Goal: Task Accomplishment & Management: Use online tool/utility

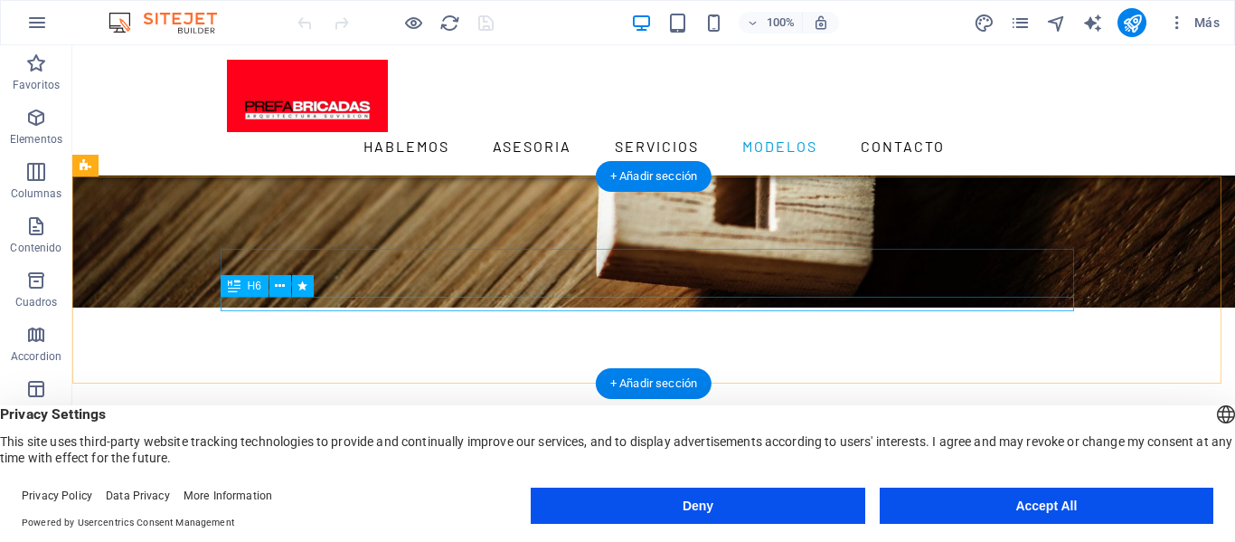
scroll to position [3564, 0]
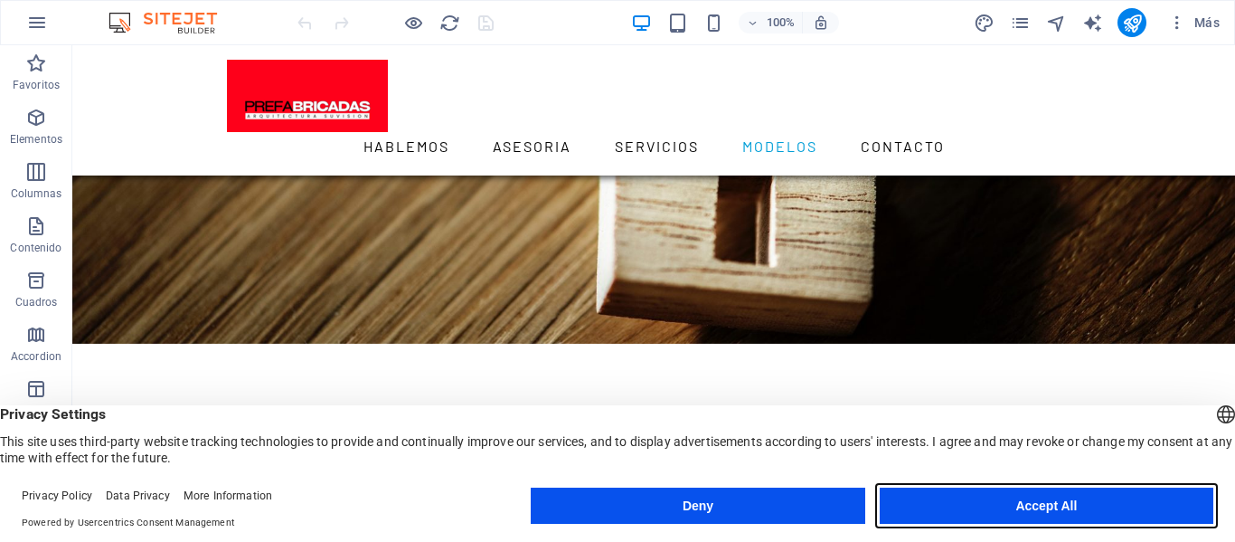
click at [1074, 506] on button "Accept All" at bounding box center [1047, 505] width 334 height 36
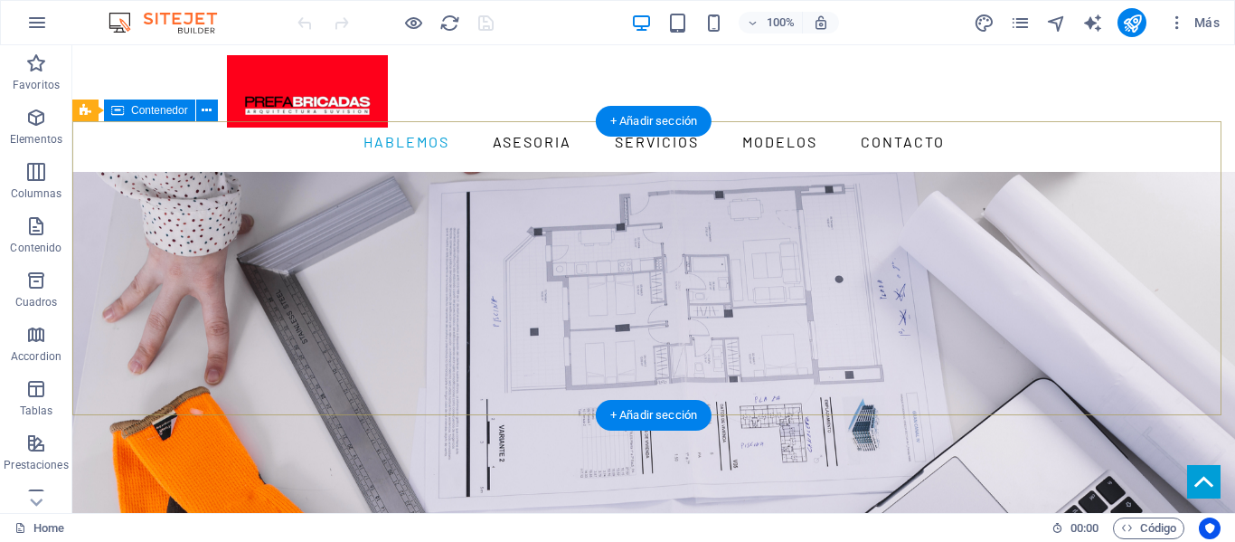
scroll to position [0, 0]
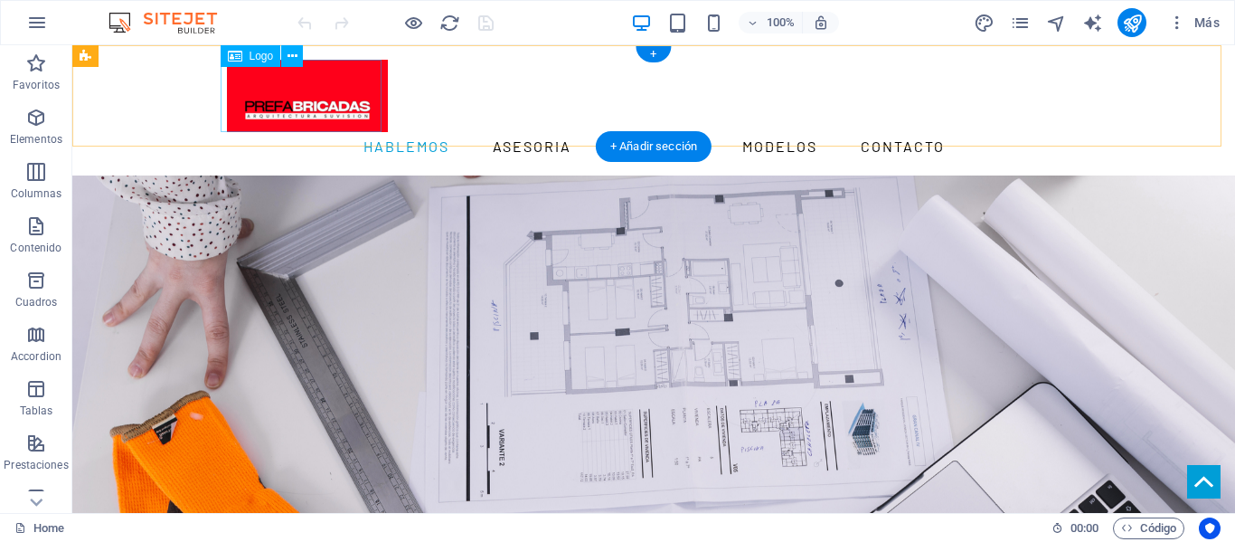
click at [364, 110] on div at bounding box center [654, 96] width 854 height 72
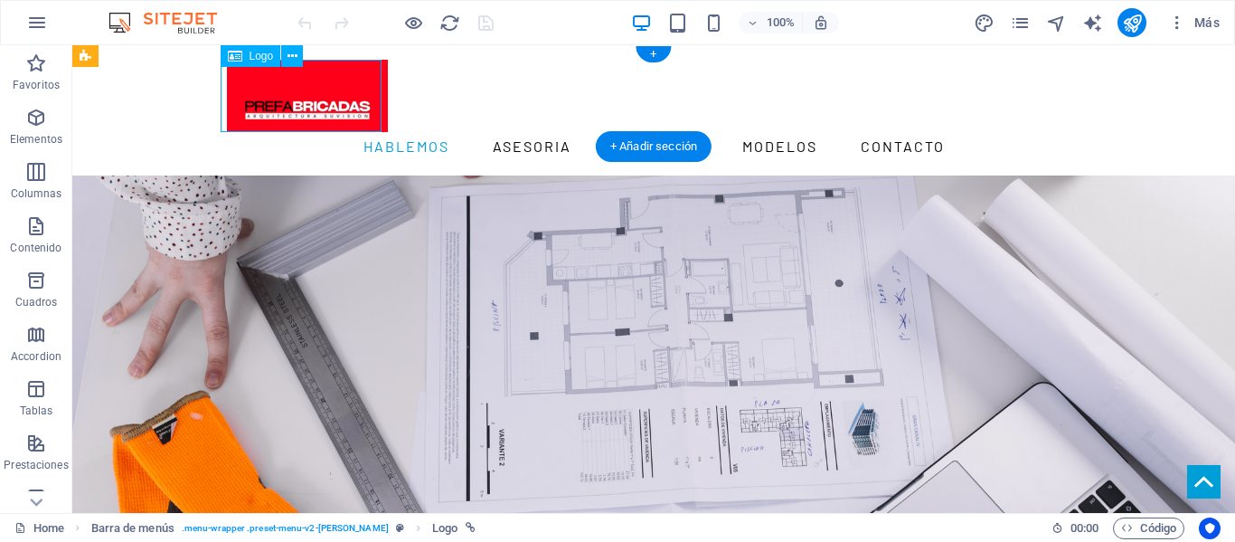
click at [351, 104] on div at bounding box center [654, 96] width 854 height 72
click at [354, 97] on div at bounding box center [654, 96] width 854 height 72
select select "px"
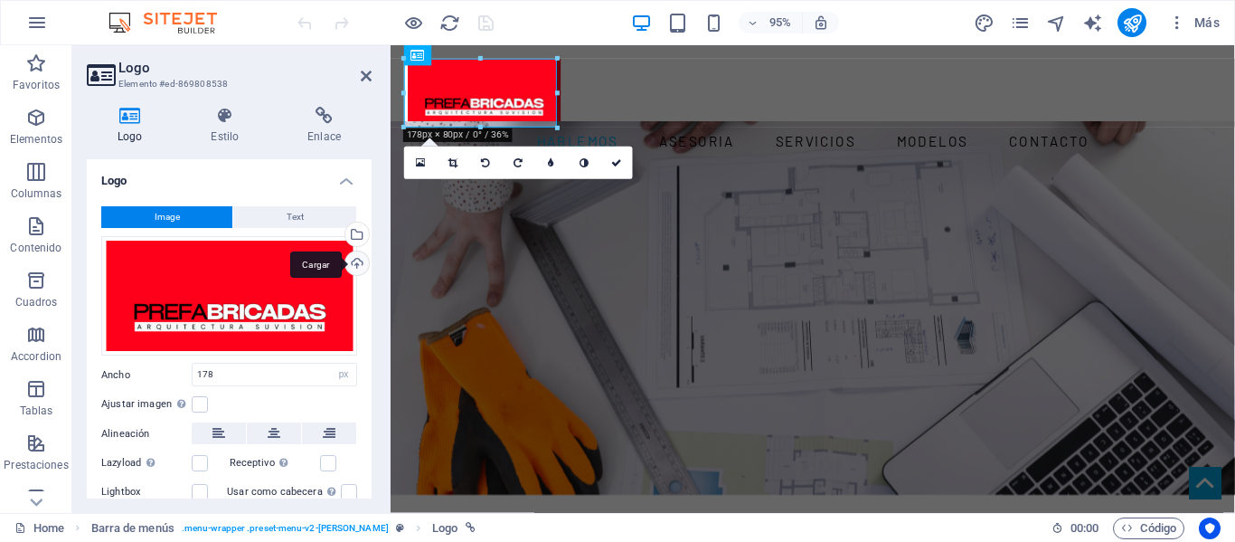
click at [351, 260] on div "Cargar" at bounding box center [355, 264] width 27 height 27
click at [351, 270] on div "Cargar" at bounding box center [355, 264] width 27 height 27
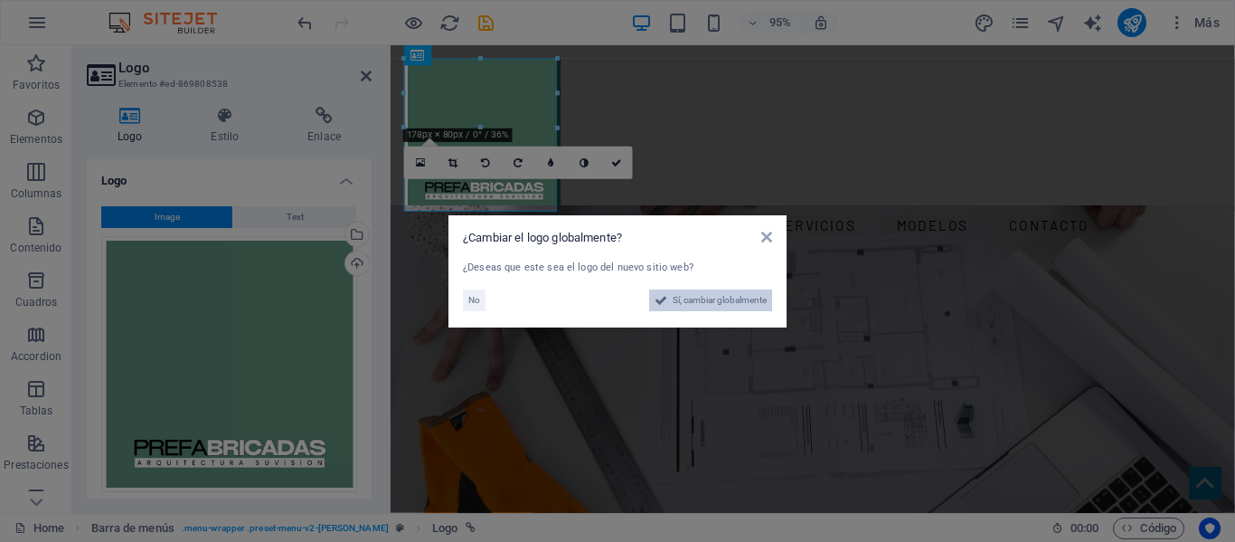
click at [668, 298] on button "Sí, cambiar globalmente" at bounding box center [710, 300] width 123 height 22
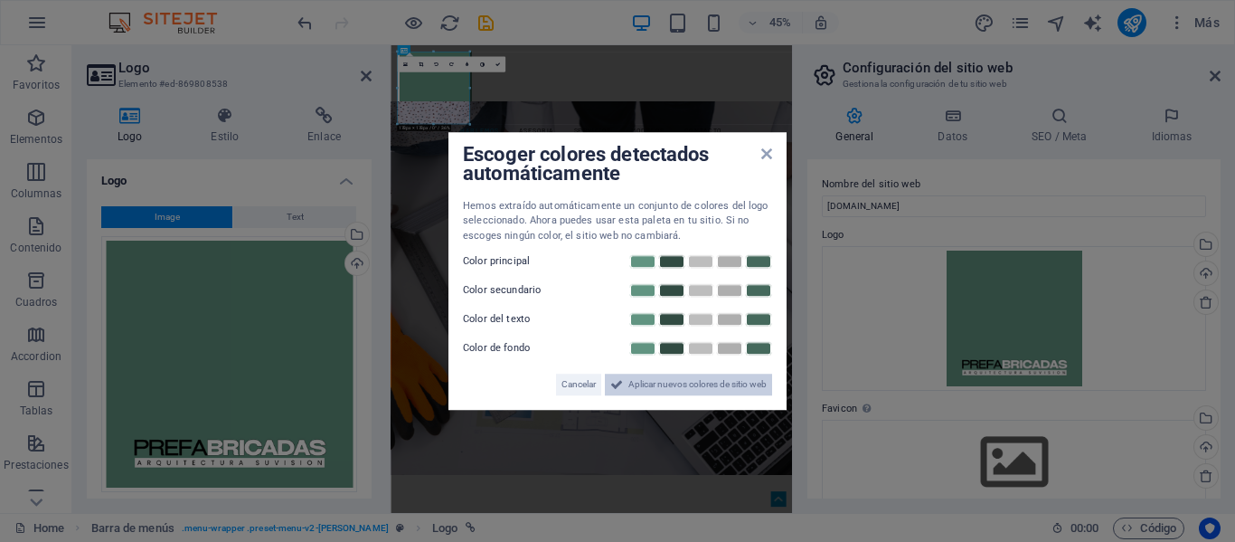
click at [682, 389] on span "Aplicar nuevos colores de sitio web" at bounding box center [698, 385] width 138 height 22
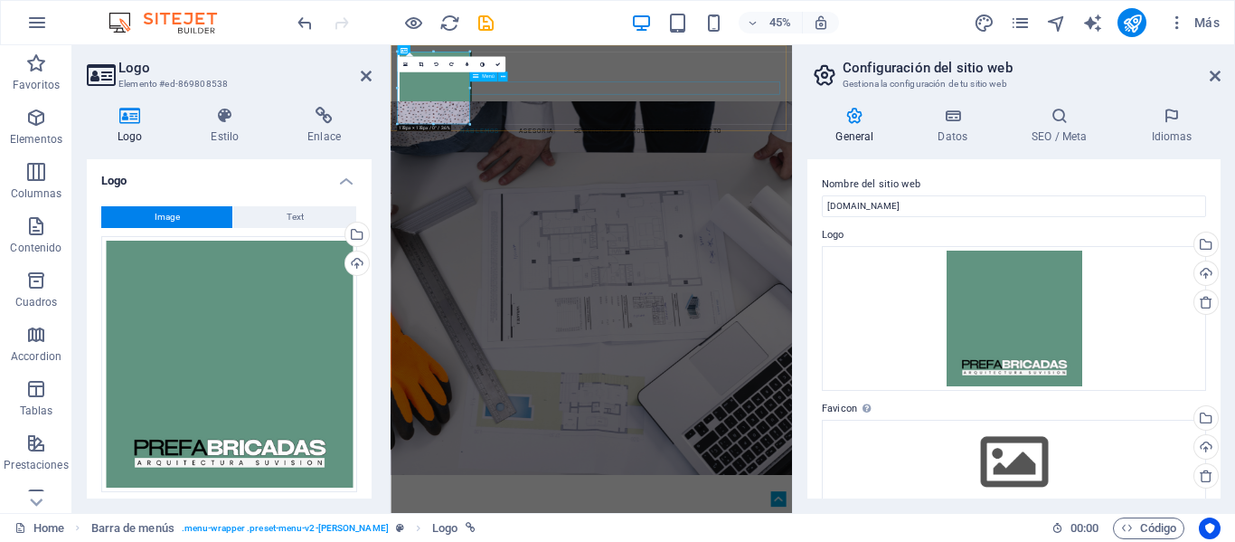
drag, startPoint x: 862, startPoint y: 132, endPoint x: 605, endPoint y: 141, distance: 257.0
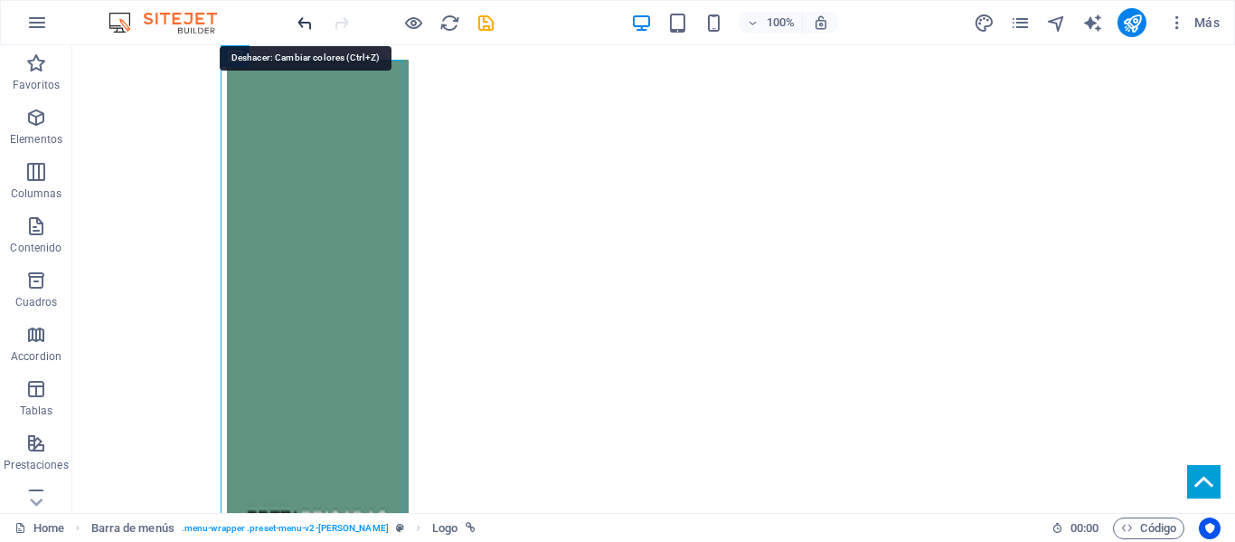
click at [300, 26] on icon "undo" at bounding box center [305, 23] width 21 height 21
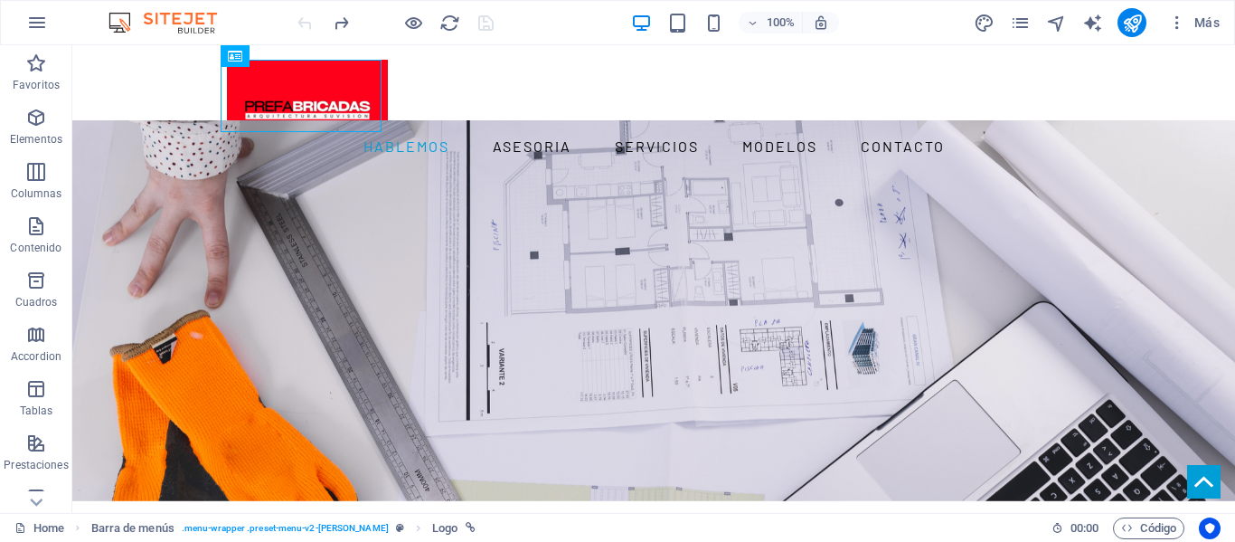
click at [361, 107] on div at bounding box center [301, 96] width 161 height 72
click at [417, 177] on div at bounding box center [647, 294] width 1150 height 294
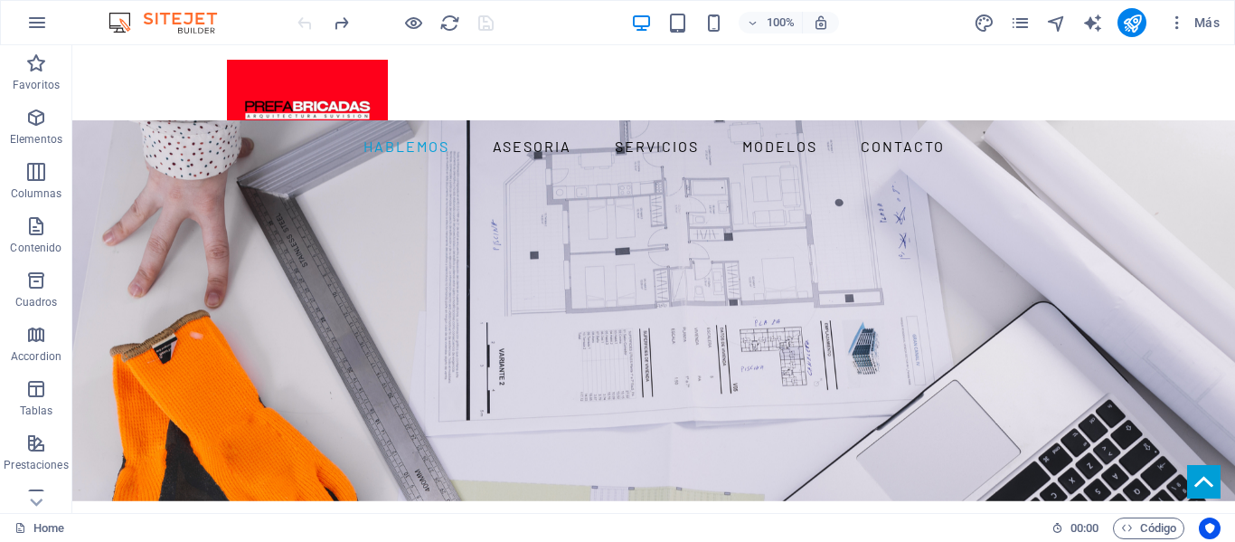
click at [341, 92] on div at bounding box center [301, 96] width 161 height 72
click at [311, 25] on div at bounding box center [395, 22] width 203 height 29
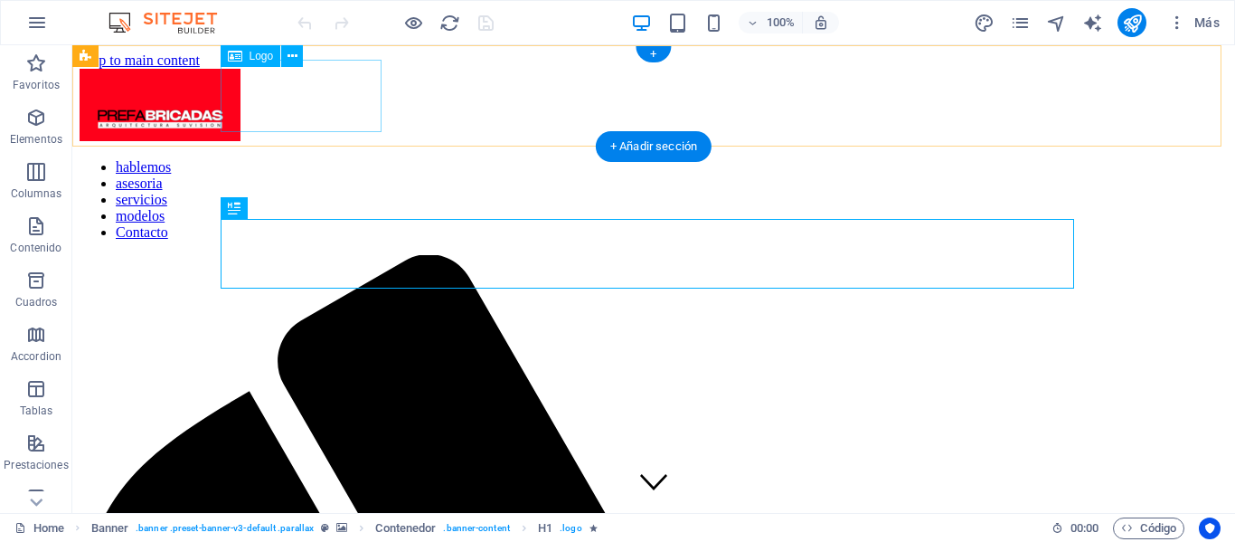
click at [317, 119] on div at bounding box center [654, 107] width 1149 height 76
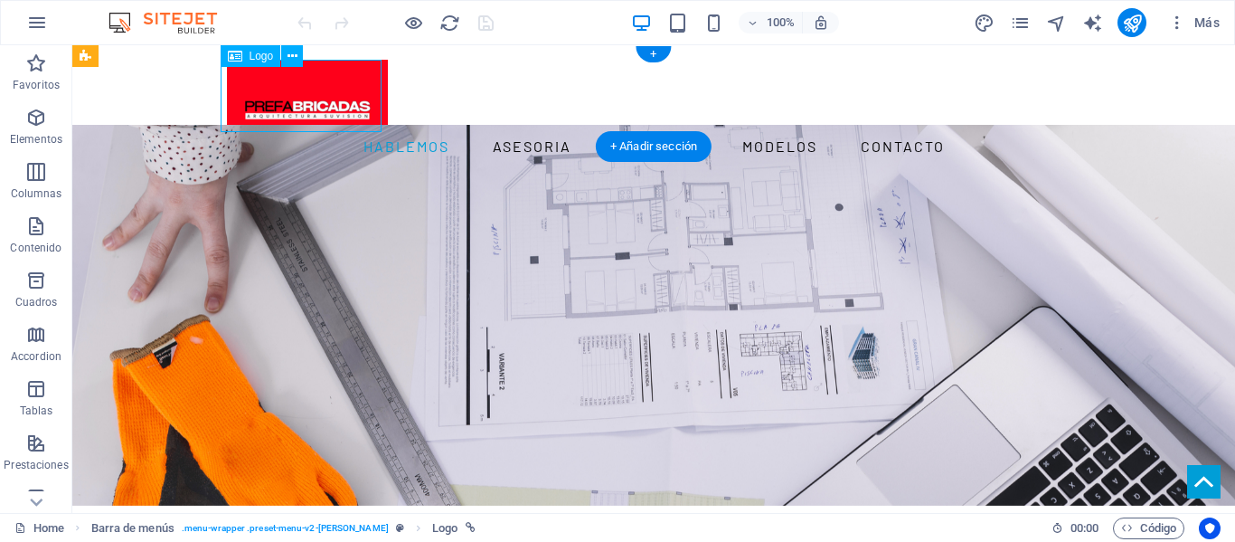
click at [321, 105] on div at bounding box center [654, 96] width 854 height 72
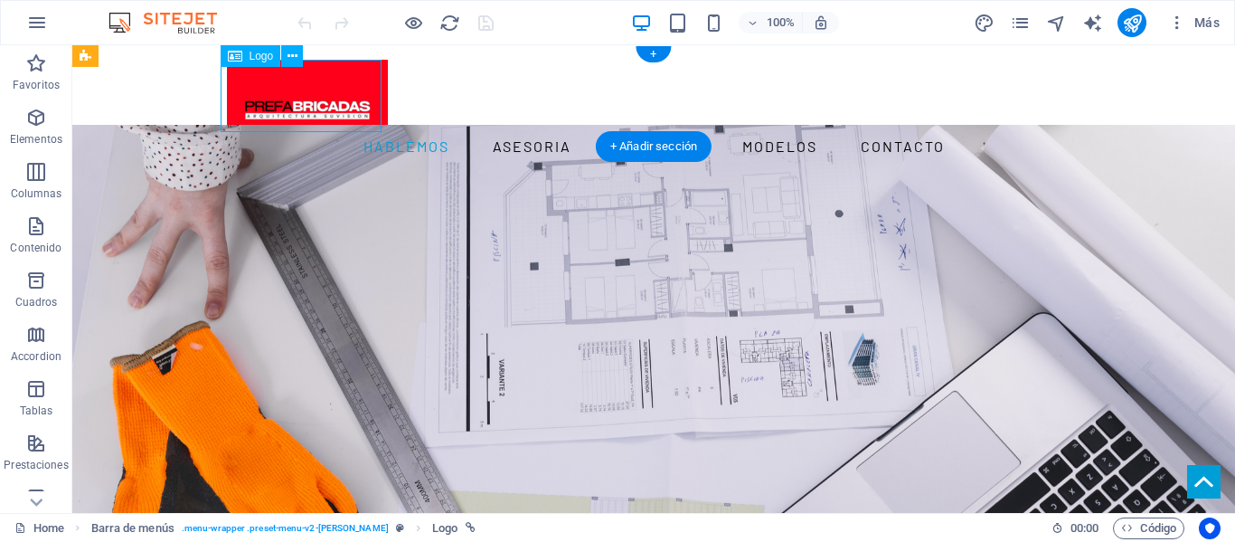
select select "px"
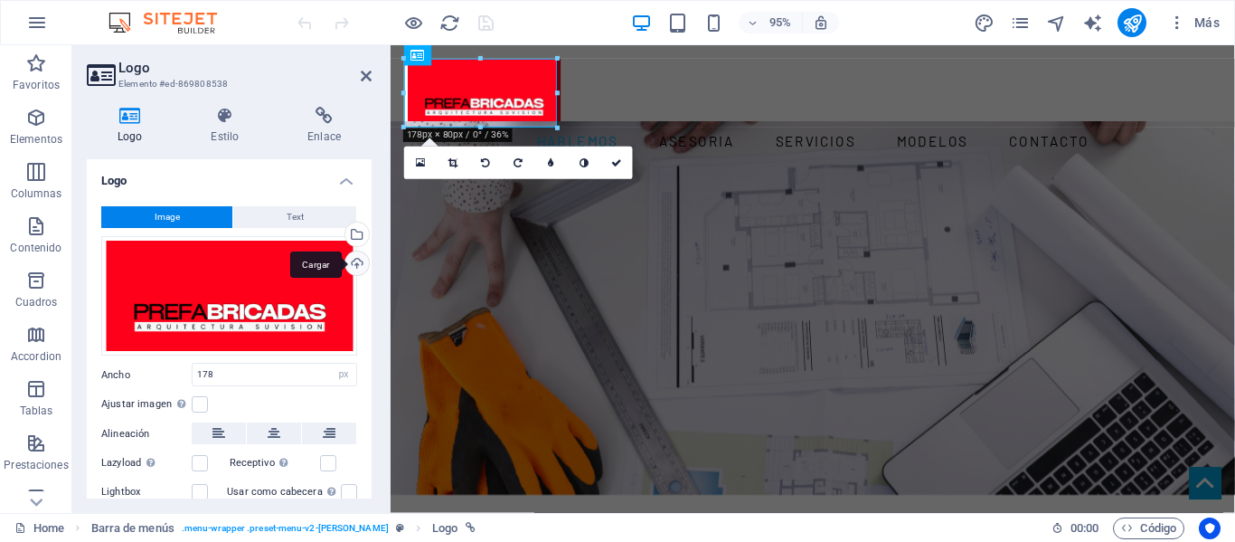
click at [355, 264] on div "Cargar" at bounding box center [355, 264] width 27 height 27
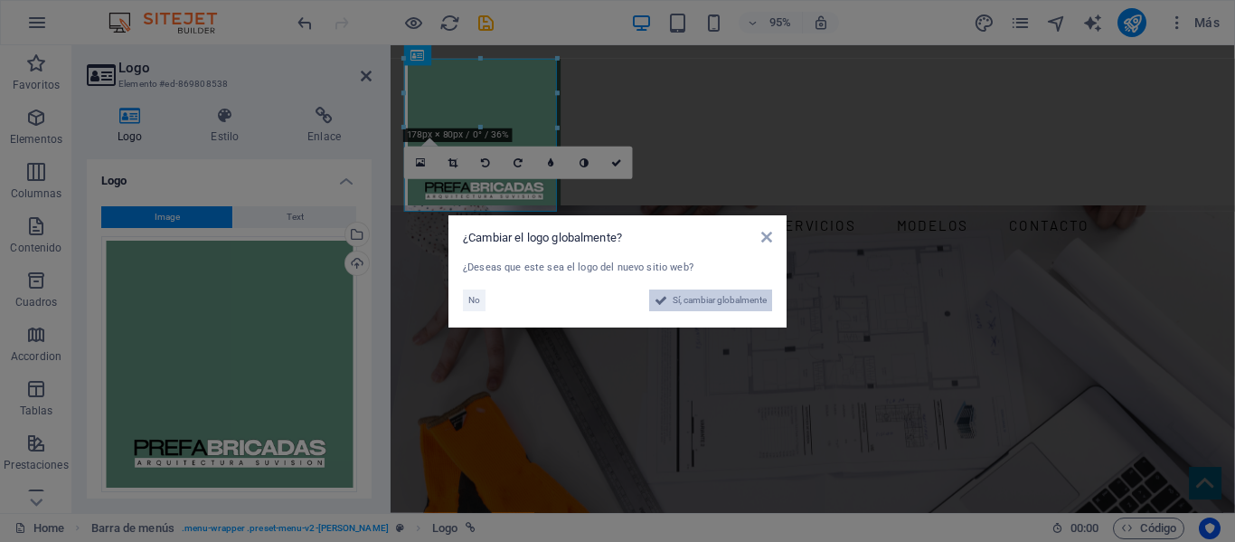
click at [678, 296] on span "Sí, cambiar globalmente" at bounding box center [720, 300] width 94 height 22
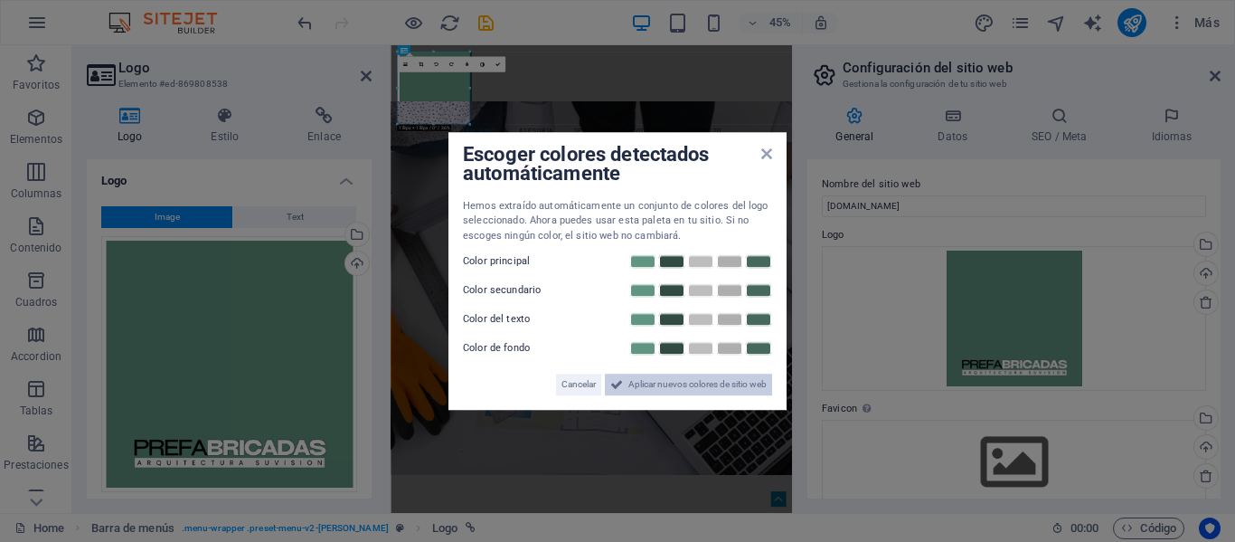
click at [635, 383] on span "Aplicar nuevos colores de sitio web" at bounding box center [698, 385] width 138 height 22
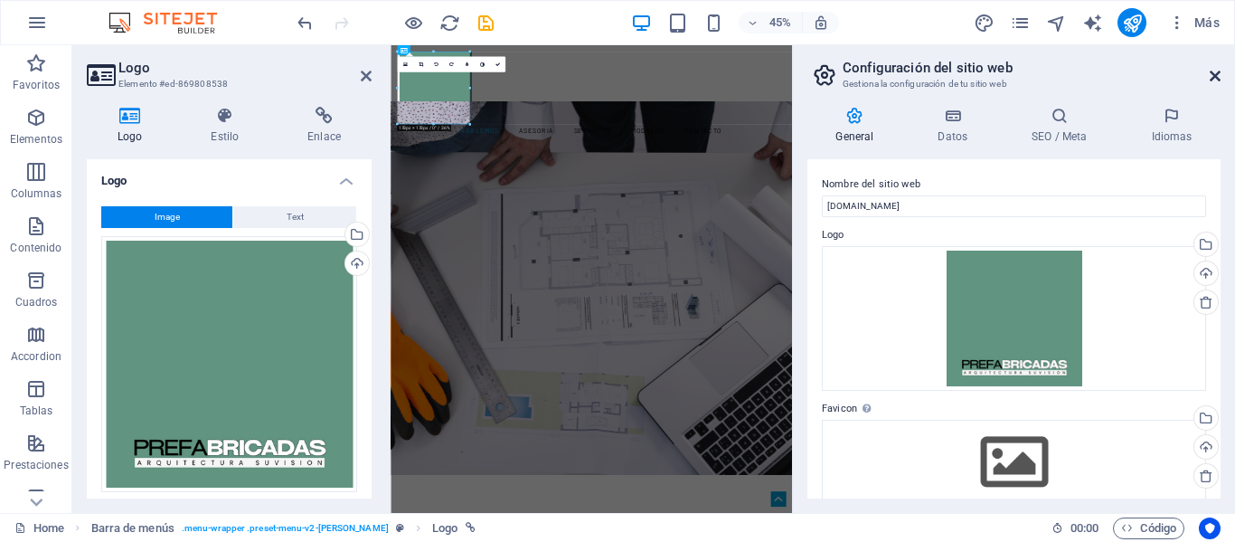
click at [1214, 74] on icon at bounding box center [1215, 76] width 11 height 14
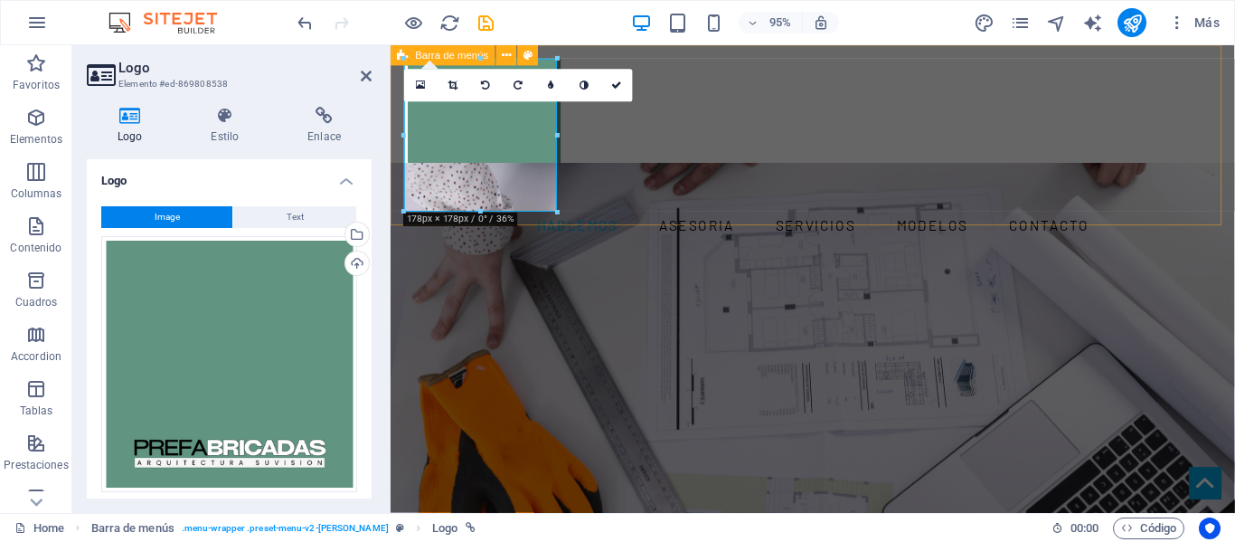
click at [645, 213] on div "hablemos asesoria servicios modelos Contacto" at bounding box center [835, 154] width 889 height 219
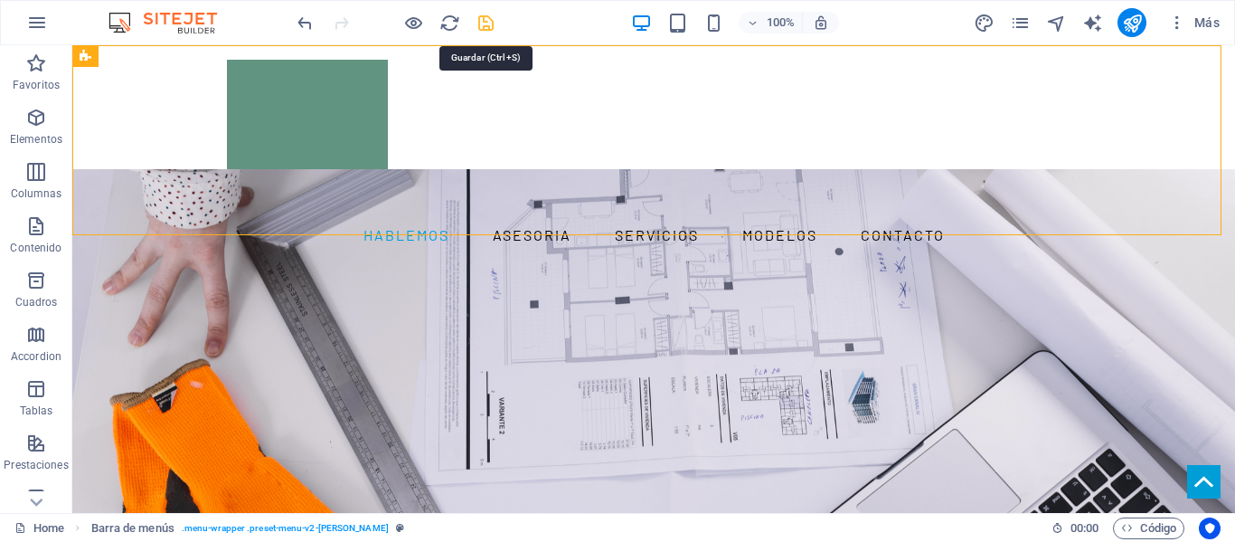
click at [481, 23] on icon "save" at bounding box center [486, 23] width 21 height 21
checkbox input "false"
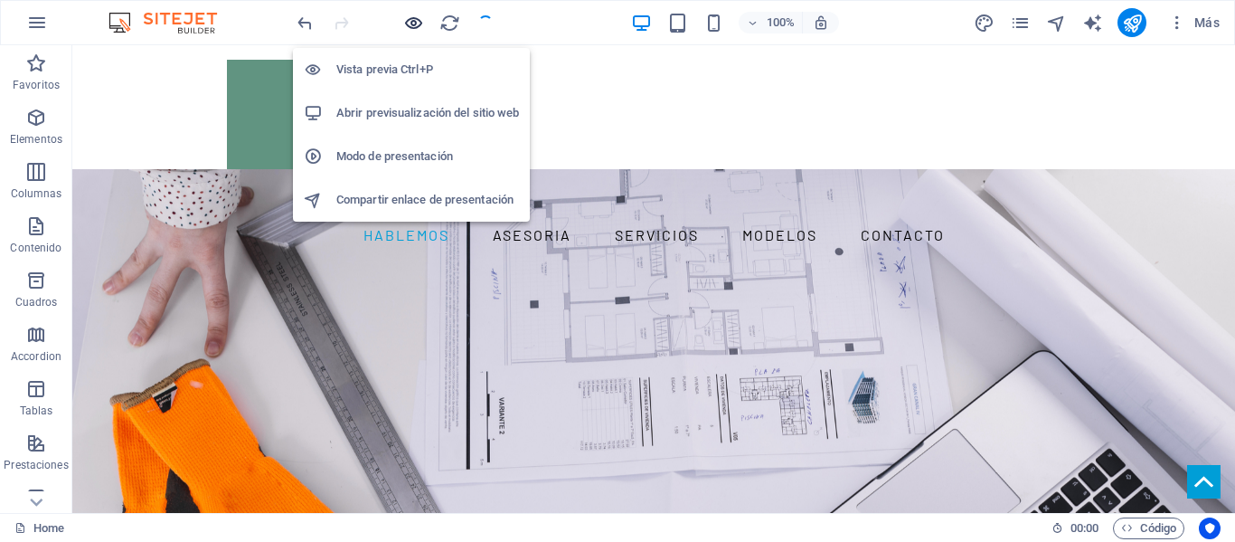
click at [406, 27] on icon "button" at bounding box center [413, 23] width 21 height 21
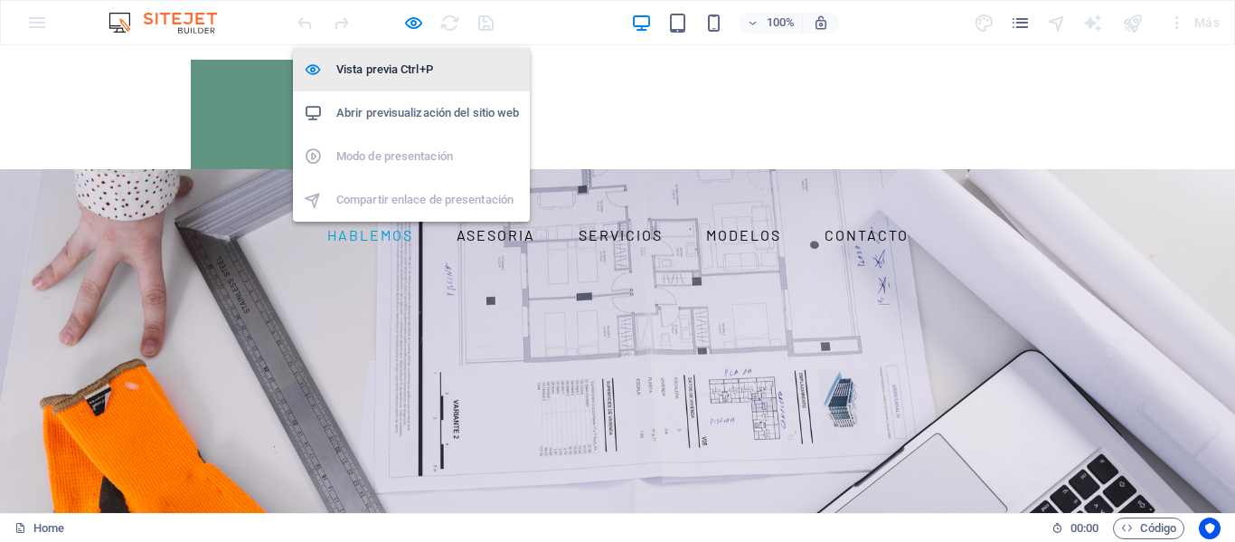
click at [410, 73] on h6 "Vista previa Ctrl+P" at bounding box center [427, 70] width 183 height 22
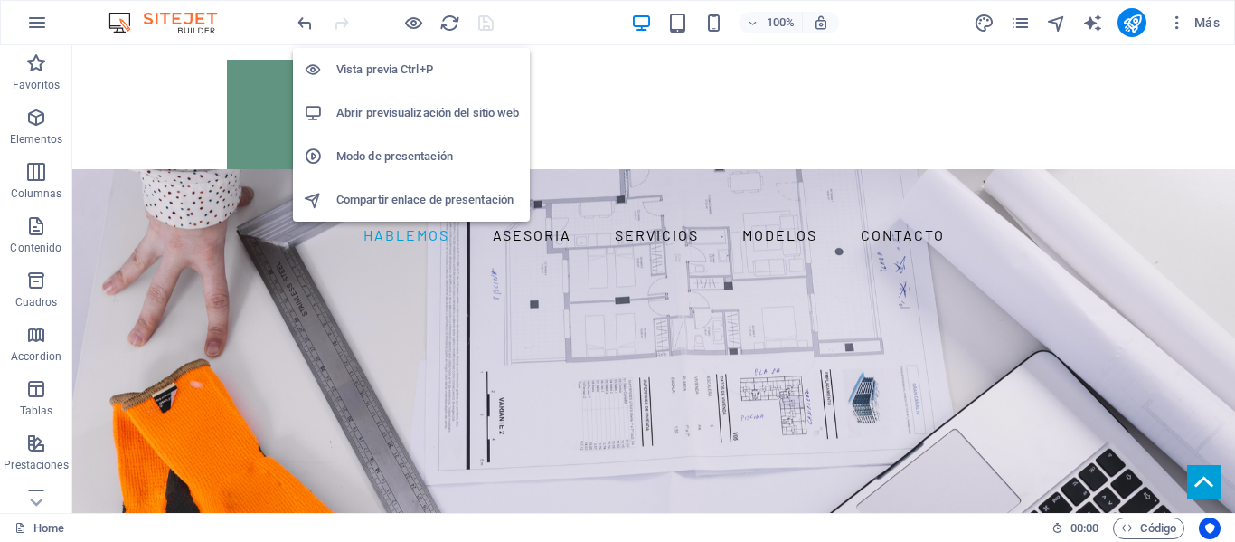
click at [401, 114] on h6 "Abrir previsualización del sitio web" at bounding box center [427, 113] width 183 height 22
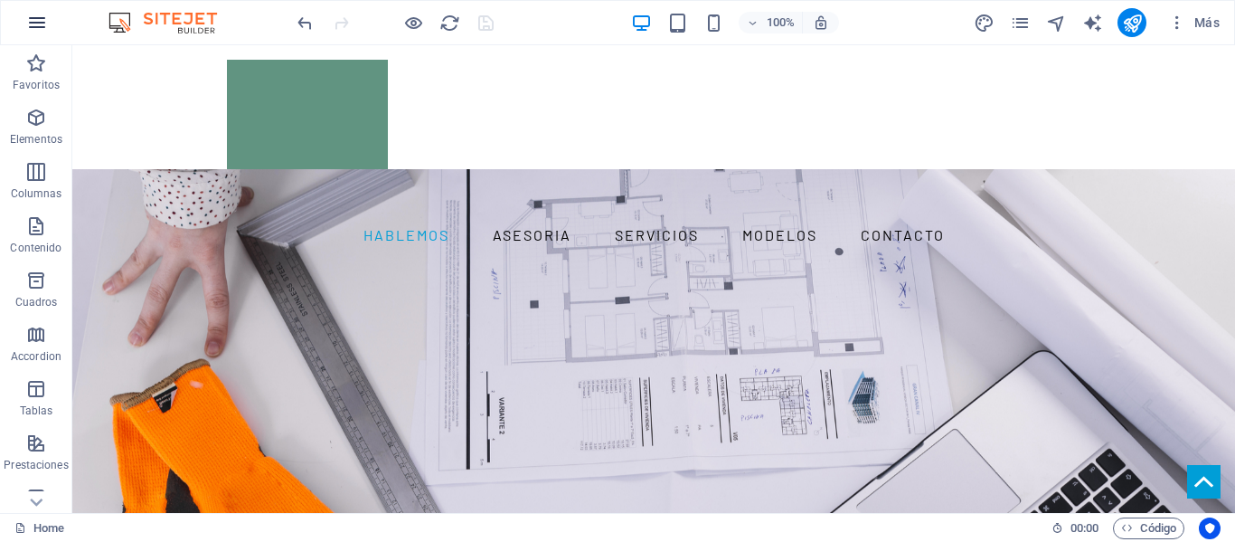
click at [32, 25] on icon "button" at bounding box center [37, 23] width 22 height 22
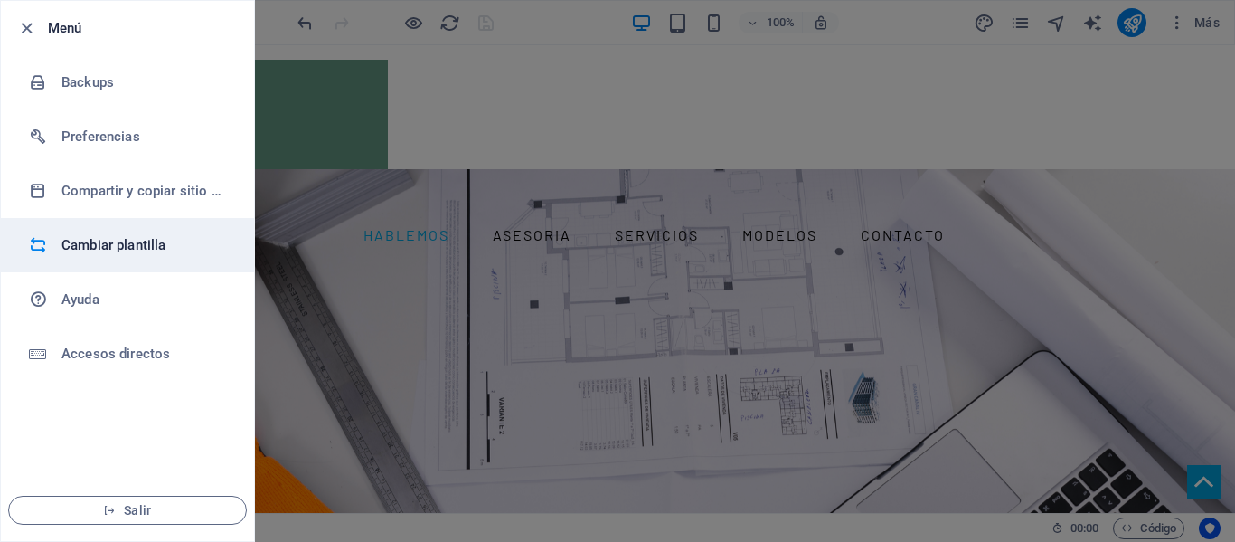
click at [110, 241] on h6 "Cambiar plantilla" at bounding box center [145, 245] width 167 height 22
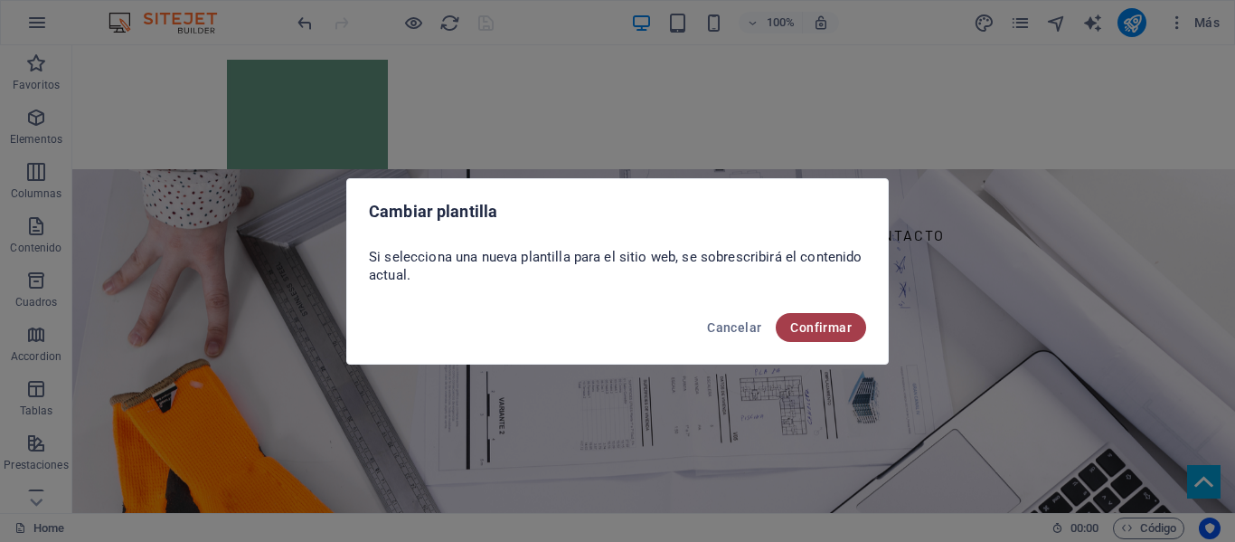
click at [816, 329] on span "Confirmar" at bounding box center [821, 327] width 62 height 14
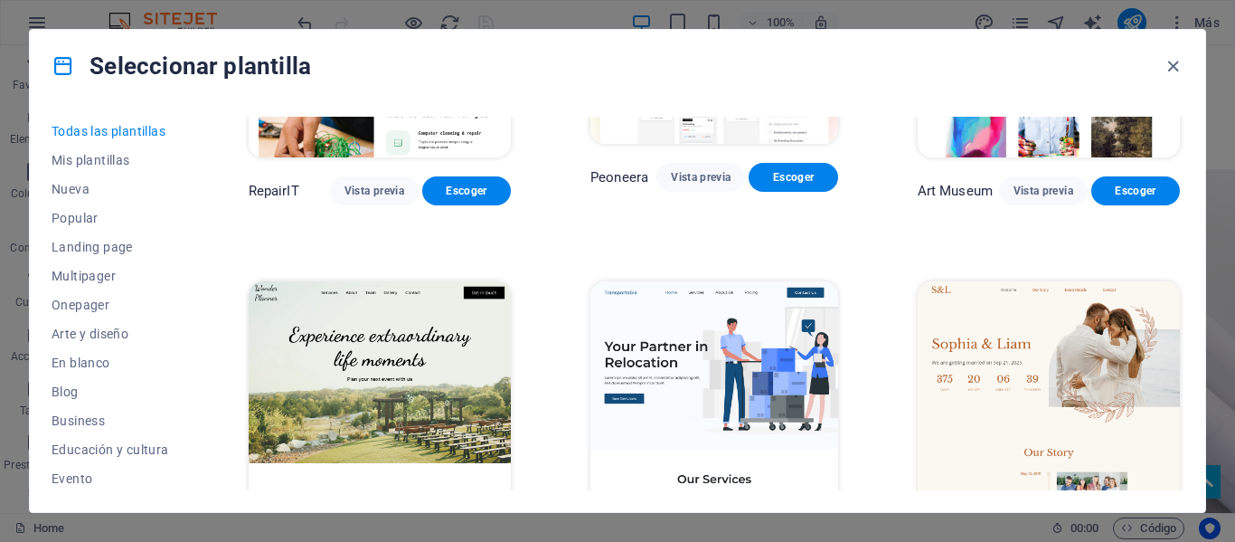
scroll to position [633, 0]
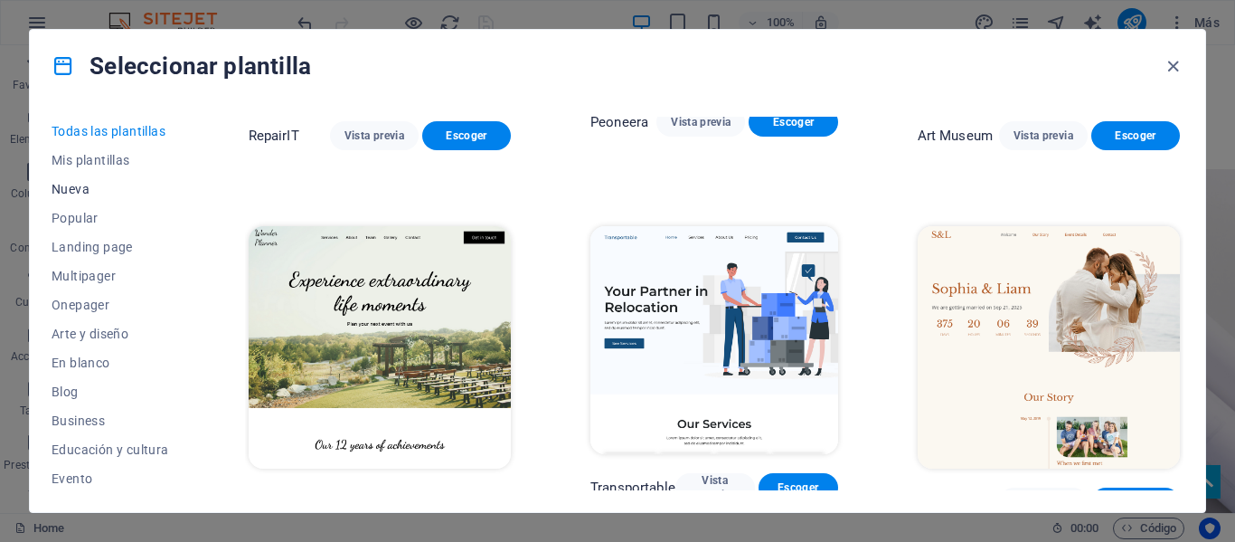
click at [103, 184] on span "Nueva" at bounding box center [111, 189] width 118 height 14
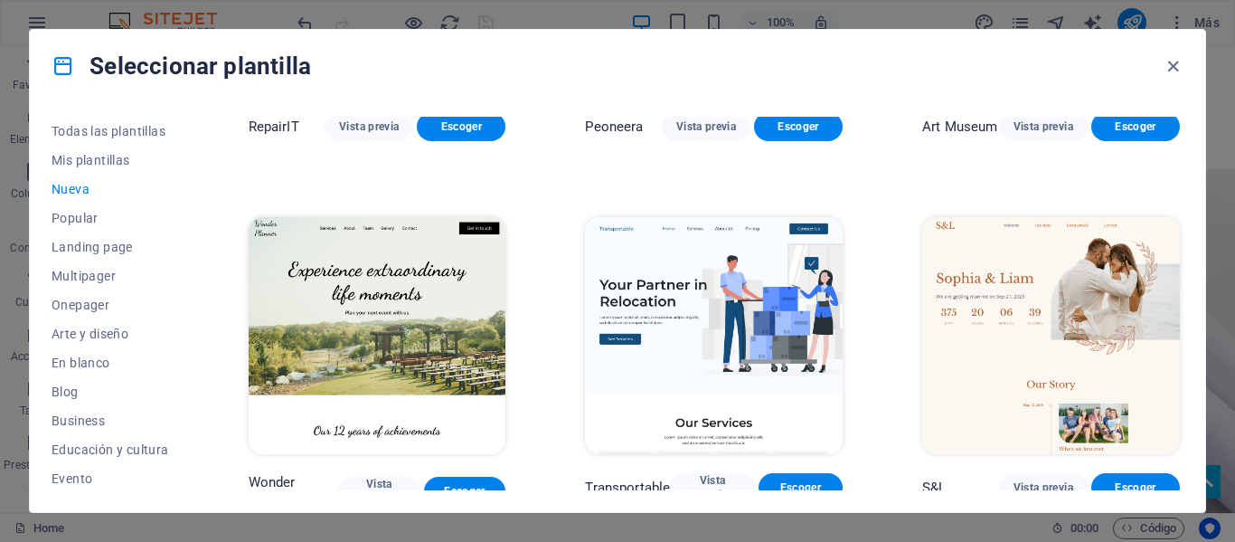
click at [90, 188] on span "Nueva" at bounding box center [111, 189] width 118 height 14
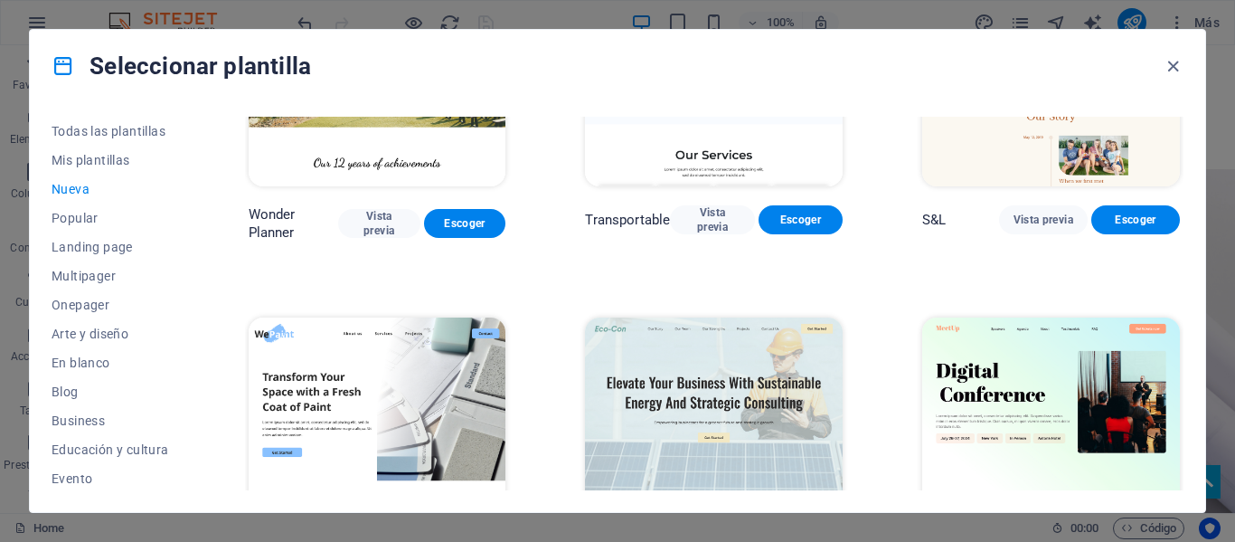
scroll to position [904, 0]
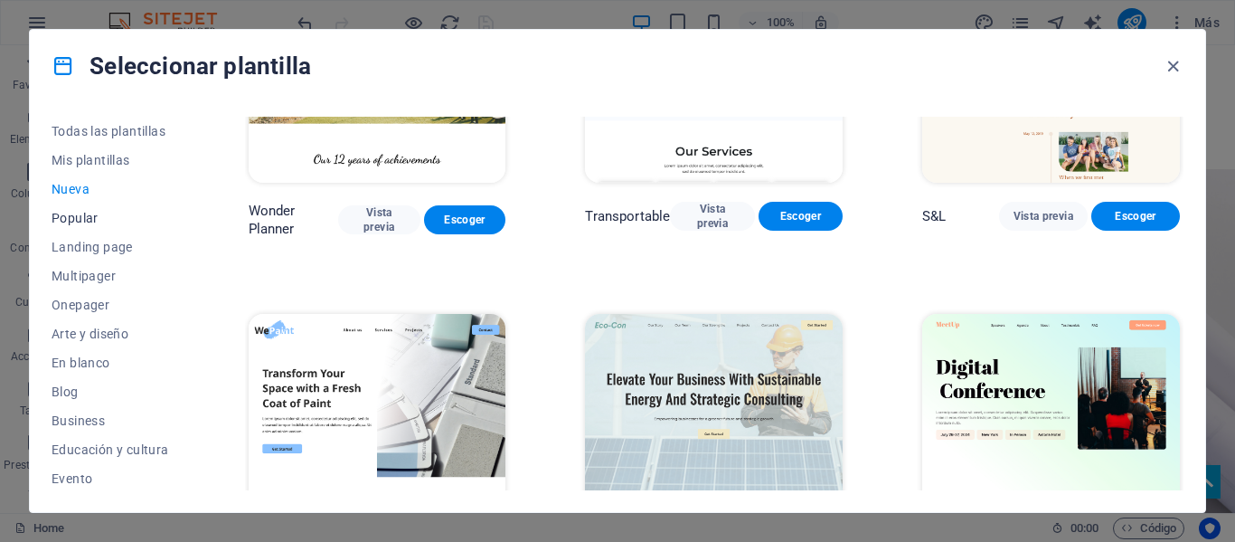
click at [113, 213] on span "Popular" at bounding box center [111, 218] width 118 height 14
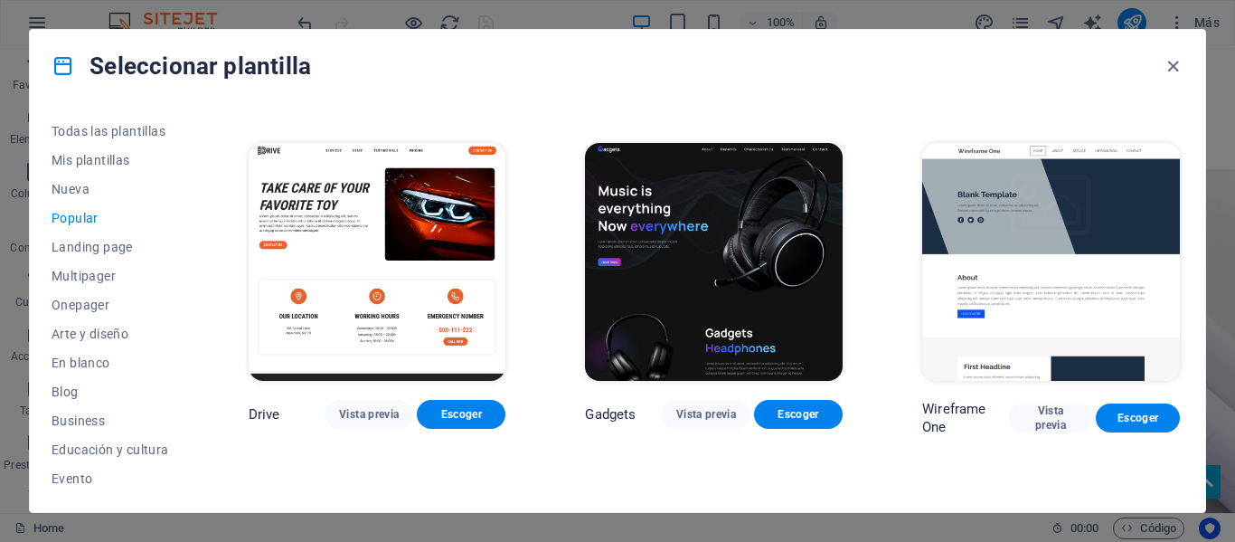
scroll to position [1164, 0]
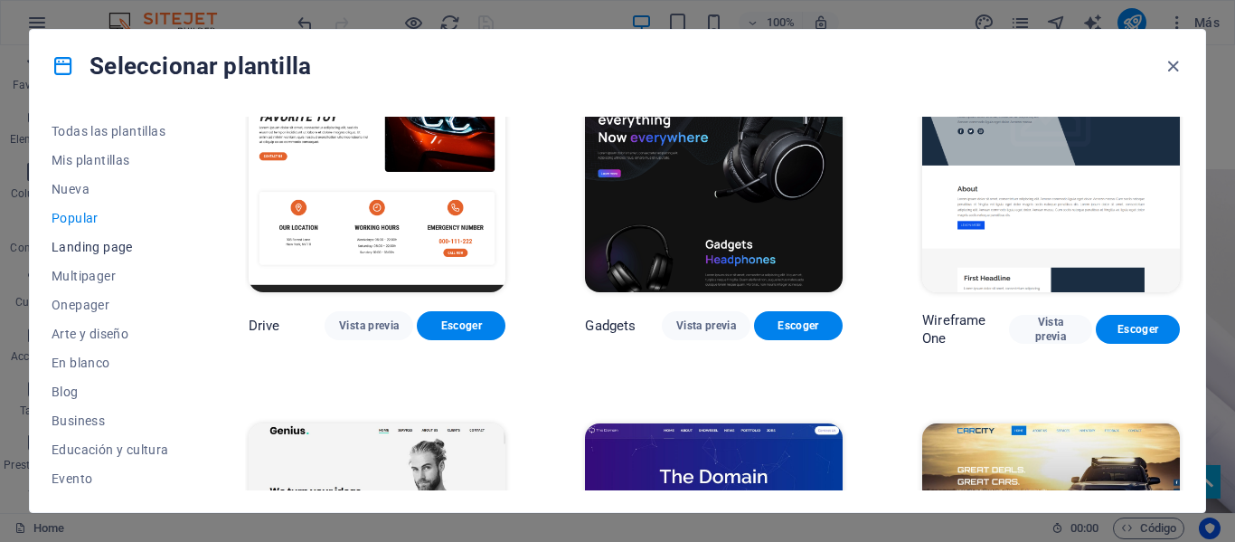
click at [113, 240] on span "Landing page" at bounding box center [111, 247] width 118 height 14
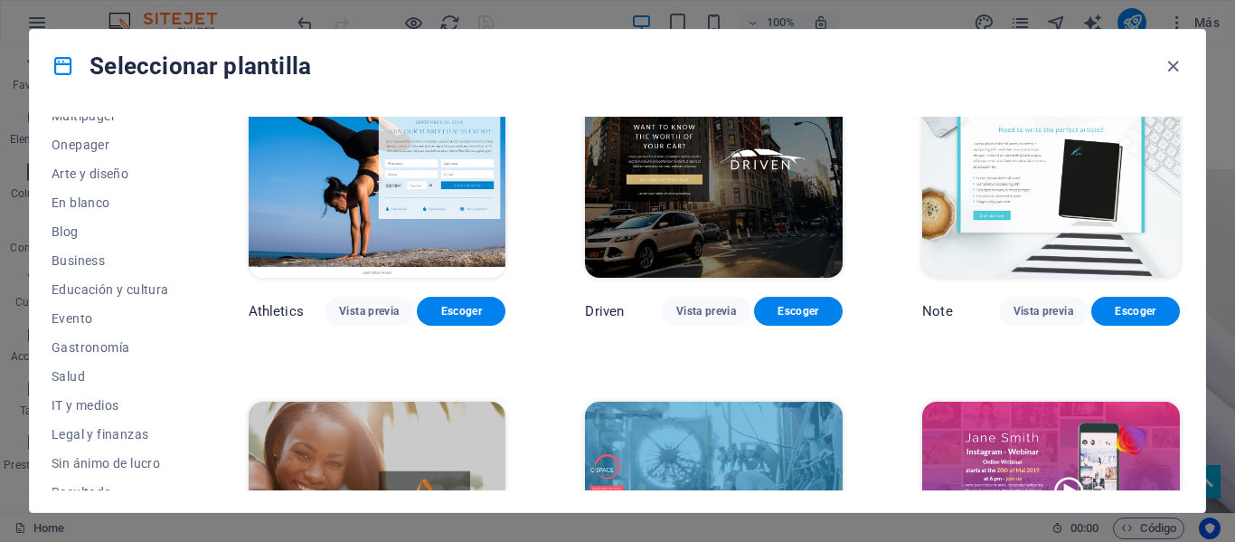
scroll to position [271, 0]
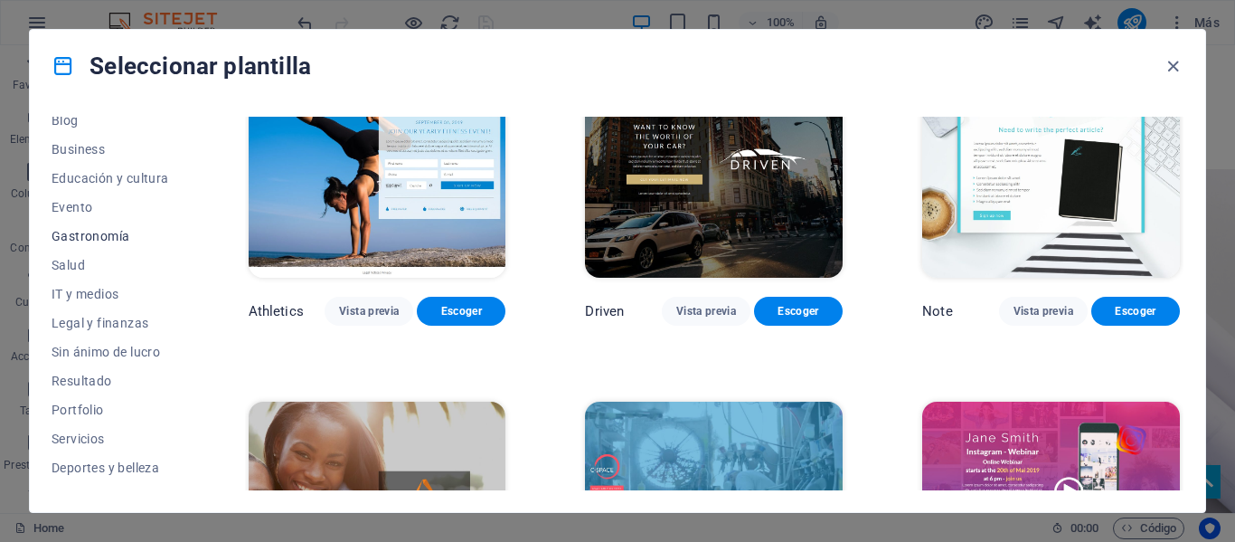
click at [116, 240] on span "Gastronomía" at bounding box center [111, 236] width 118 height 14
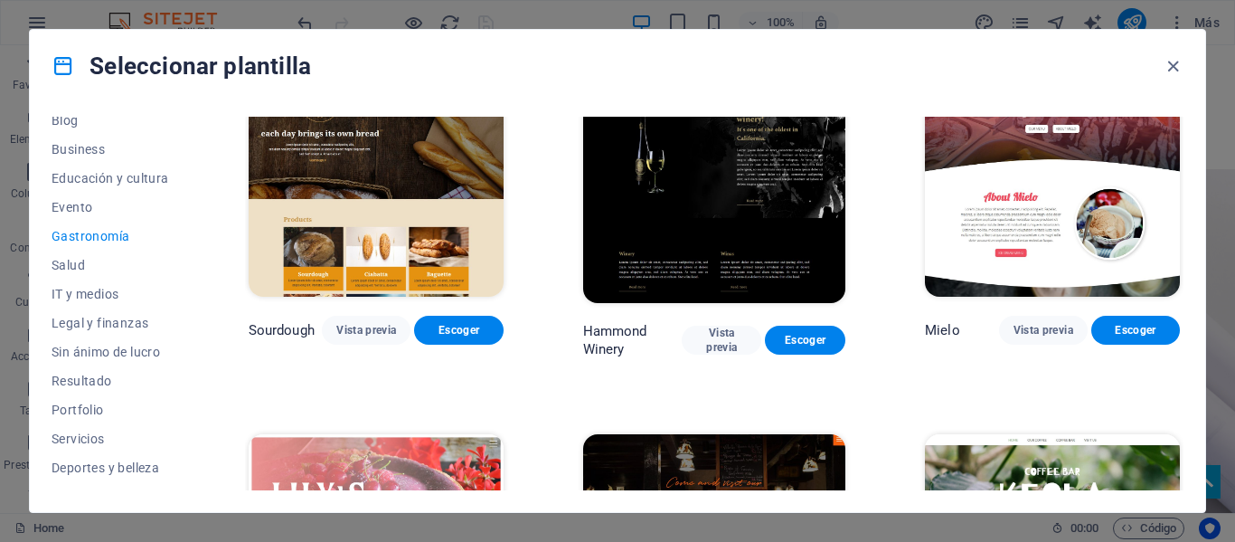
scroll to position [1164, 0]
click at [99, 434] on span "Servicios" at bounding box center [111, 438] width 118 height 14
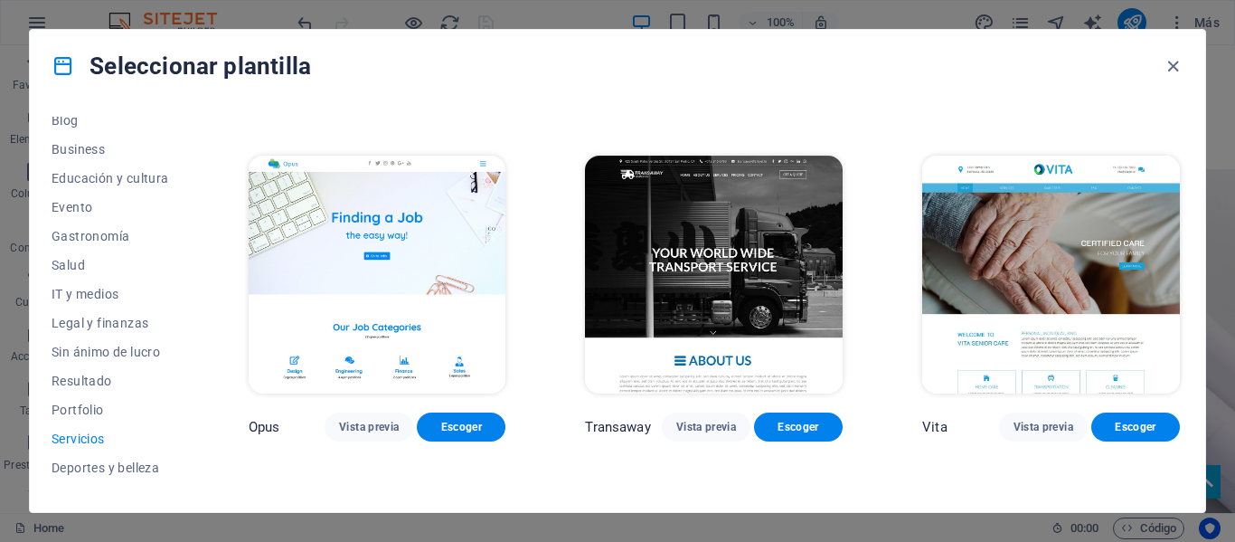
scroll to position [2159, 0]
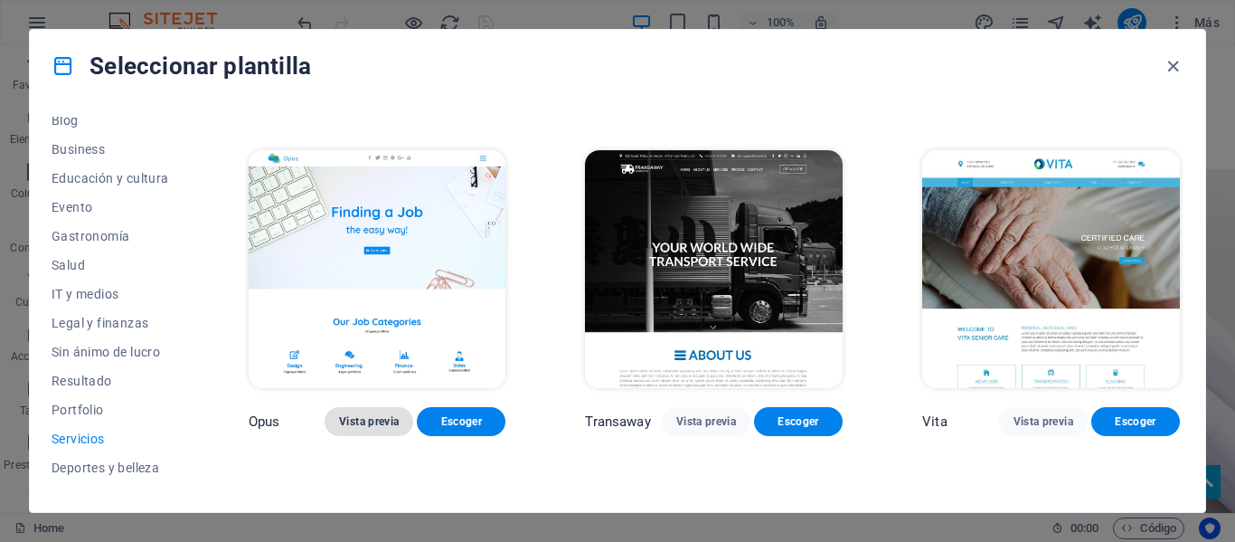
click at [387, 414] on span "Vista previa" at bounding box center [369, 421] width 60 height 14
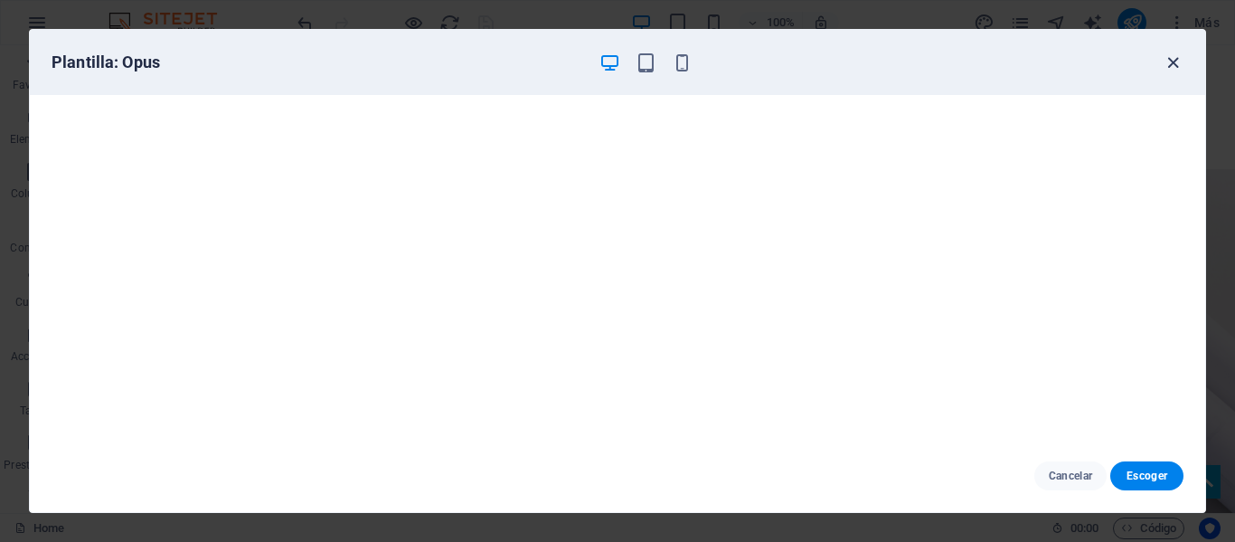
click at [1167, 71] on icon "button" at bounding box center [1173, 62] width 21 height 21
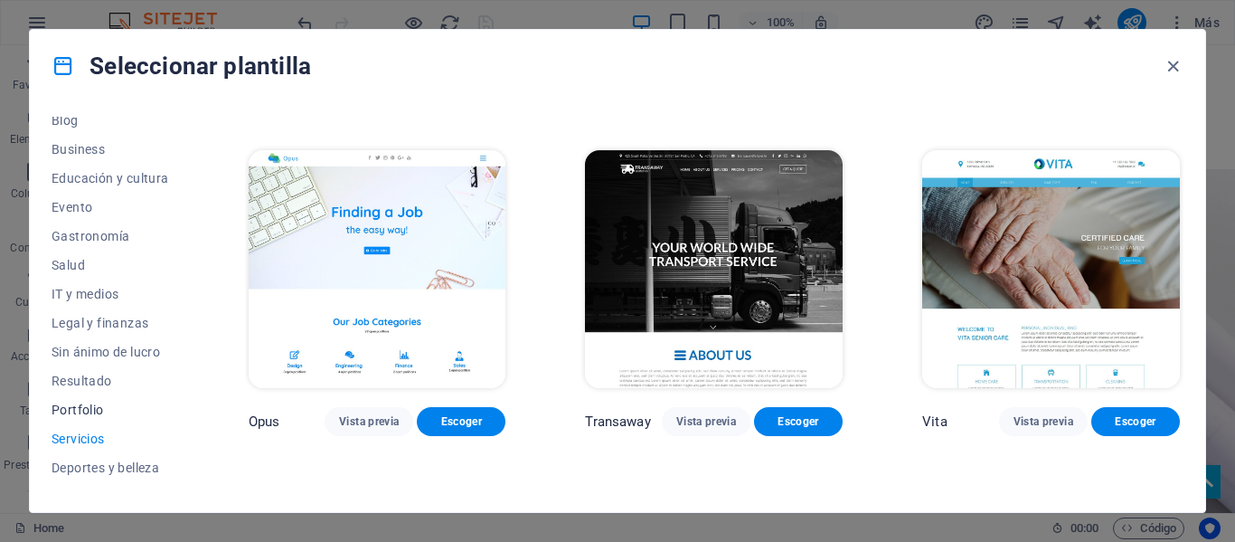
click at [99, 409] on span "Portfolio" at bounding box center [111, 409] width 118 height 14
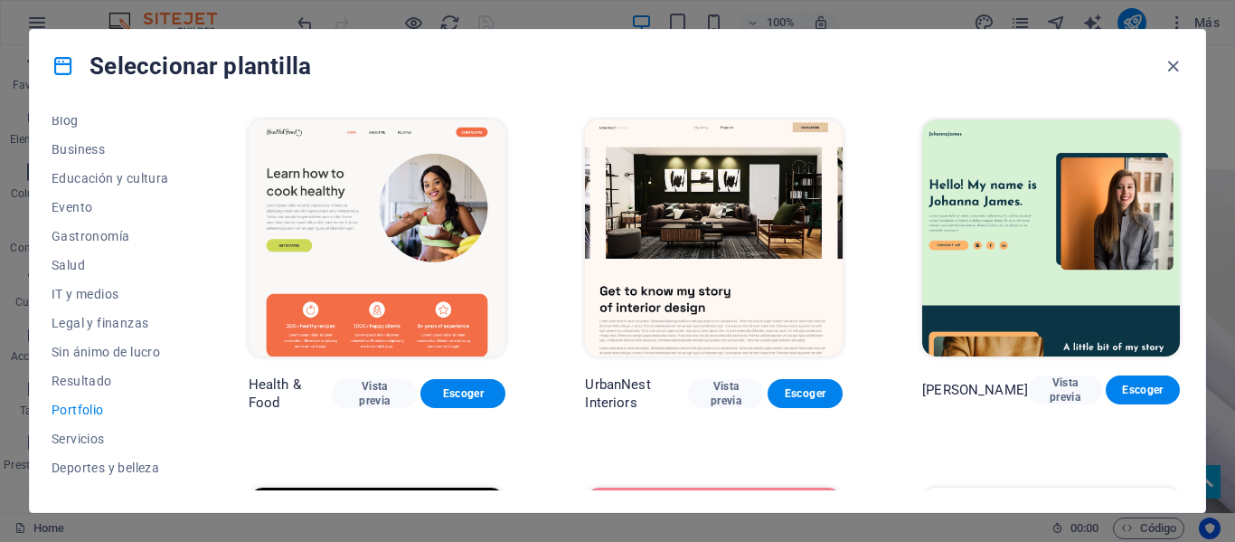
scroll to position [0, 0]
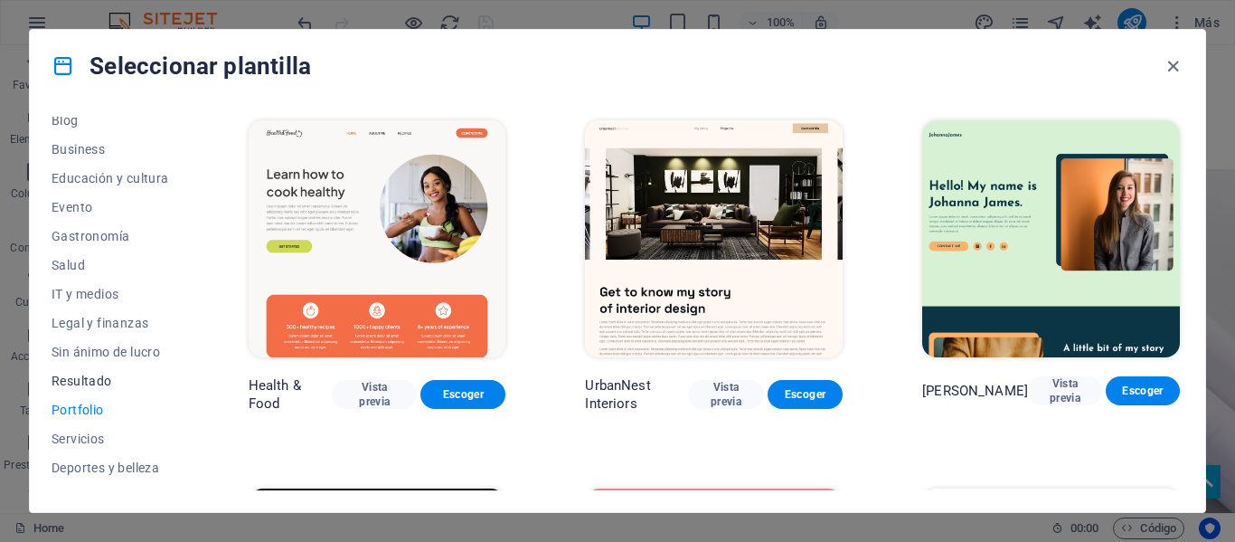
click at [108, 383] on span "Resultado" at bounding box center [111, 381] width 118 height 14
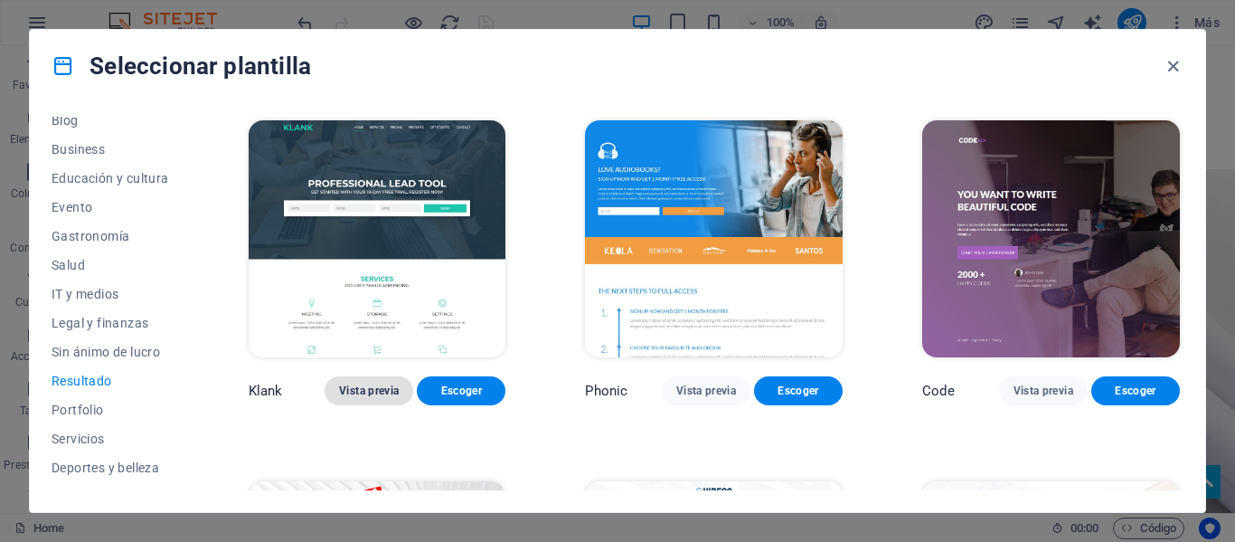
click at [357, 388] on span "Vista previa" at bounding box center [369, 390] width 60 height 14
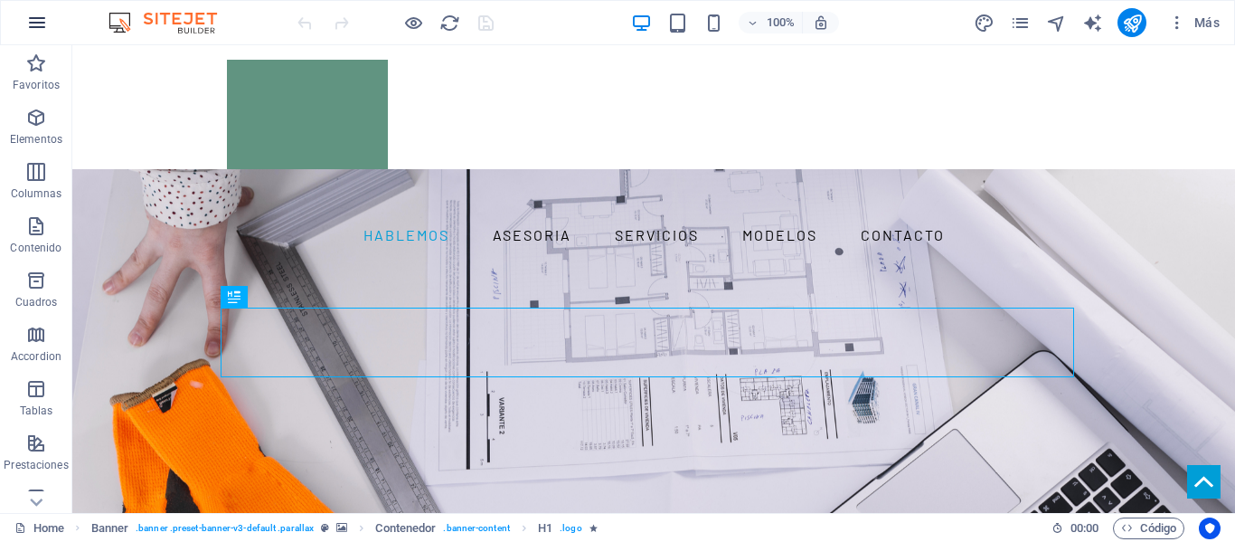
click at [47, 31] on icon "button" at bounding box center [37, 23] width 22 height 22
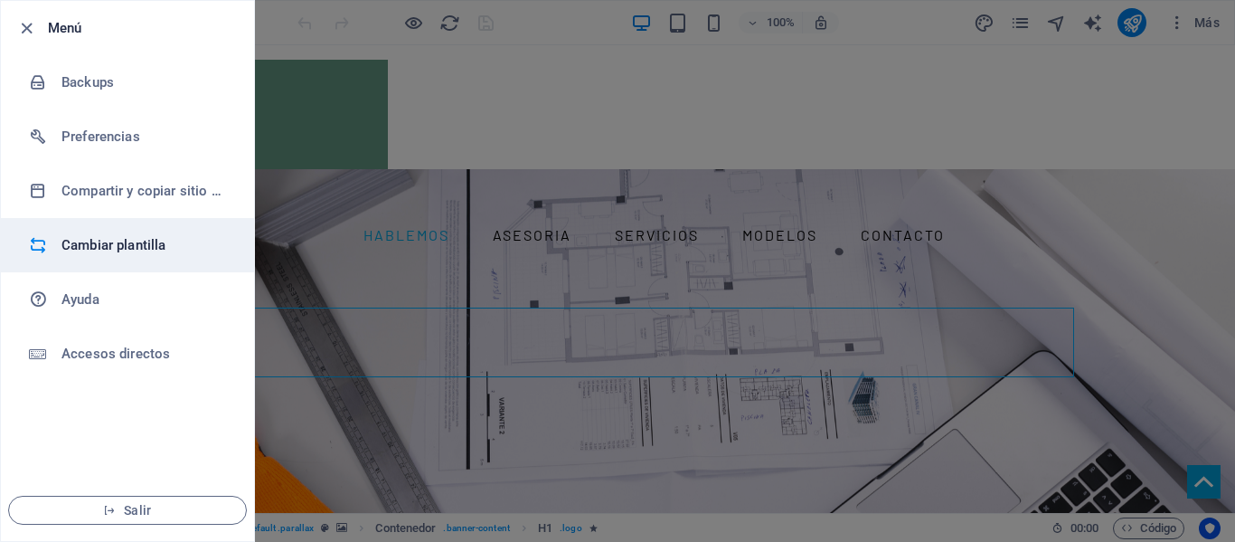
click at [98, 241] on h6 "Cambiar plantilla" at bounding box center [145, 245] width 167 height 22
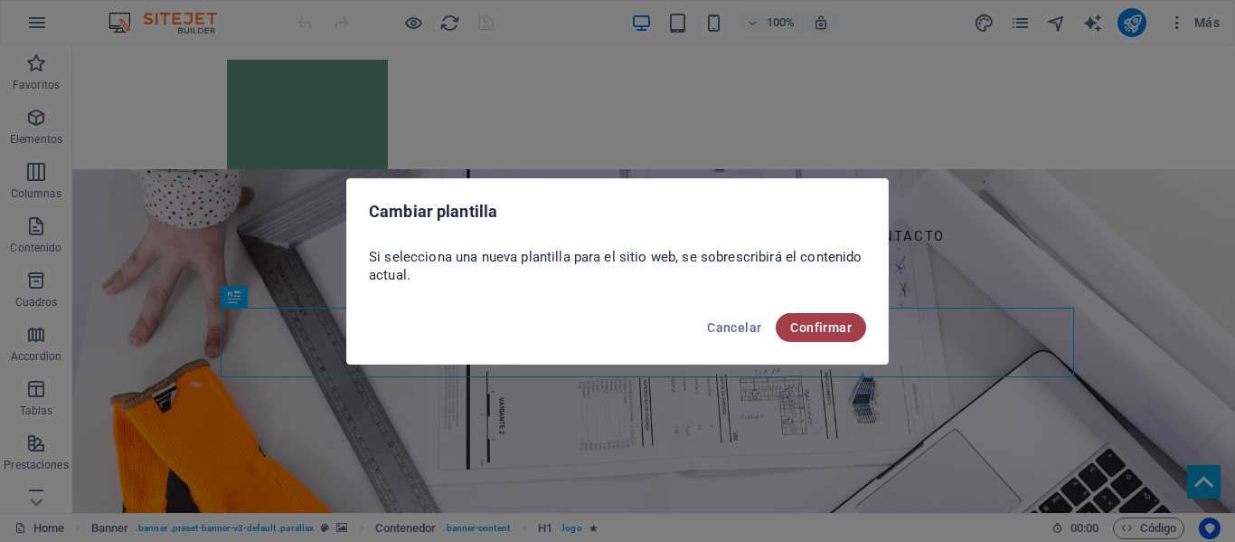
click at [843, 329] on span "Confirmar" at bounding box center [821, 327] width 62 height 14
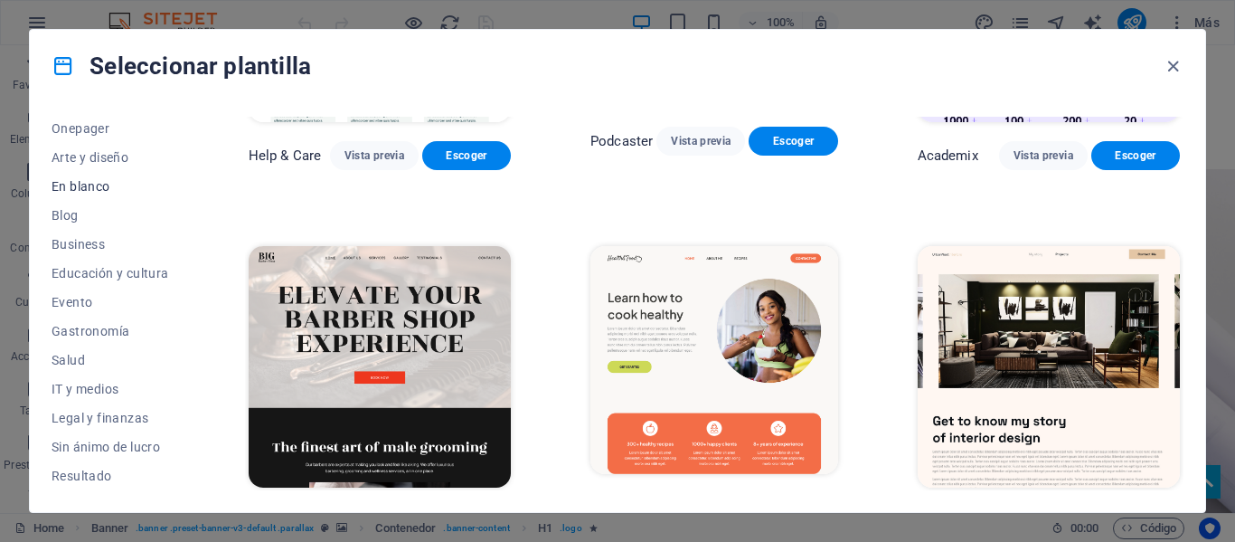
scroll to position [271, 0]
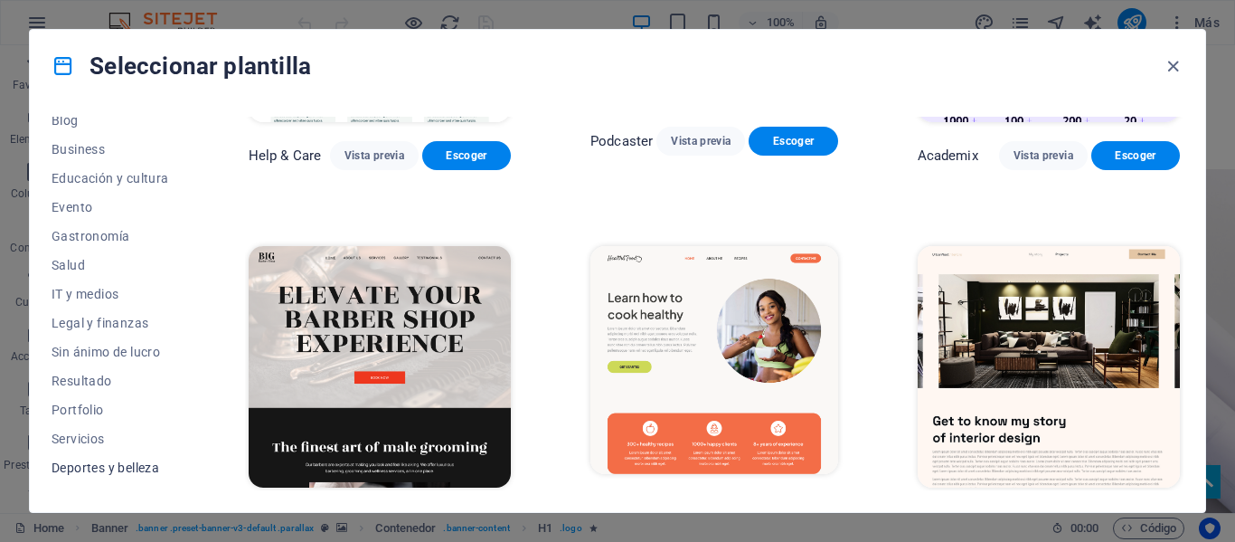
click at [124, 466] on span "Deportes y belleza" at bounding box center [111, 467] width 118 height 14
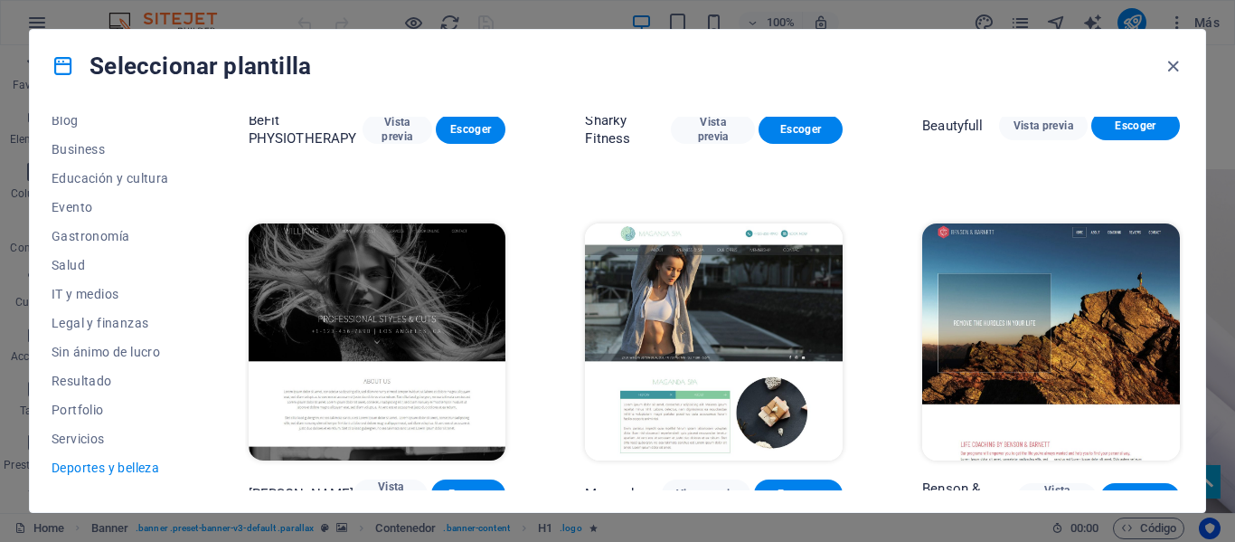
scroll to position [1372, 0]
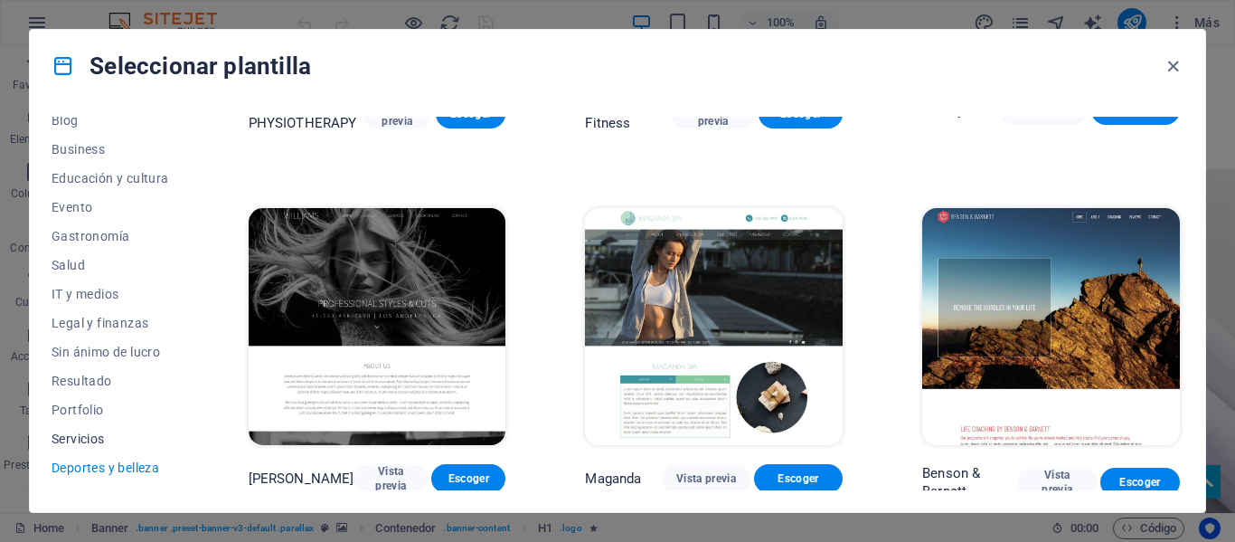
click at [83, 445] on span "Servicios" at bounding box center [111, 438] width 118 height 14
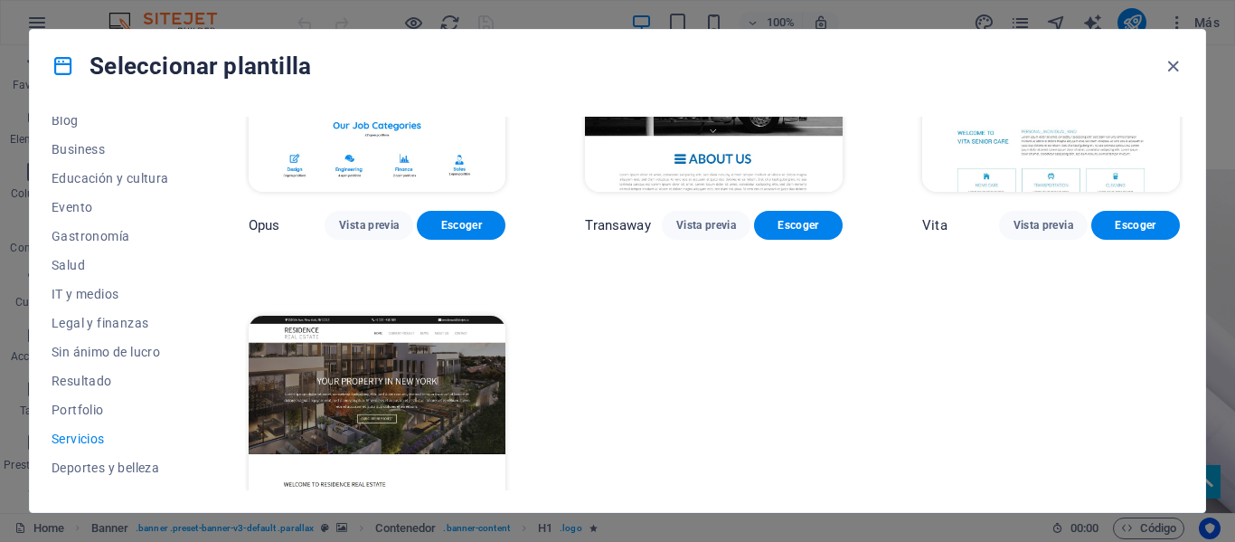
scroll to position [2367, 0]
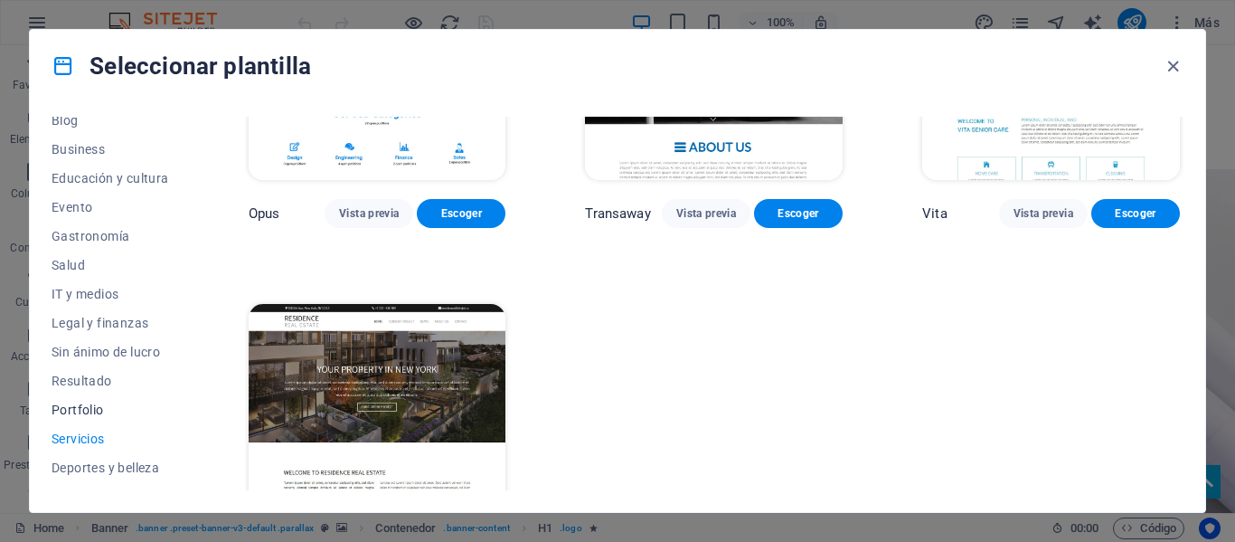
click at [96, 404] on span "Portfolio" at bounding box center [111, 409] width 118 height 14
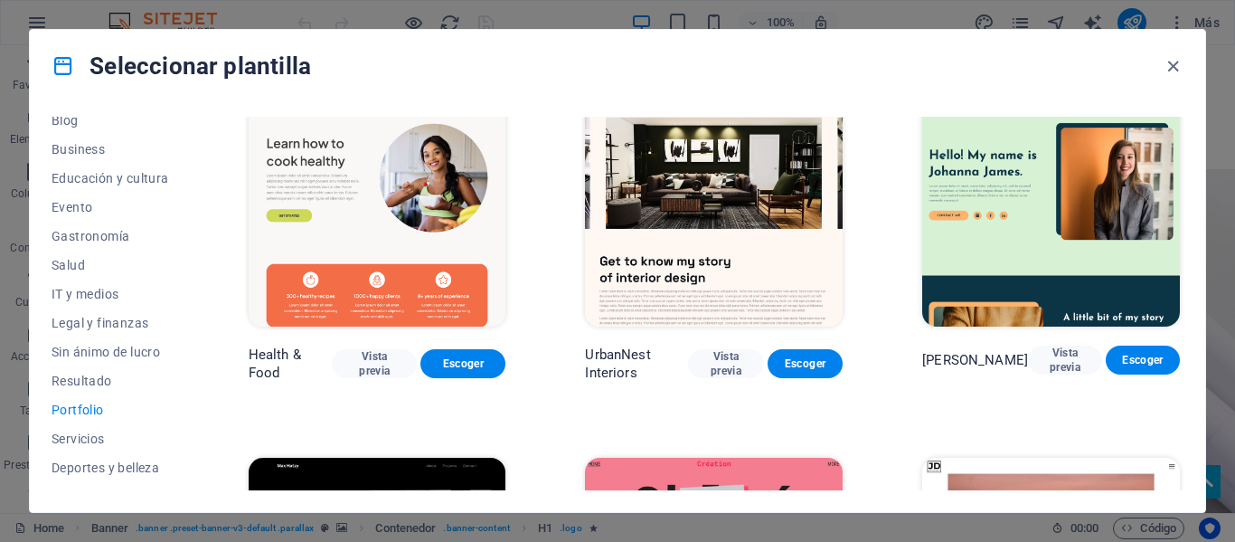
scroll to position [0, 0]
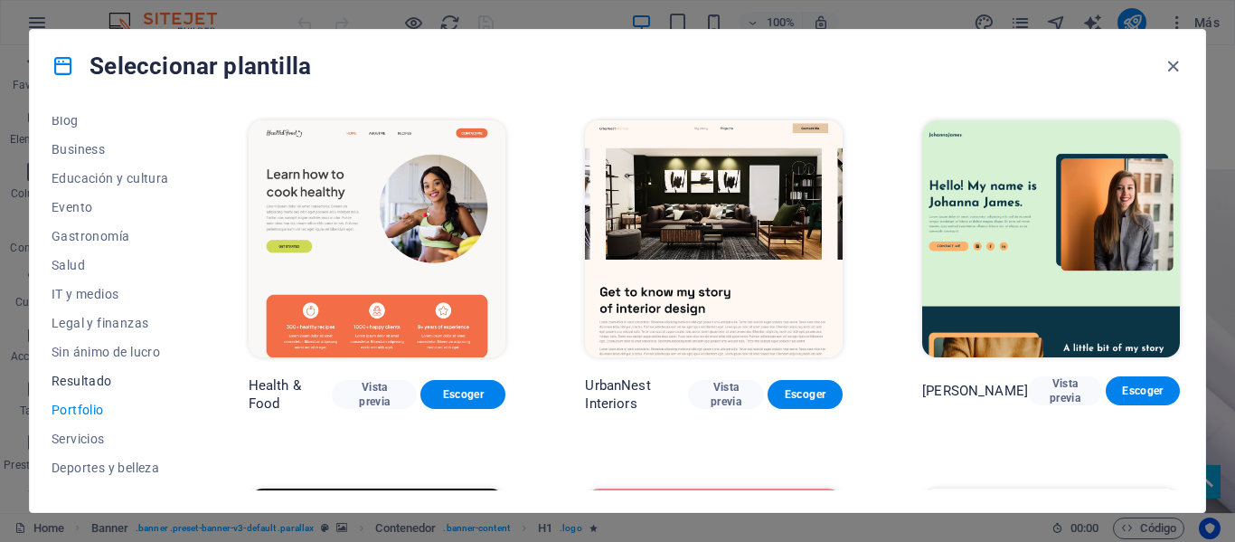
click at [69, 377] on span "Resultado" at bounding box center [111, 381] width 118 height 14
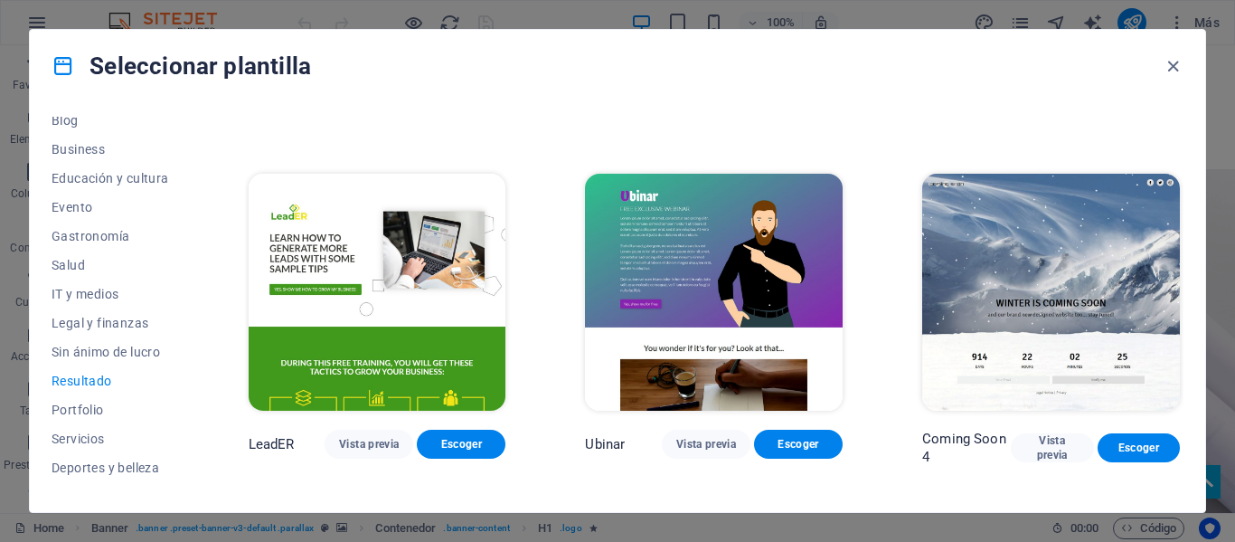
scroll to position [1447, 0]
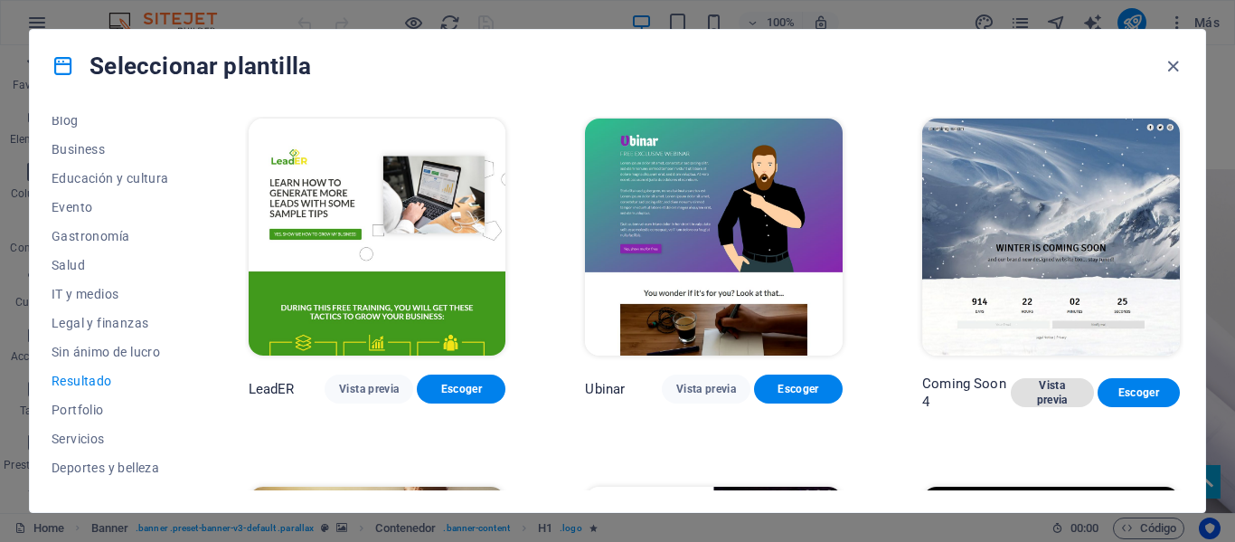
click at [1053, 393] on span "Vista previa" at bounding box center [1052, 392] width 53 height 29
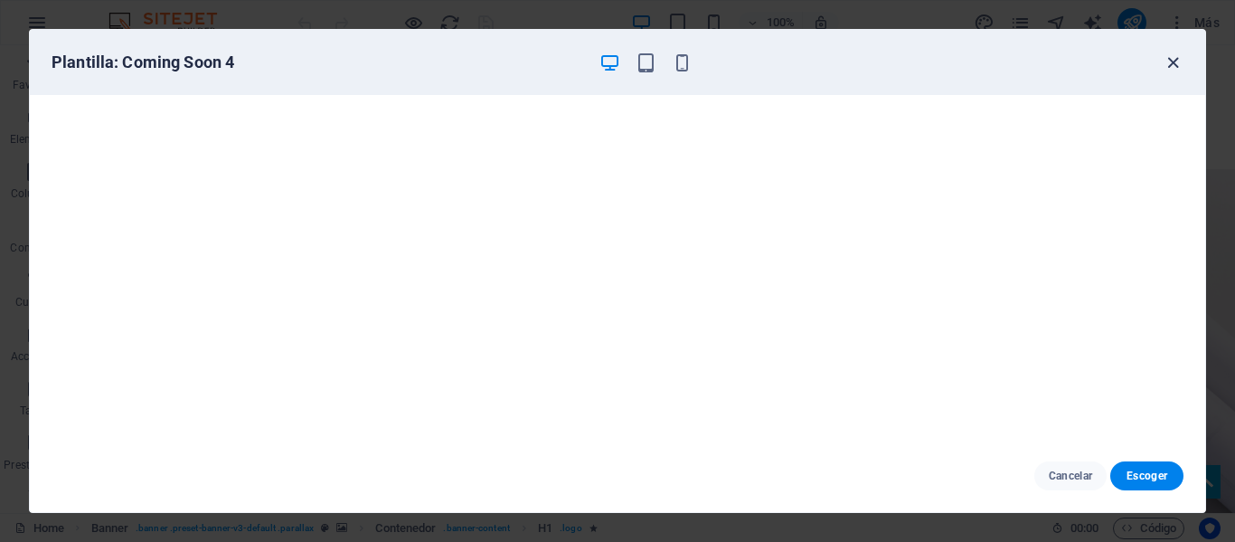
click at [1177, 62] on icon "button" at bounding box center [1173, 62] width 21 height 21
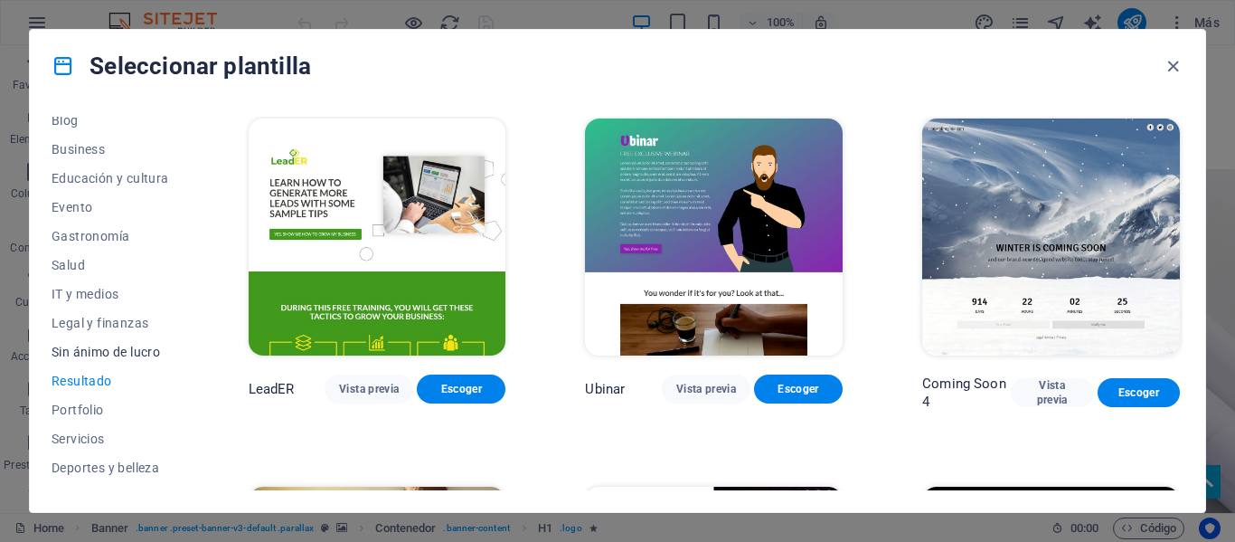
click at [144, 355] on span "Sin ánimo de lucro" at bounding box center [111, 352] width 118 height 14
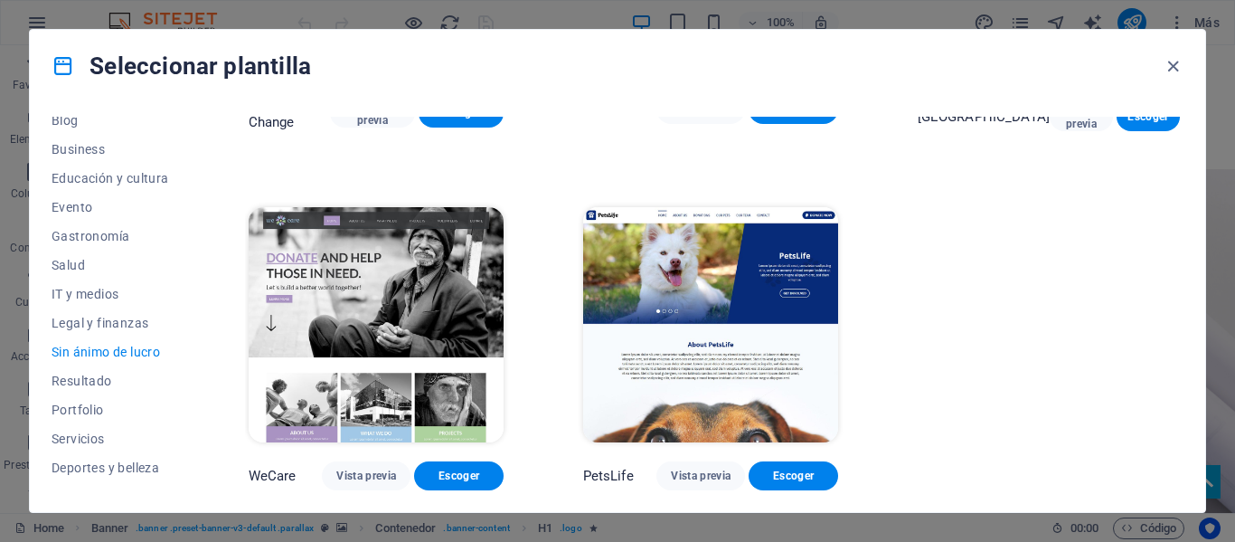
scroll to position [0, 0]
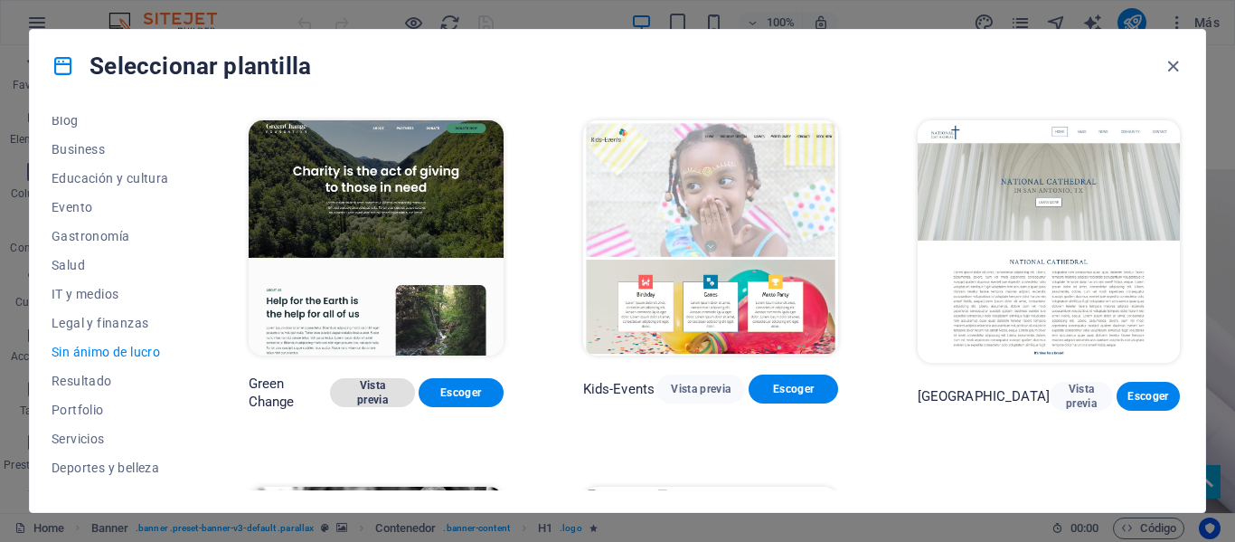
click at [366, 388] on span "Vista previa" at bounding box center [373, 392] width 56 height 29
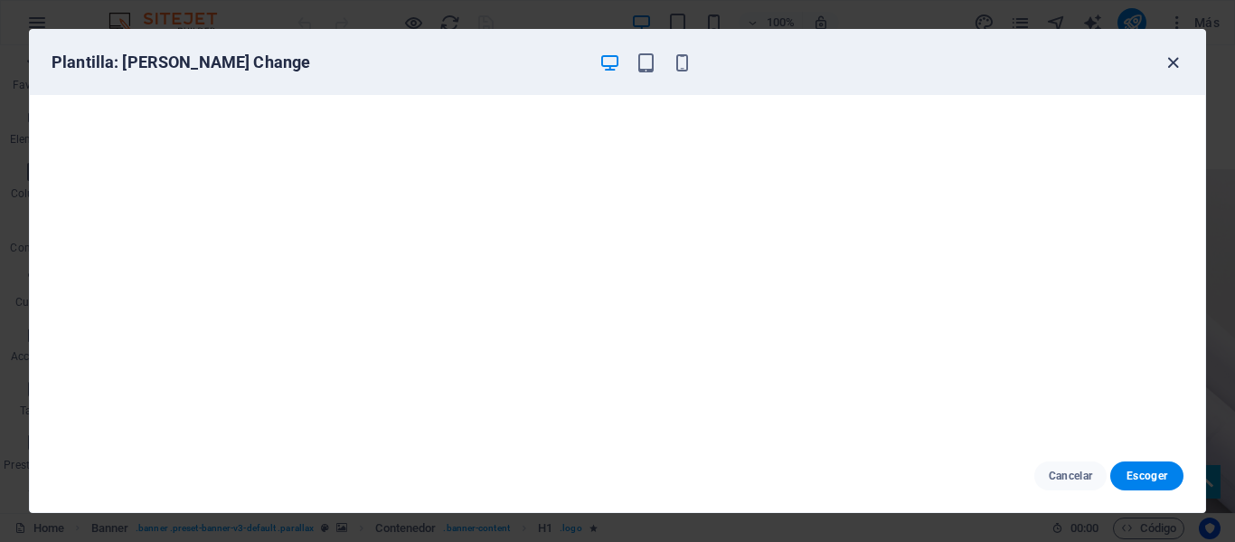
click at [1168, 60] on icon "button" at bounding box center [1173, 62] width 21 height 21
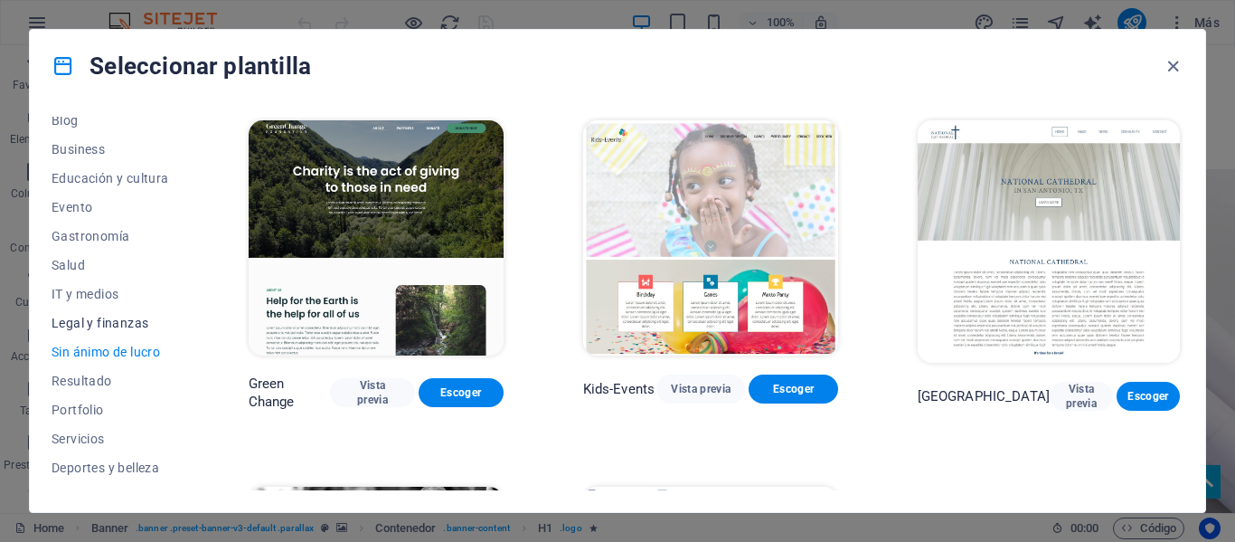
click at [122, 314] on button "Legal y finanzas" at bounding box center [111, 322] width 118 height 29
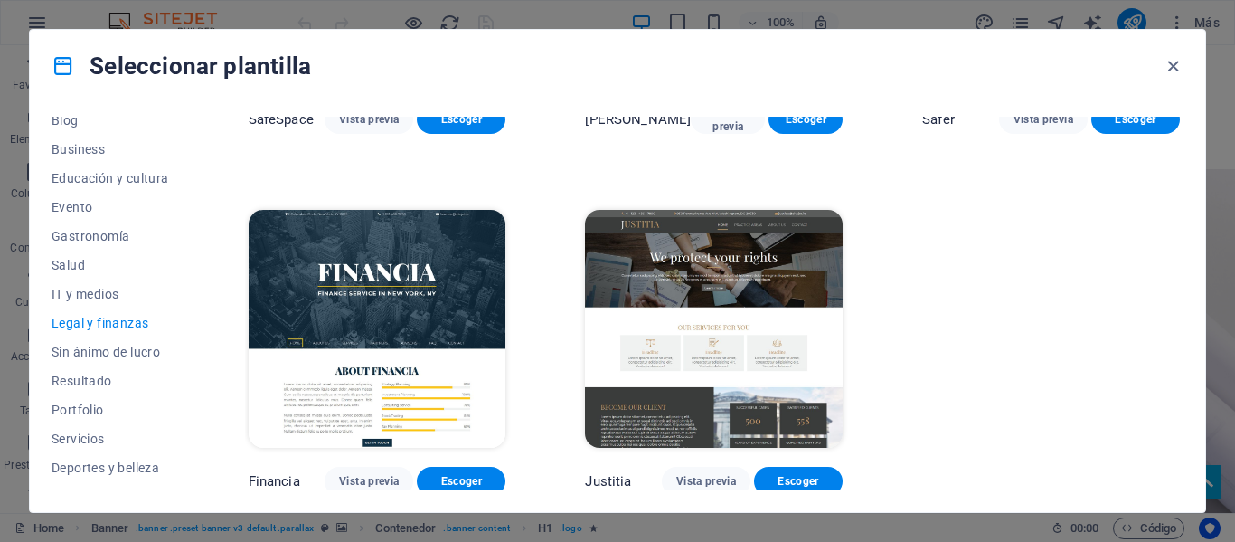
scroll to position [279, 0]
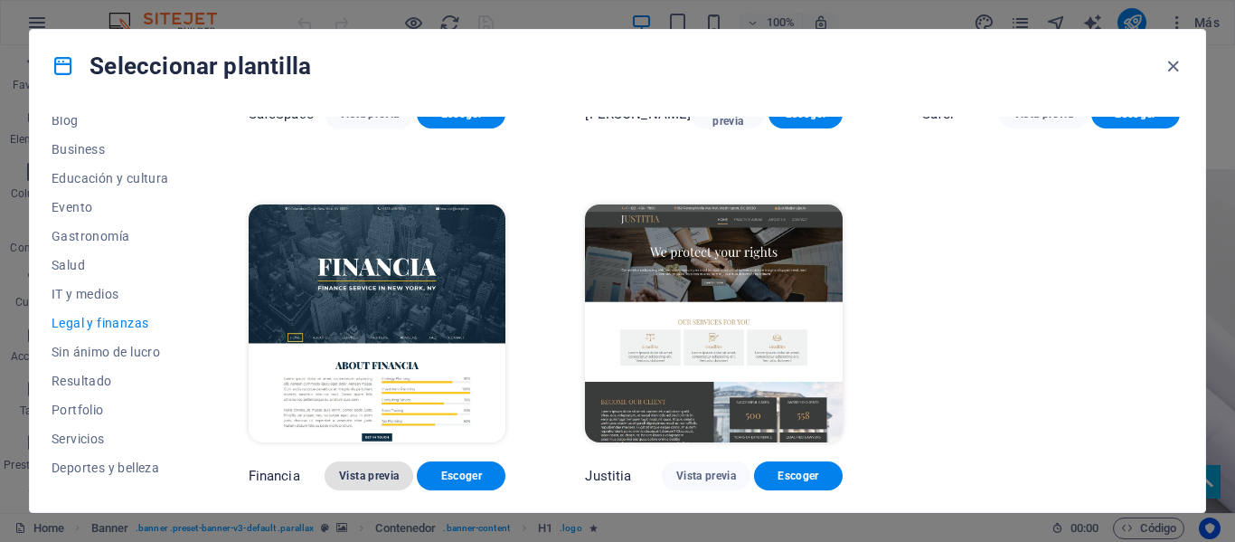
click at [373, 468] on button "Vista previa" at bounding box center [369, 475] width 89 height 29
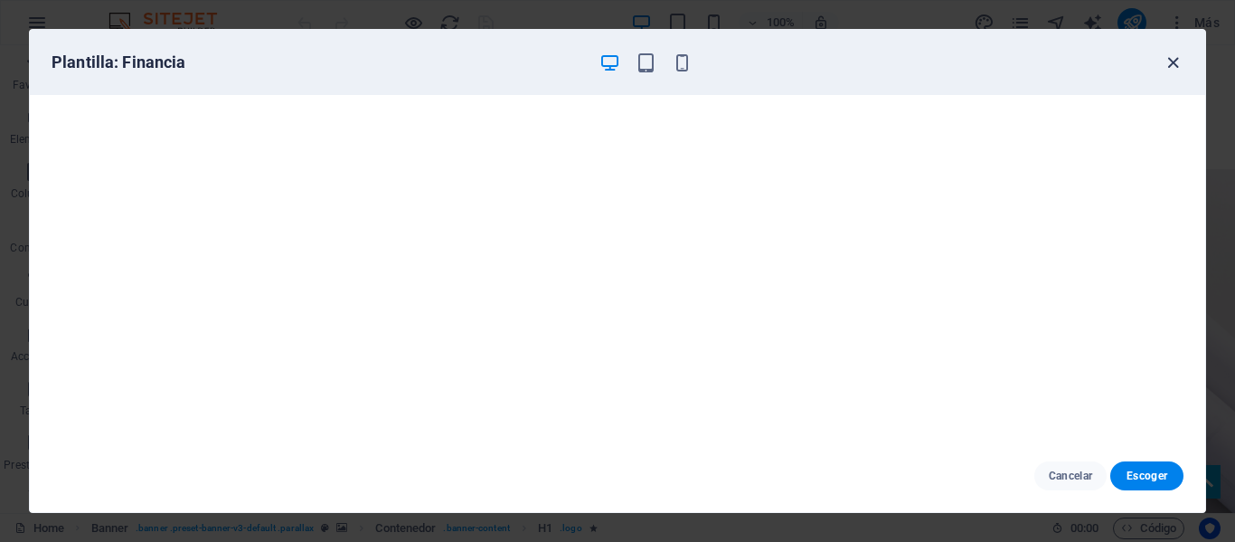
click at [1167, 58] on icon "button" at bounding box center [1173, 62] width 21 height 21
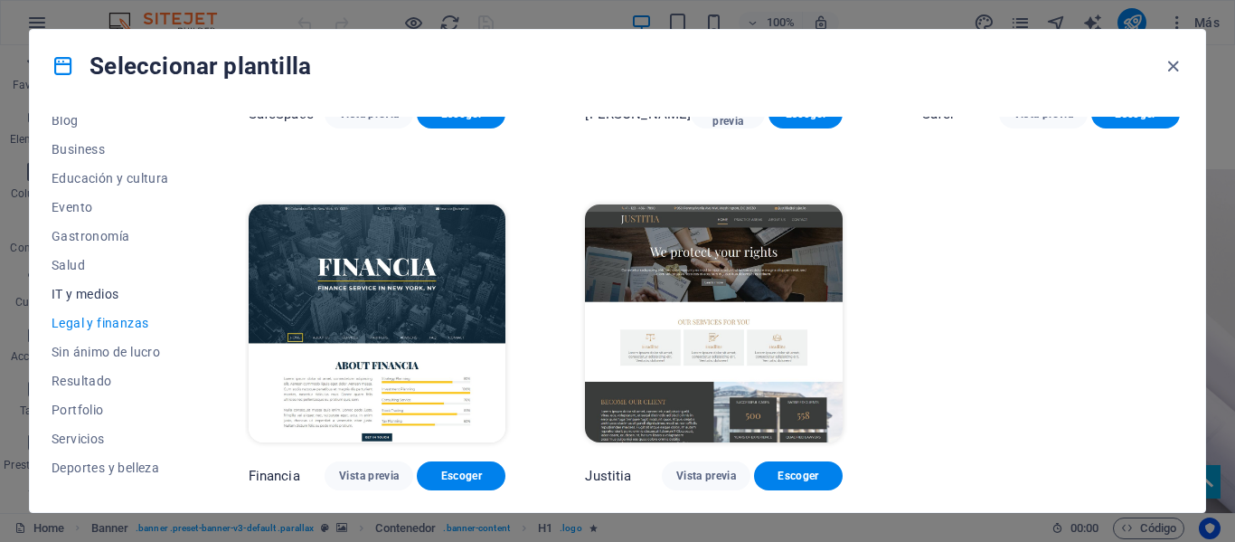
click at [109, 293] on span "IT y medios" at bounding box center [111, 294] width 118 height 14
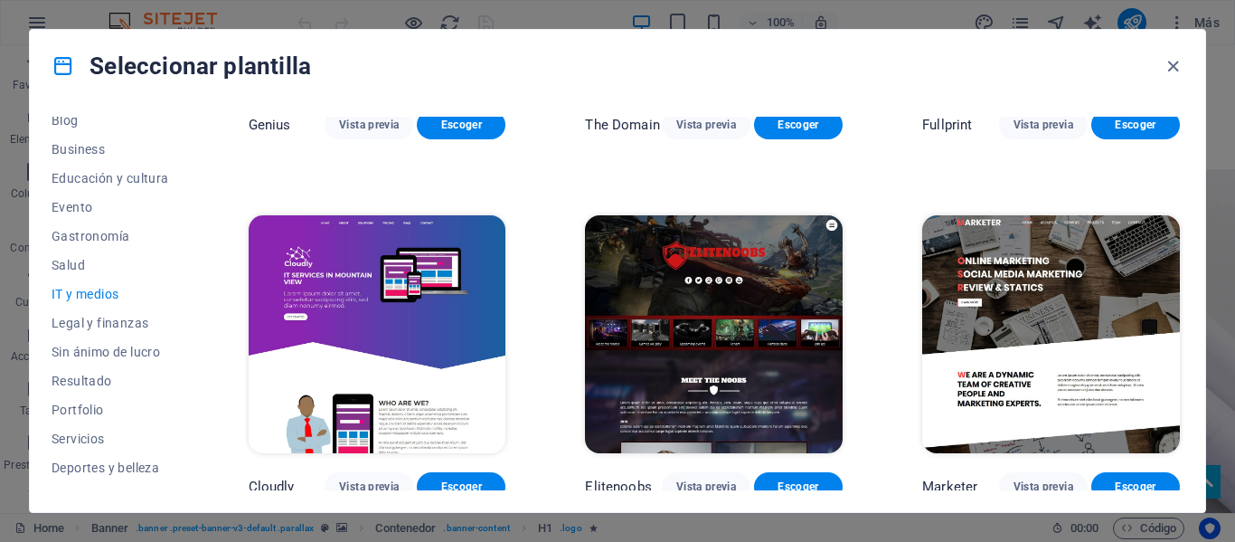
scroll to position [1013, 0]
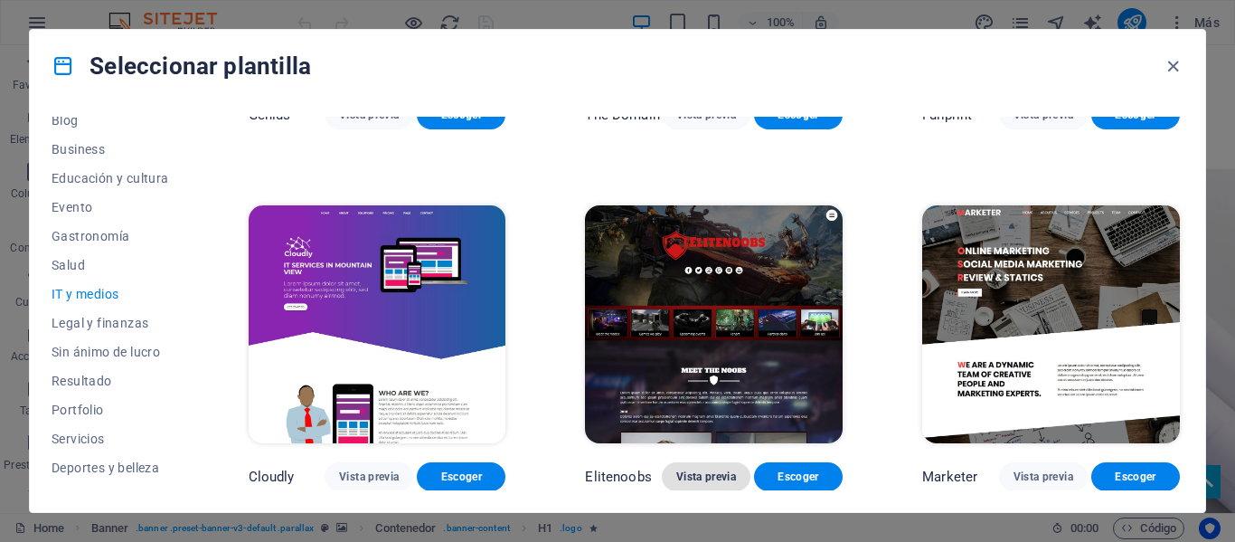
click at [698, 478] on span "Vista previa" at bounding box center [707, 476] width 60 height 14
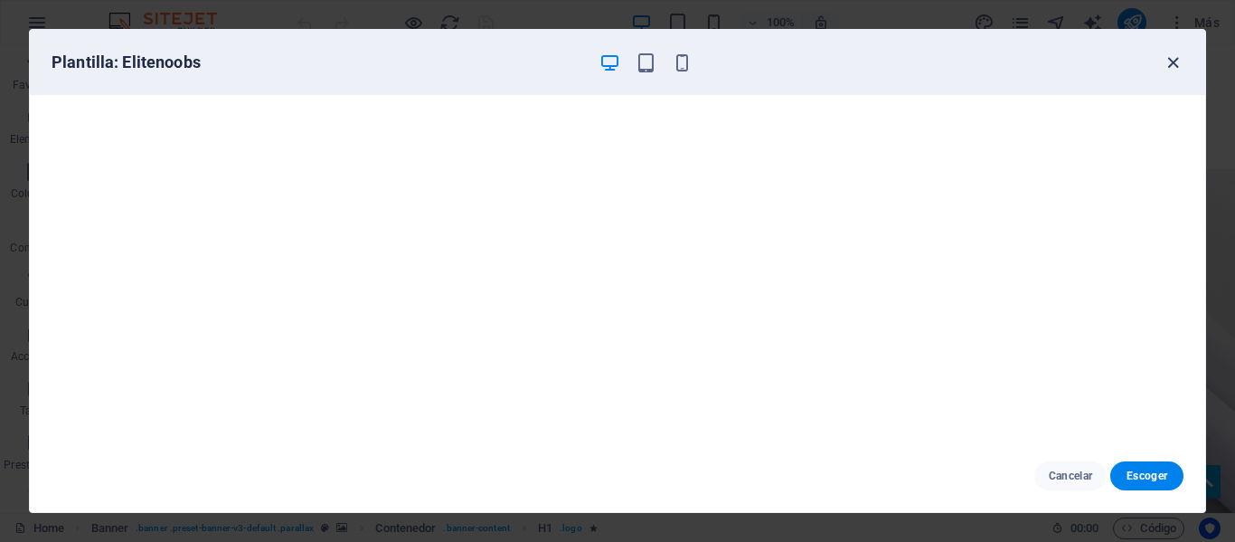
click at [1169, 58] on icon "button" at bounding box center [1173, 62] width 21 height 21
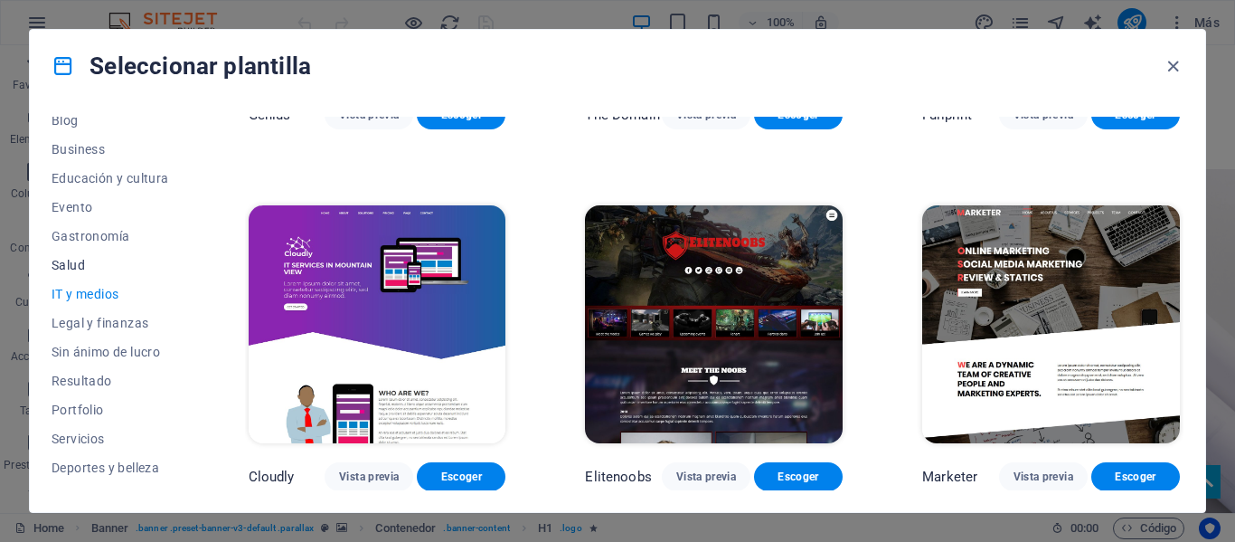
click at [86, 270] on span "Salud" at bounding box center [111, 265] width 118 height 14
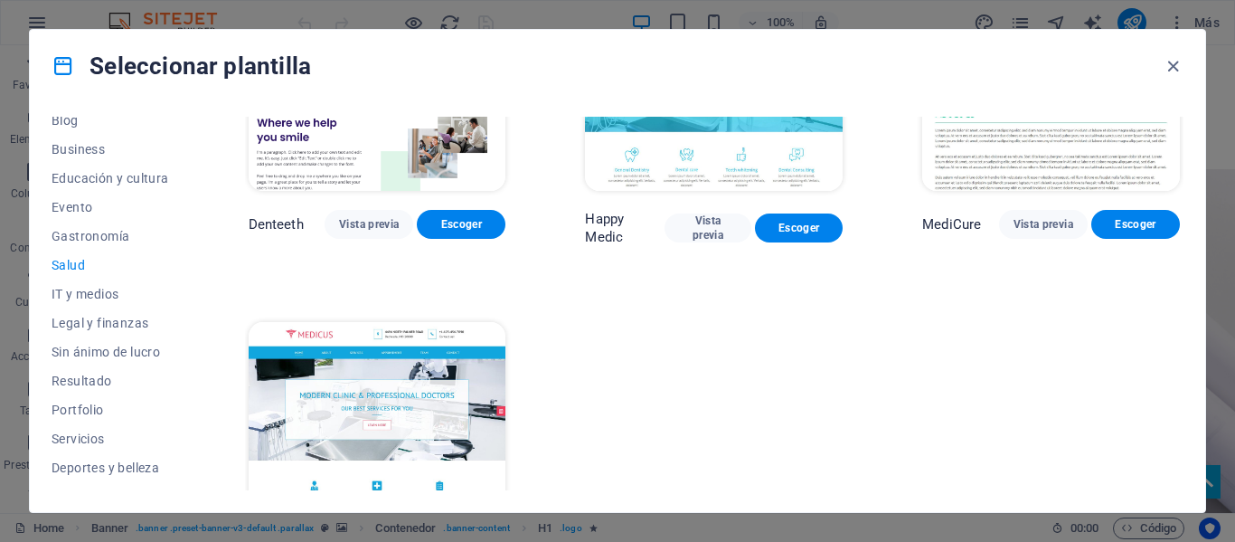
scroll to position [543, 0]
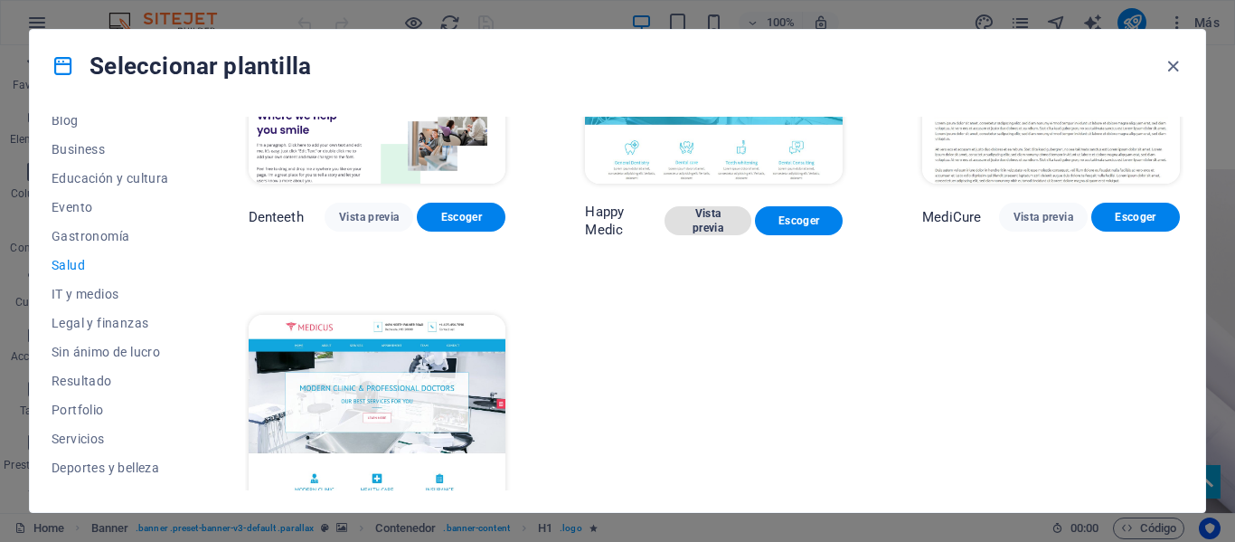
click at [692, 217] on span "Vista previa" at bounding box center [708, 220] width 59 height 29
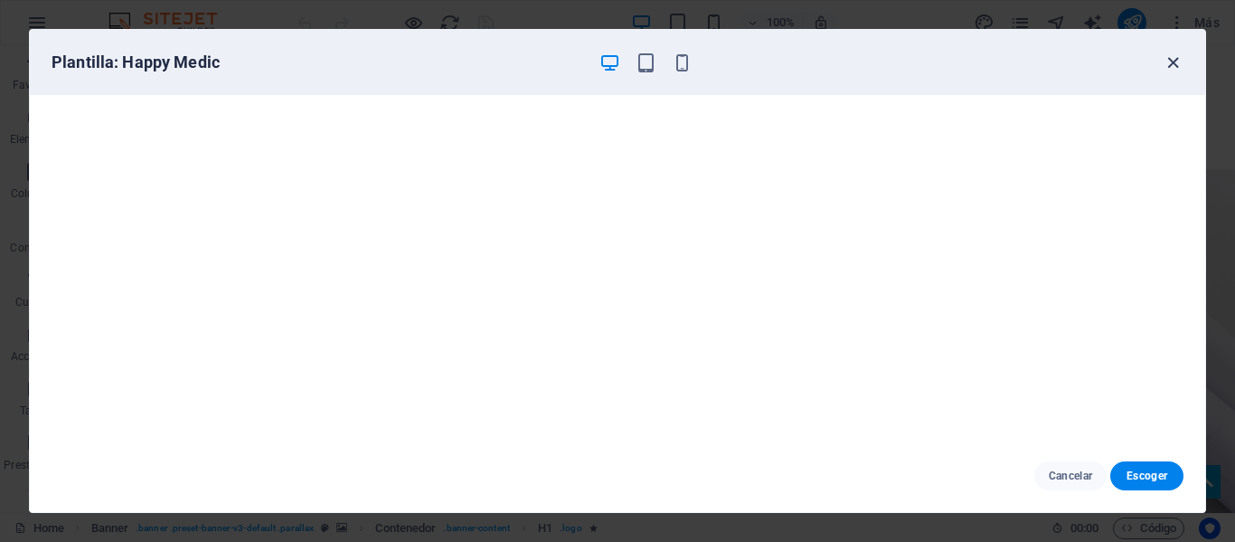
click at [1169, 59] on icon "button" at bounding box center [1173, 62] width 21 height 21
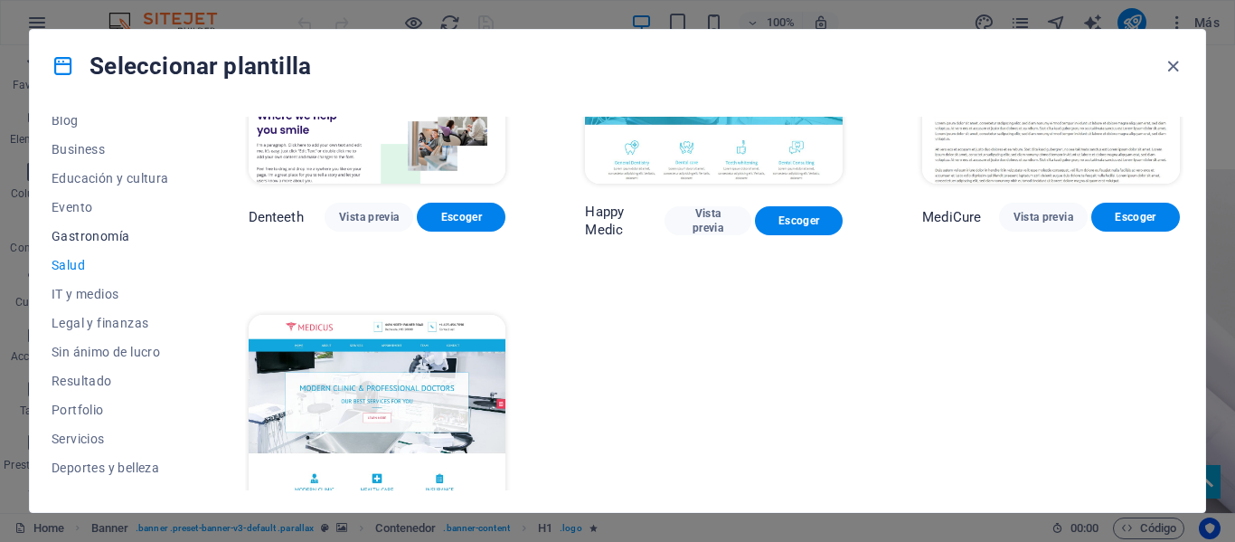
click at [127, 229] on span "Gastronomía" at bounding box center [111, 236] width 118 height 14
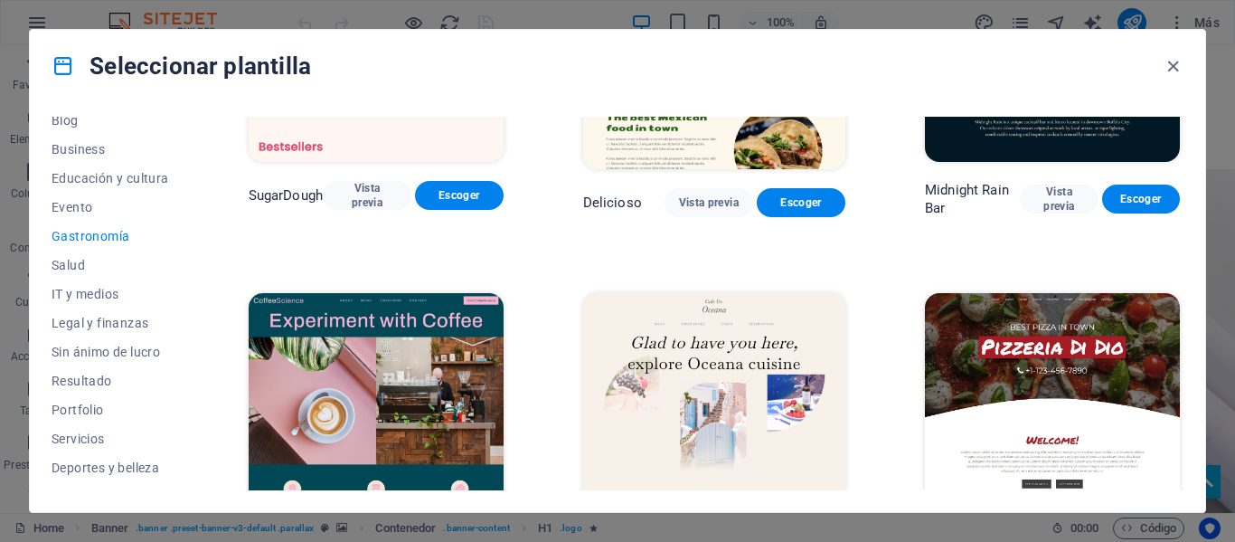
scroll to position [0, 0]
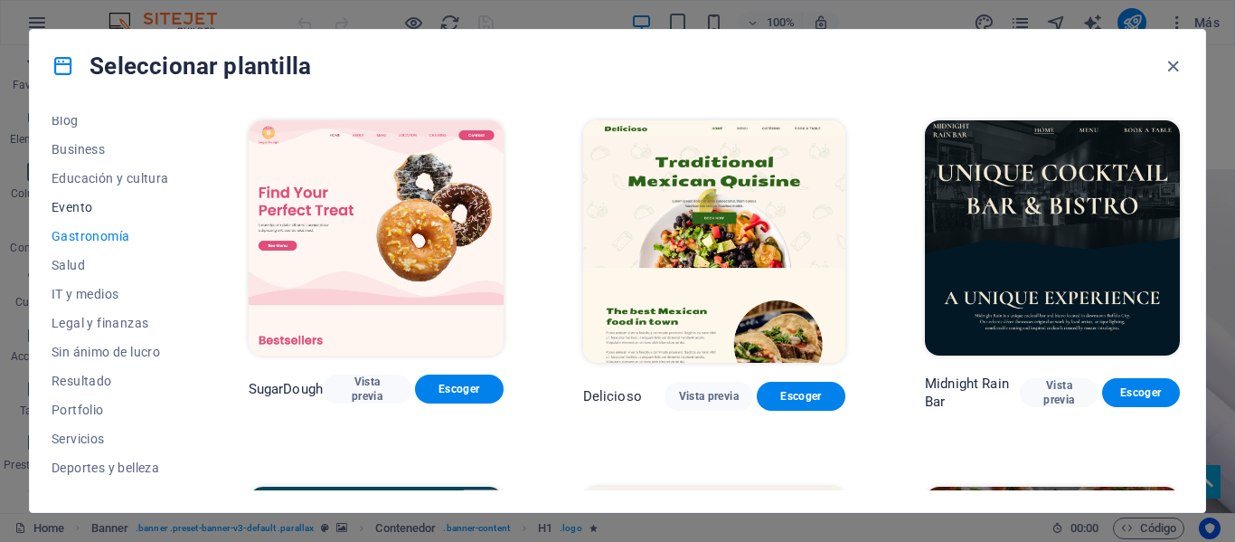
click at [82, 208] on span "Evento" at bounding box center [111, 207] width 118 height 14
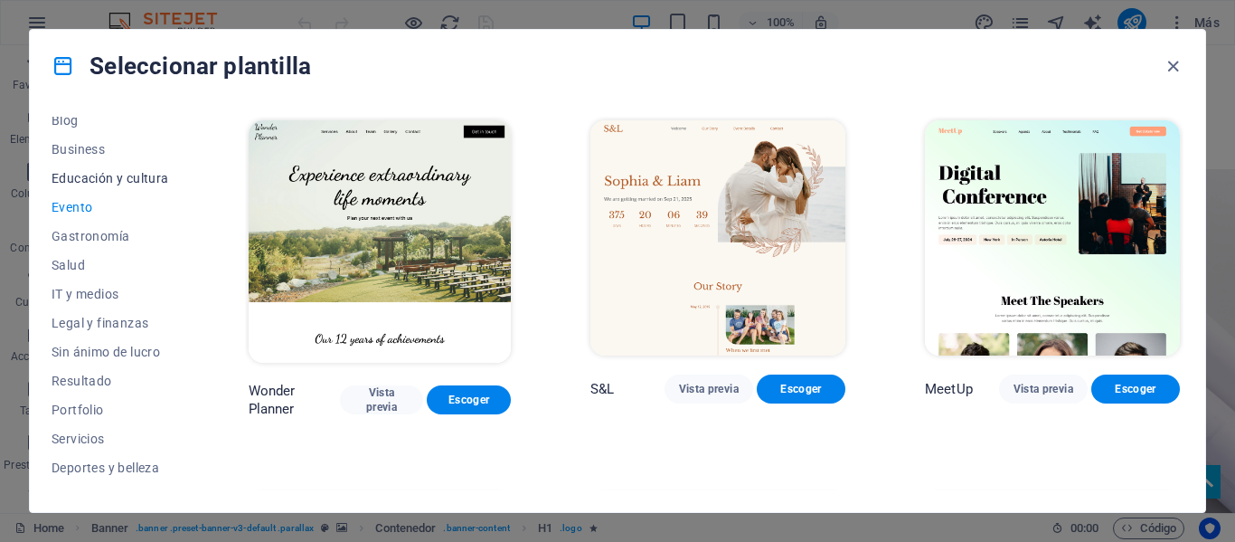
click at [99, 188] on button "Educación y cultura" at bounding box center [111, 178] width 118 height 29
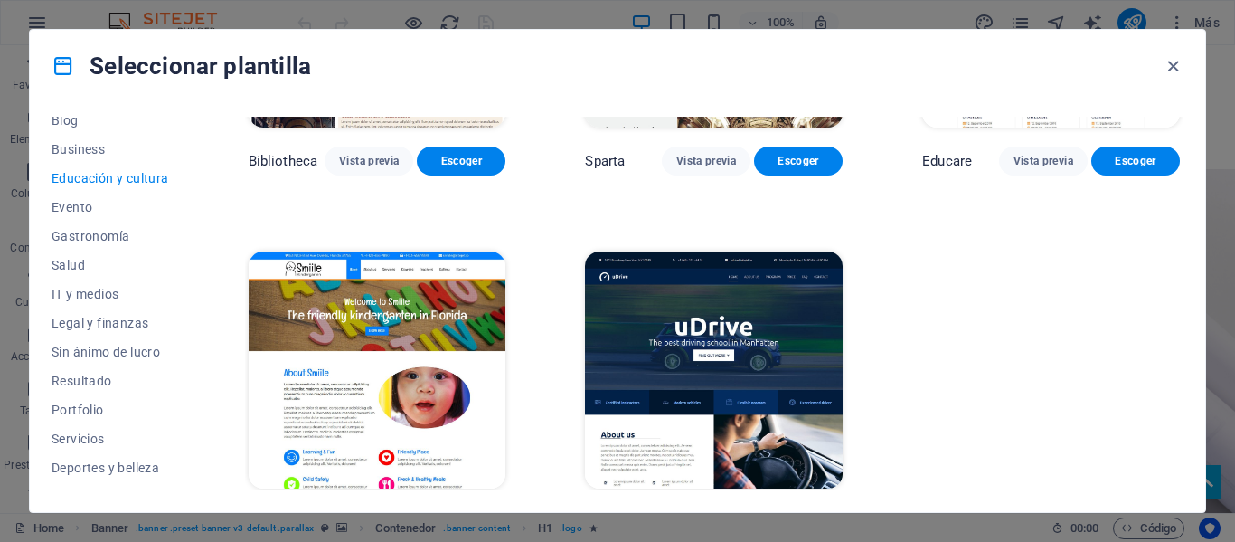
scroll to position [639, 0]
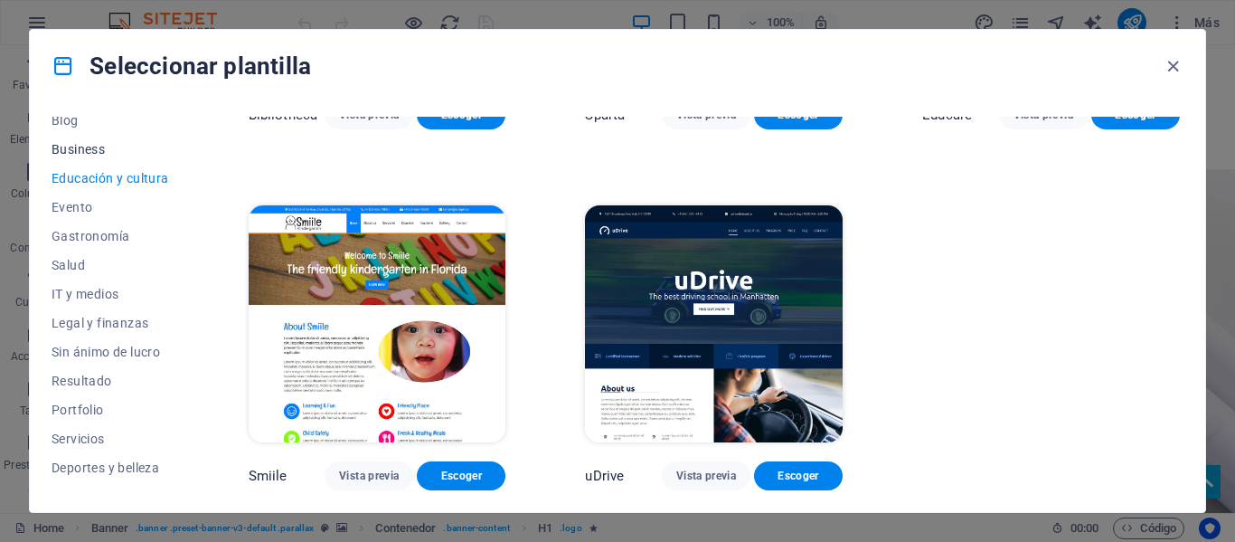
click at [106, 153] on span "Business" at bounding box center [111, 149] width 118 height 14
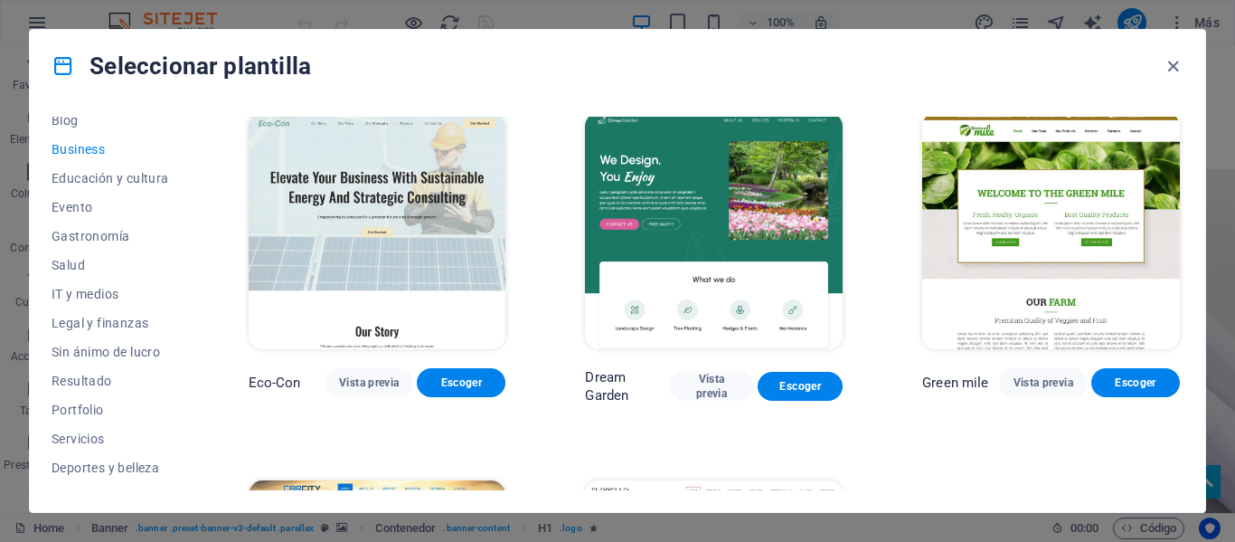
scroll to position [0, 0]
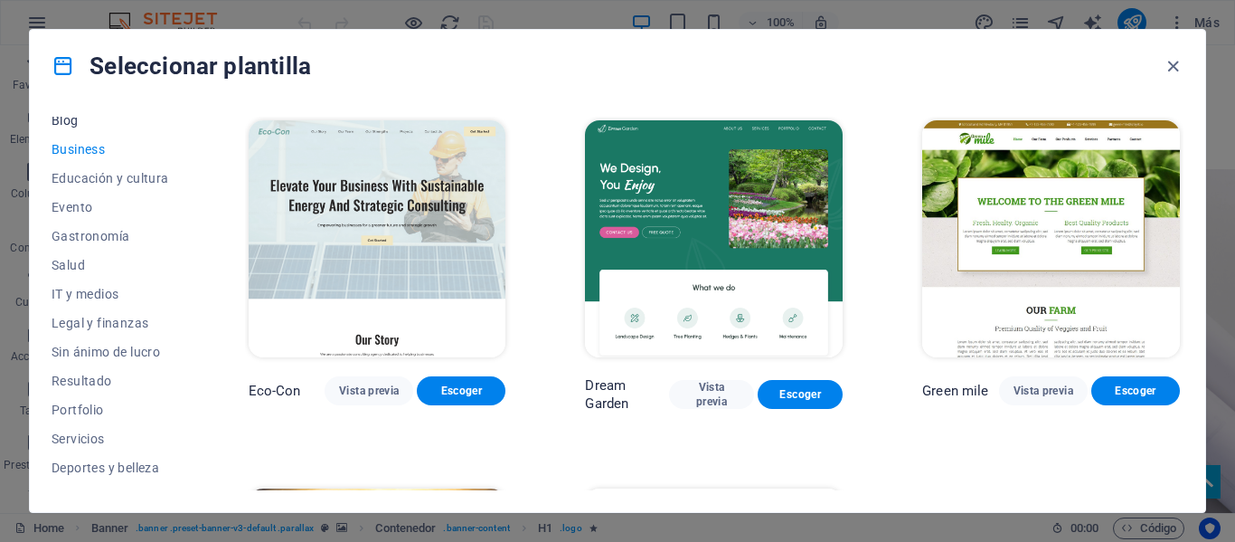
click at [65, 124] on span "Blog" at bounding box center [111, 120] width 118 height 14
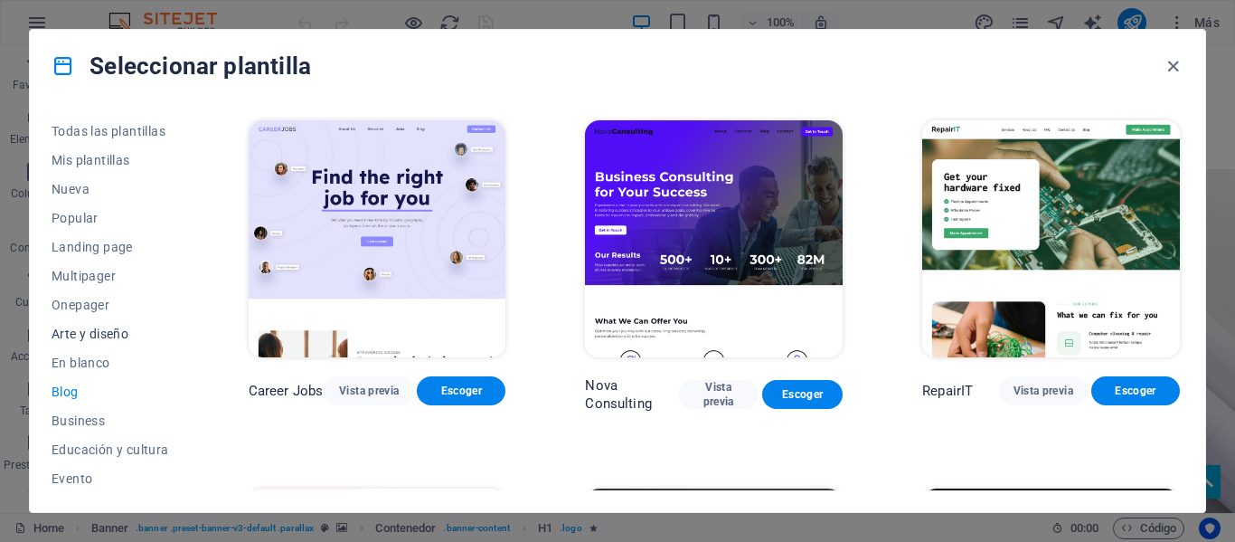
click at [98, 328] on span "Arte y diseño" at bounding box center [111, 334] width 118 height 14
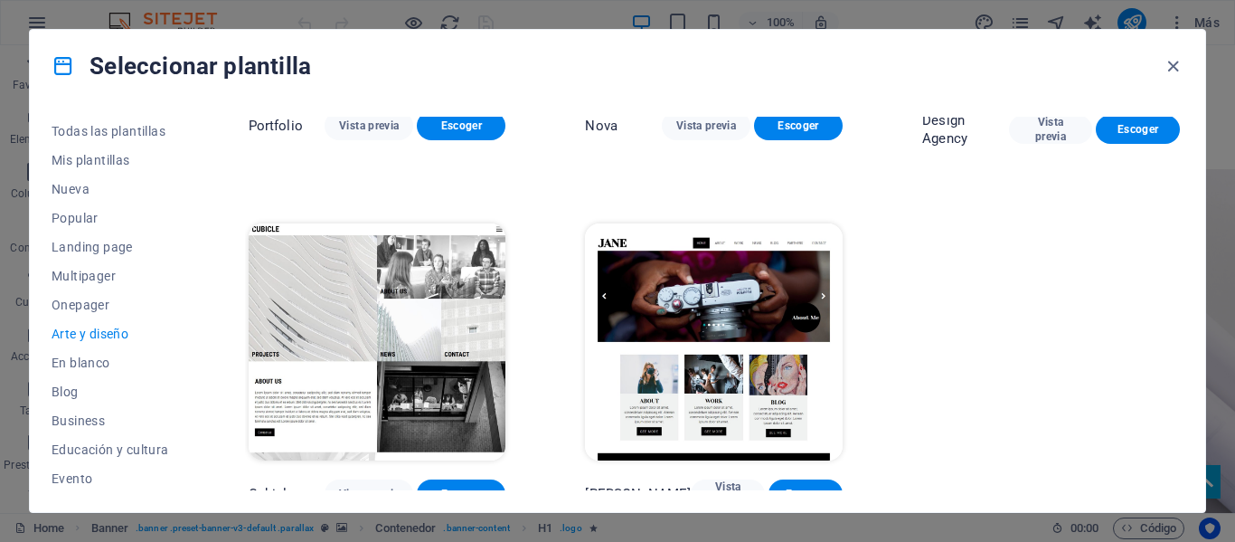
scroll to position [1365, 0]
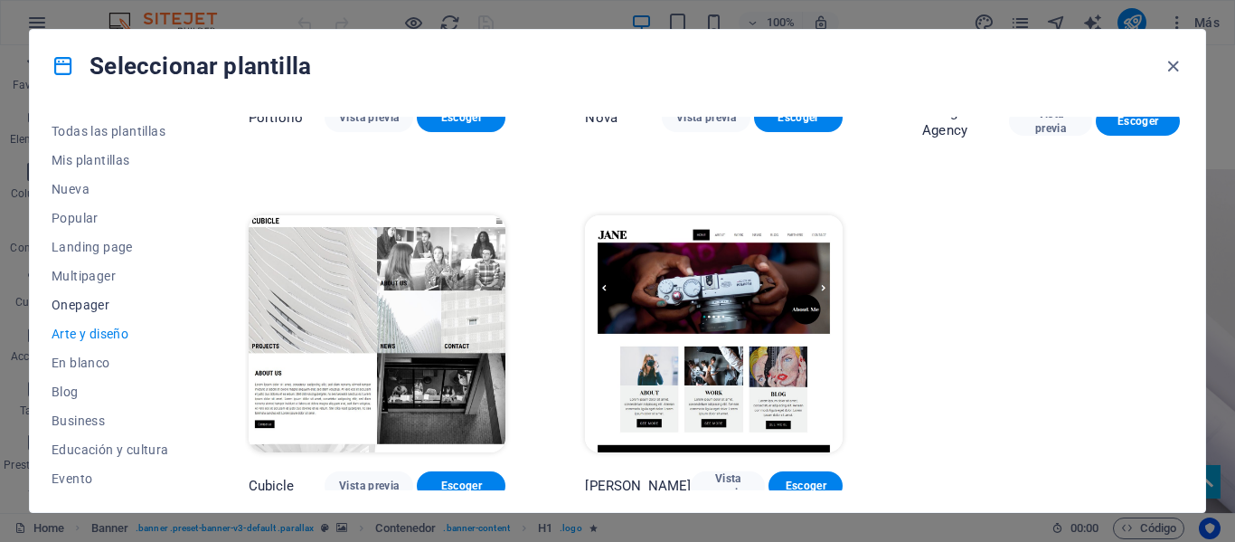
click at [123, 308] on span "Onepager" at bounding box center [111, 305] width 118 height 14
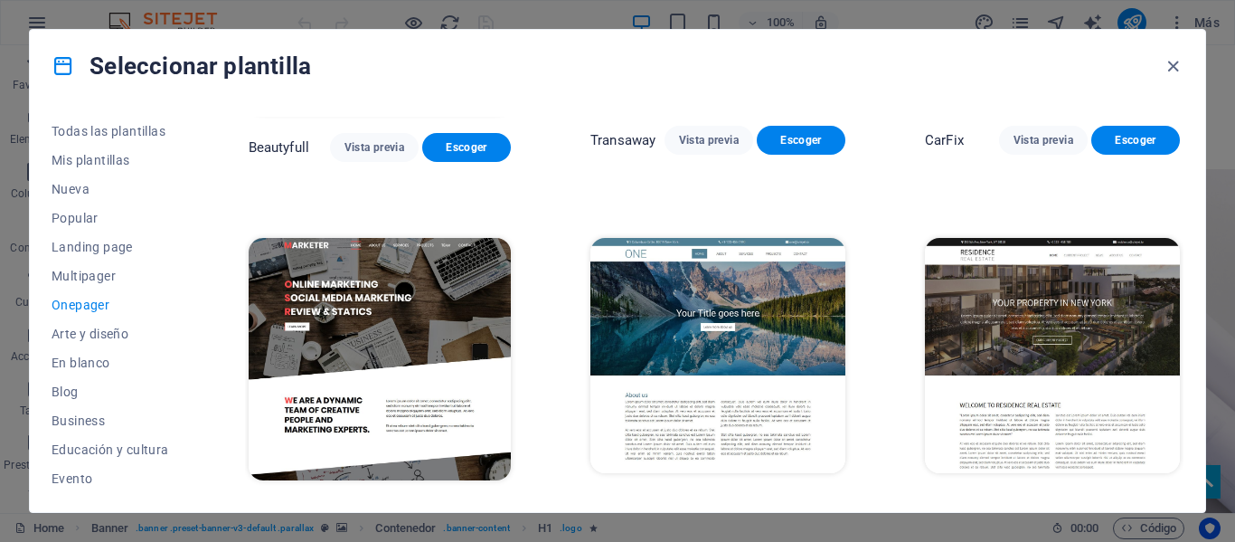
scroll to position [7248, 0]
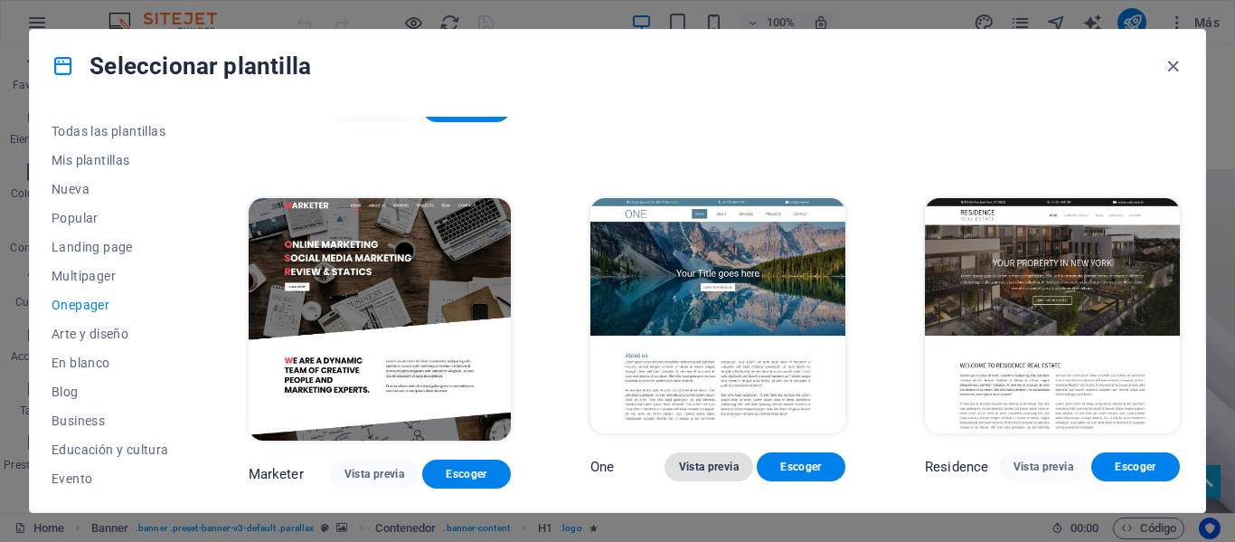
click at [703, 459] on span "Vista previa" at bounding box center [709, 466] width 60 height 14
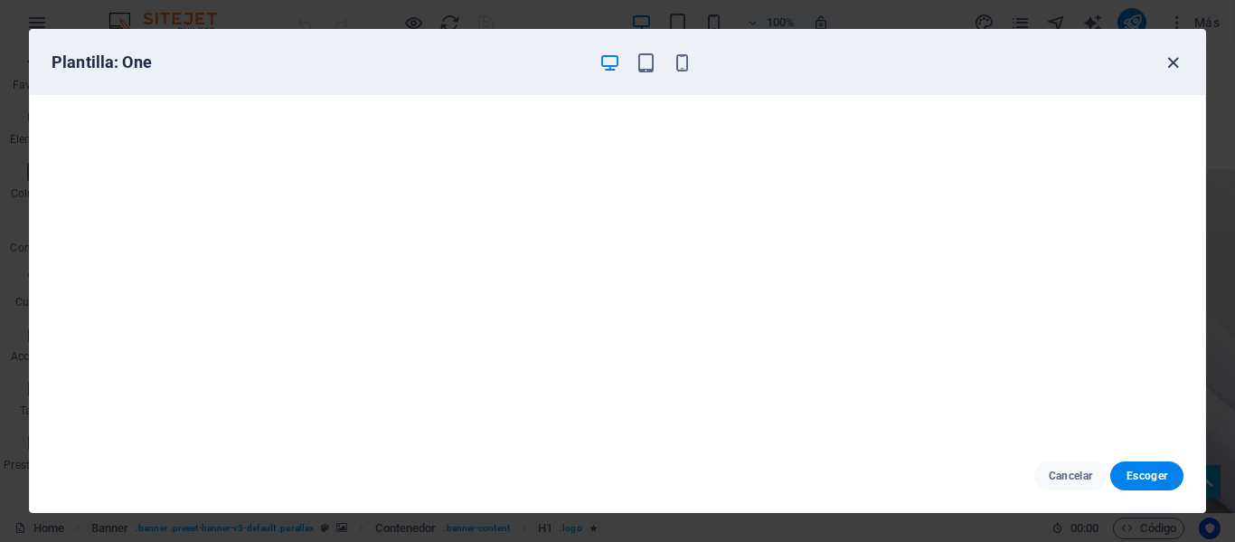
click at [1167, 62] on icon "button" at bounding box center [1173, 62] width 21 height 21
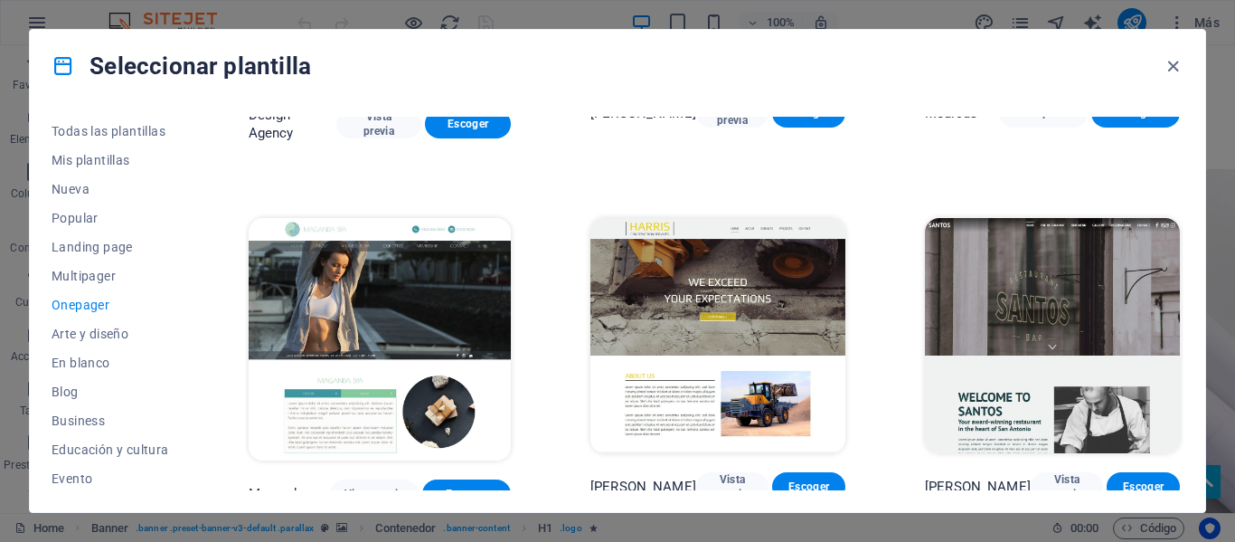
scroll to position [7972, 0]
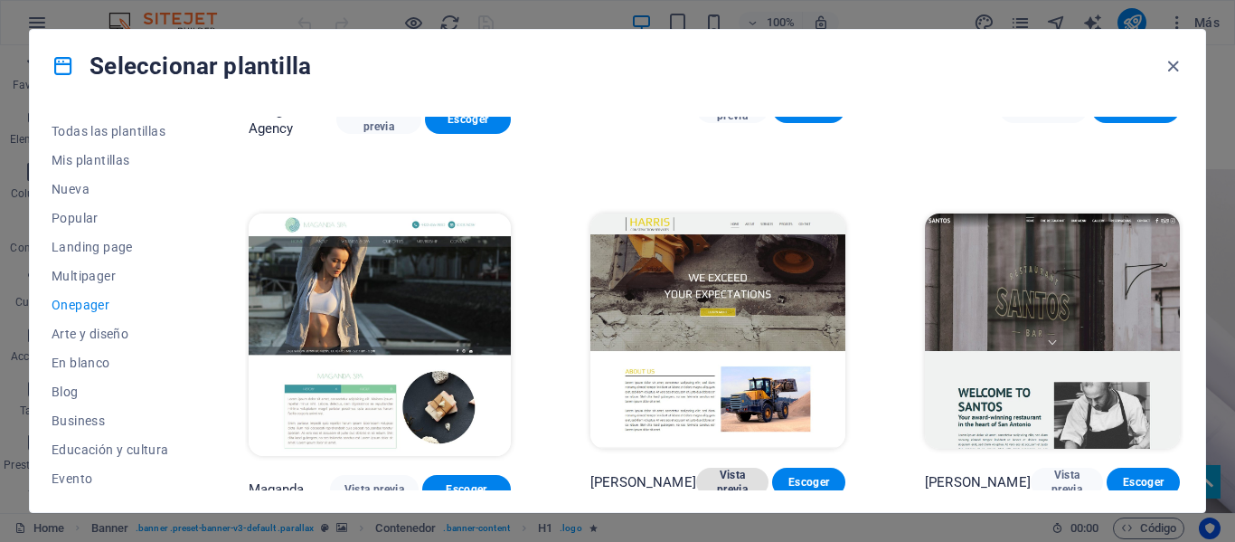
click at [711, 468] on span "Vista previa" at bounding box center [733, 482] width 44 height 29
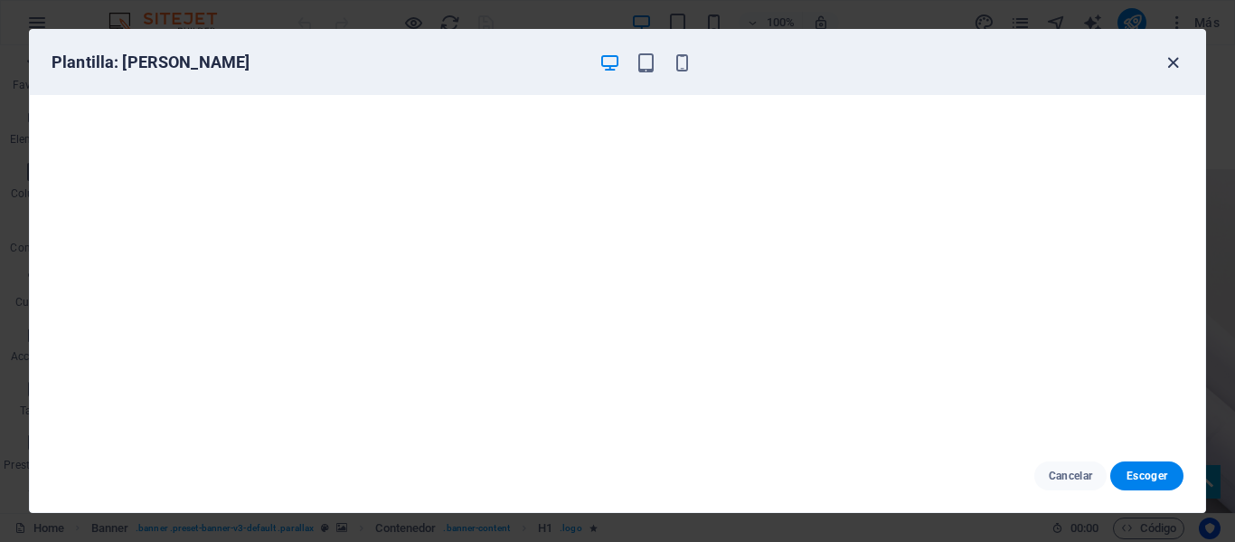
click at [1180, 63] on icon "button" at bounding box center [1173, 62] width 21 height 21
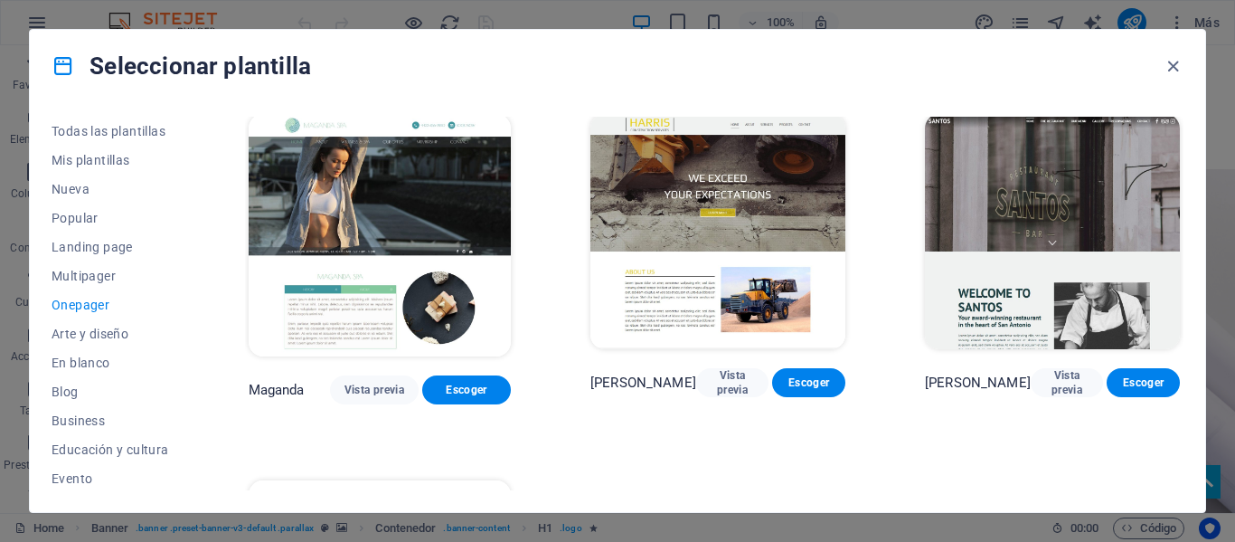
scroll to position [8233, 0]
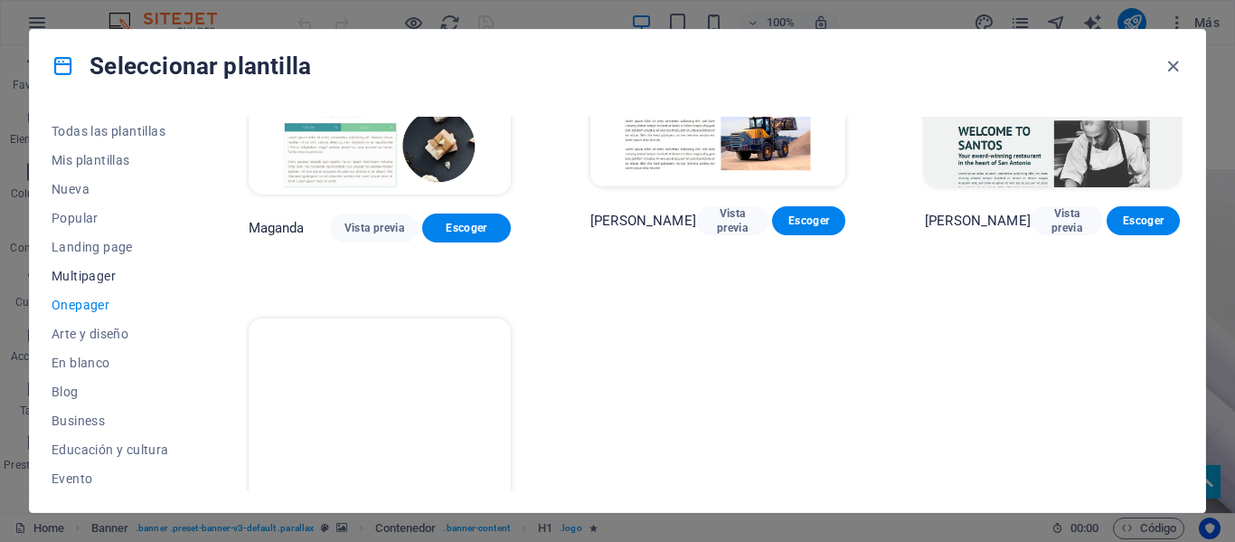
click at [133, 278] on span "Multipager" at bounding box center [111, 276] width 118 height 14
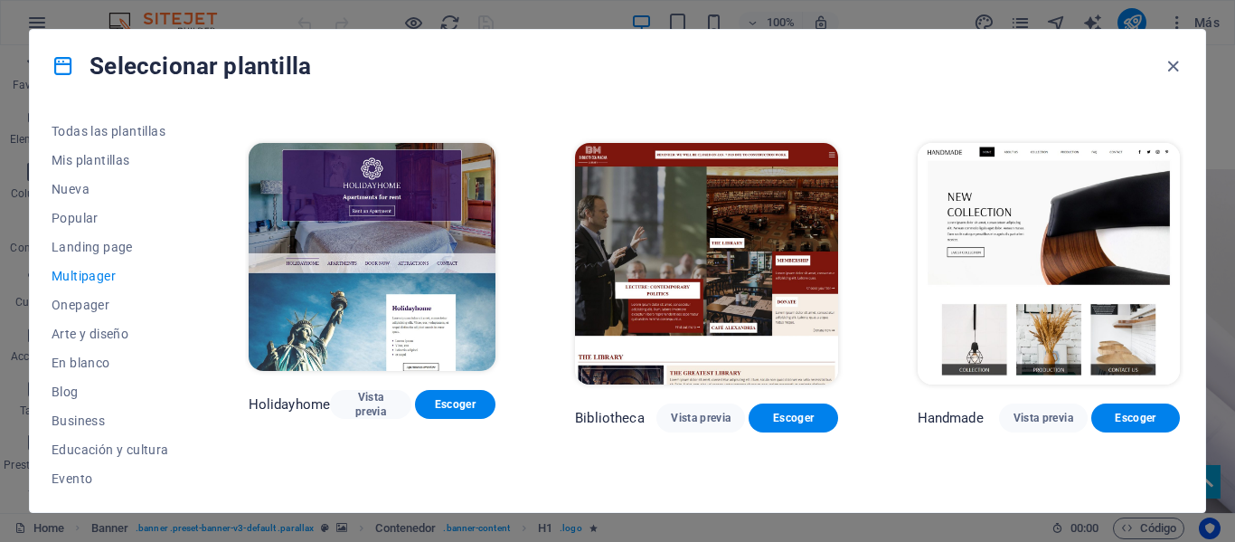
scroll to position [5761, 0]
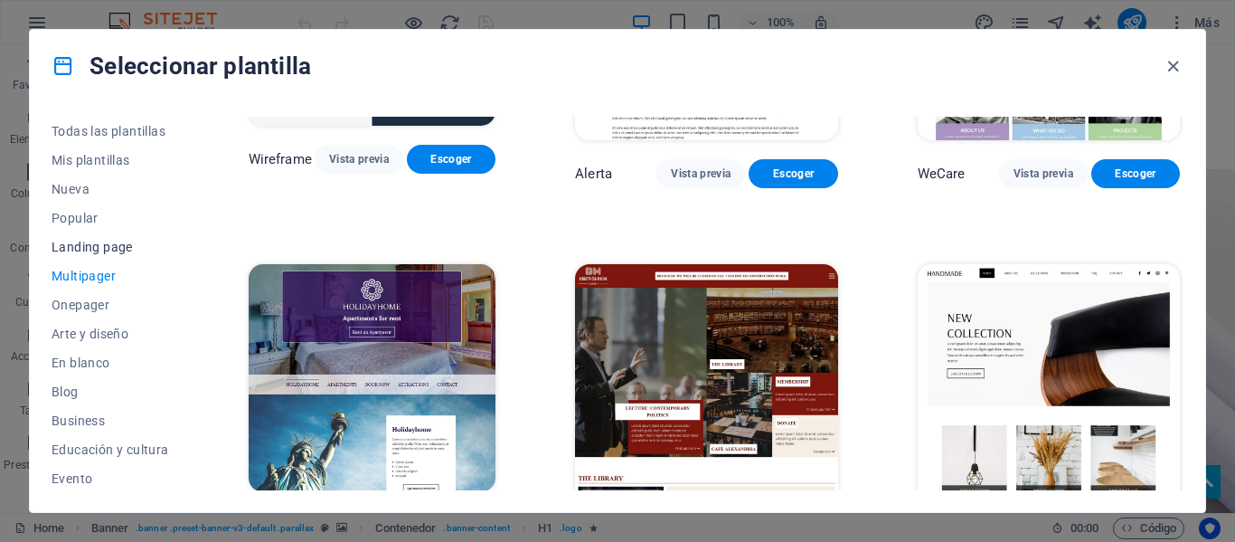
click at [113, 254] on button "Landing page" at bounding box center [111, 246] width 118 height 29
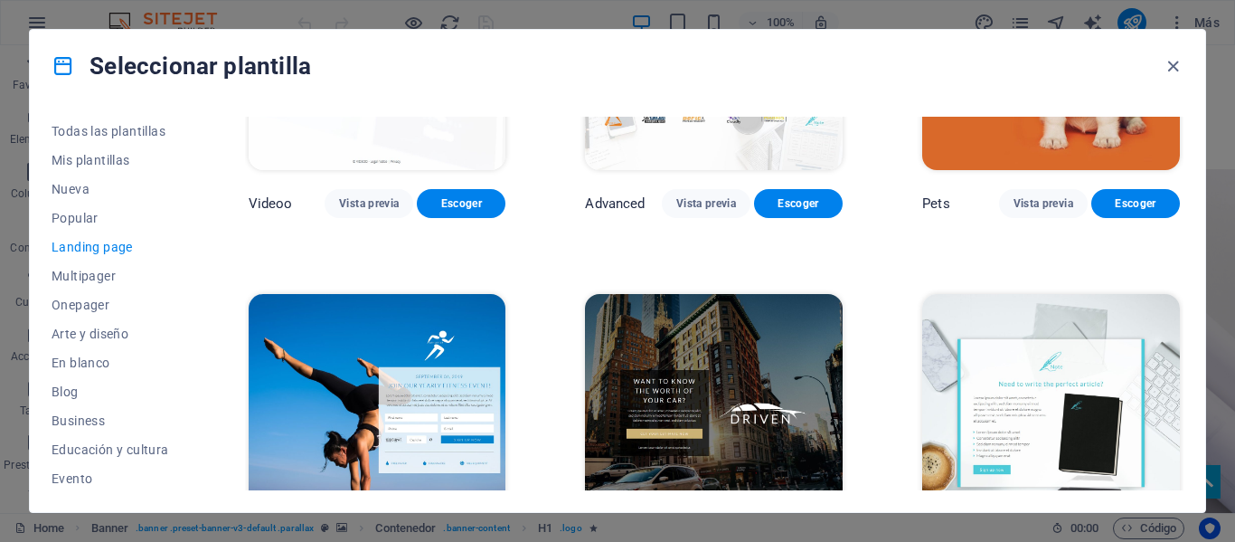
scroll to position [812, 0]
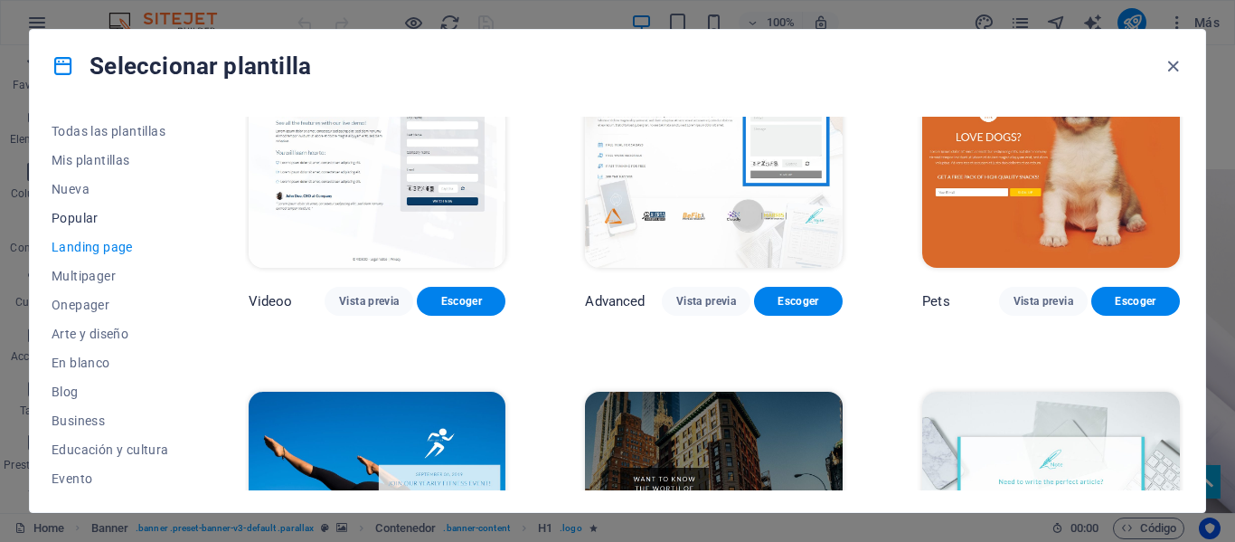
click at [107, 223] on span "Popular" at bounding box center [111, 218] width 118 height 14
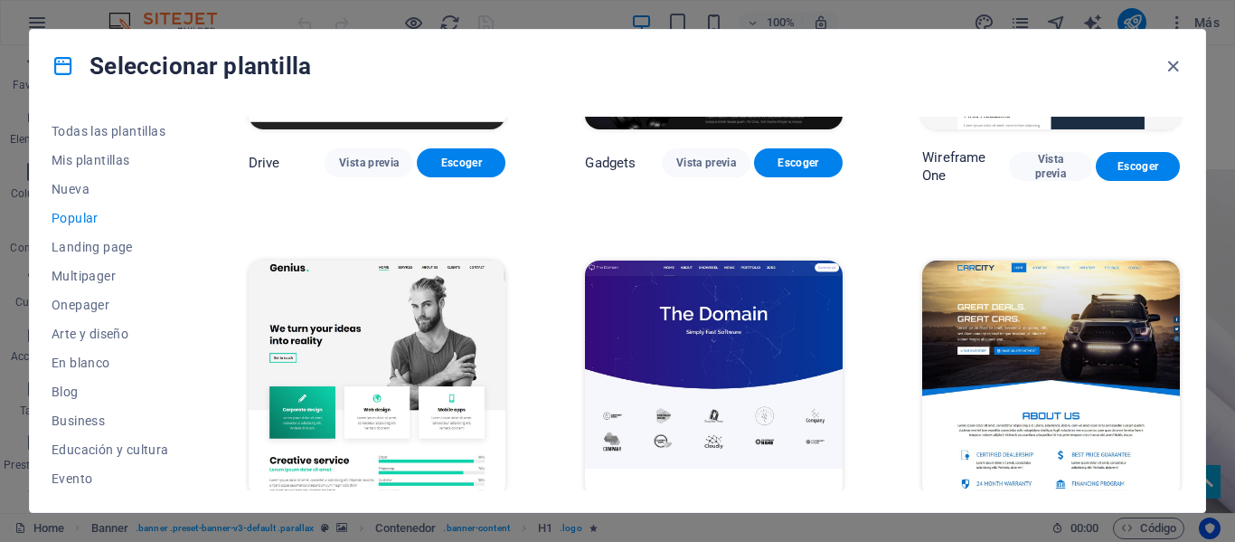
scroll to position [1355, 0]
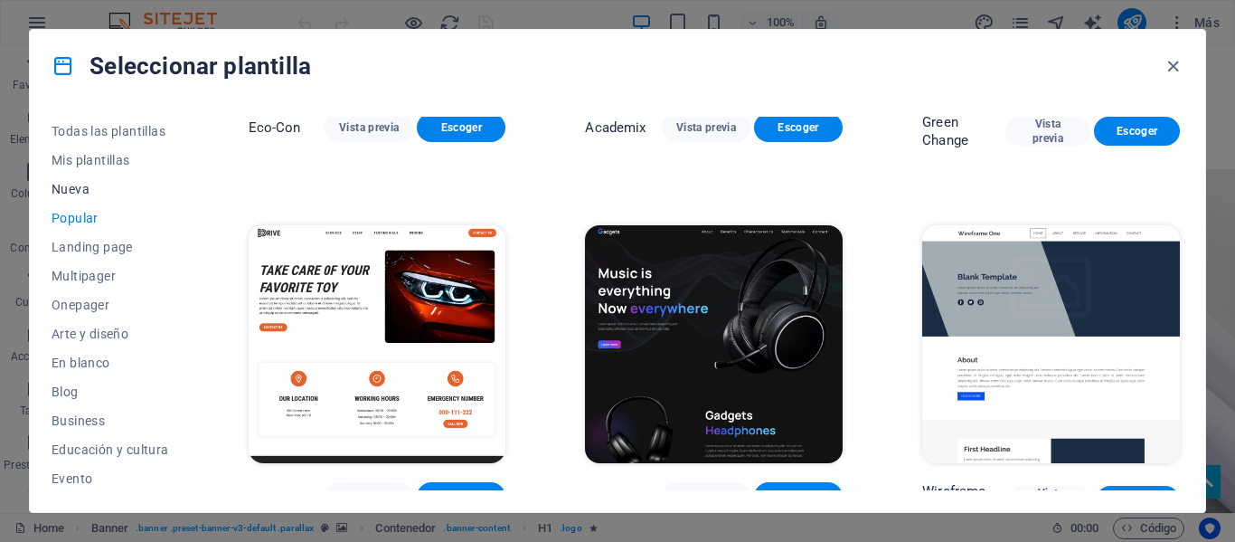
click at [95, 188] on span "Nueva" at bounding box center [111, 189] width 118 height 14
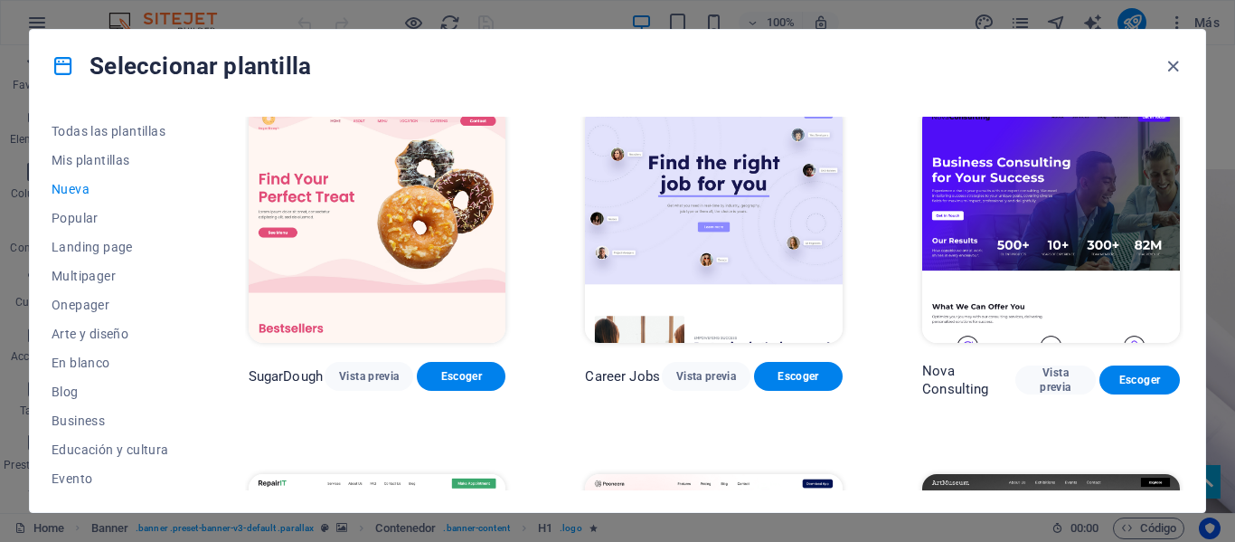
scroll to position [0, 0]
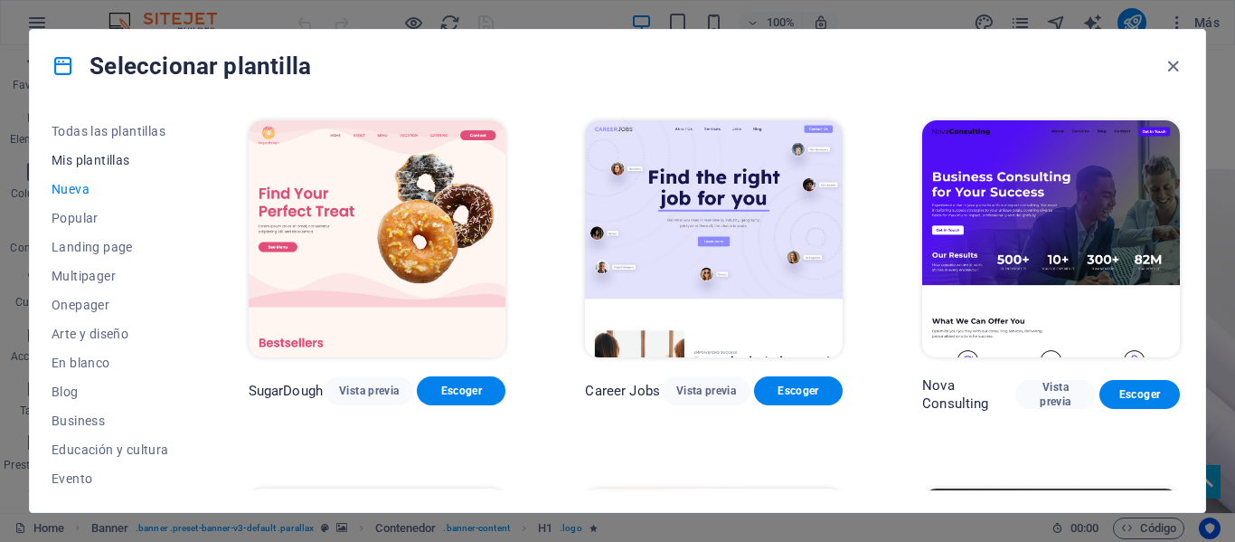
click at [109, 171] on button "Mis plantillas" at bounding box center [111, 160] width 118 height 29
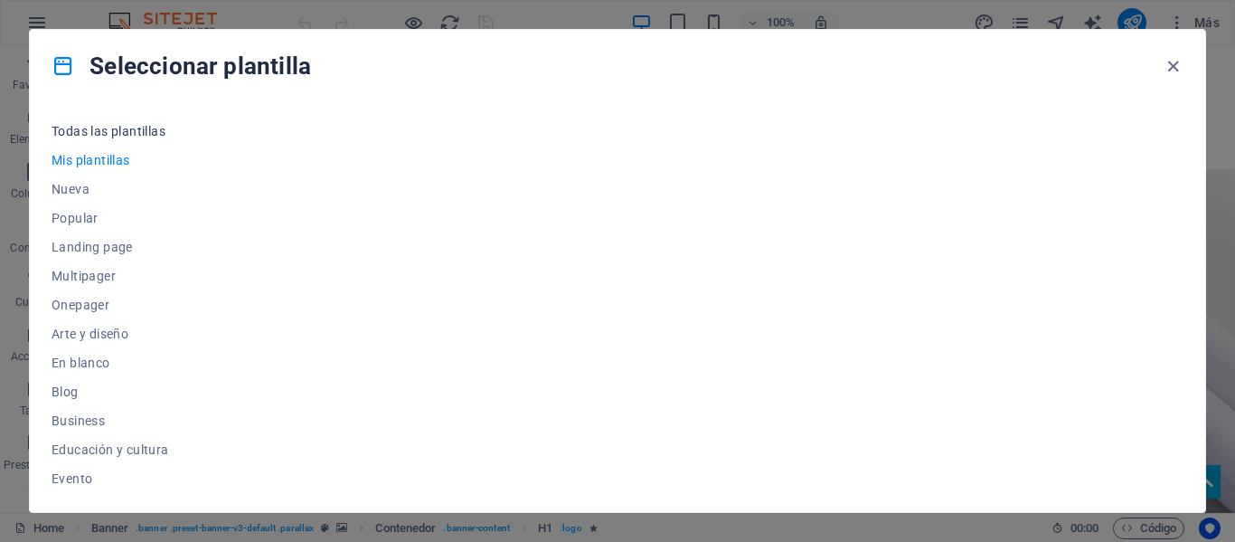
click at [118, 138] on button "Todas las plantillas" at bounding box center [111, 131] width 118 height 29
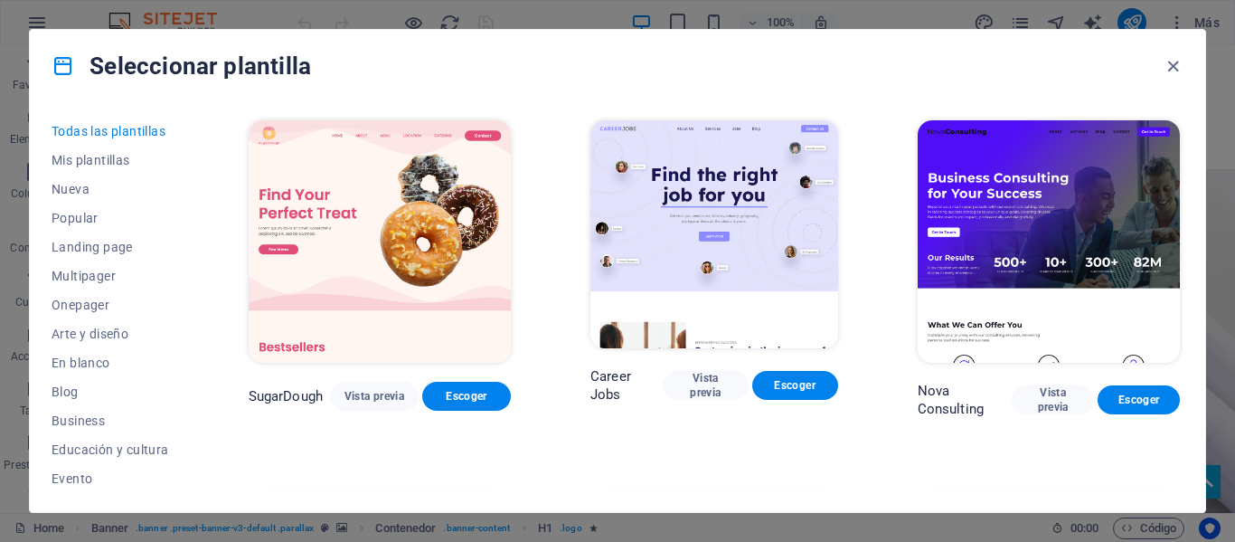
click at [238, 273] on div "Todas las plantillas Mis plantillas Nueva Popular Landing page Multipager Onepa…" at bounding box center [618, 307] width 1176 height 410
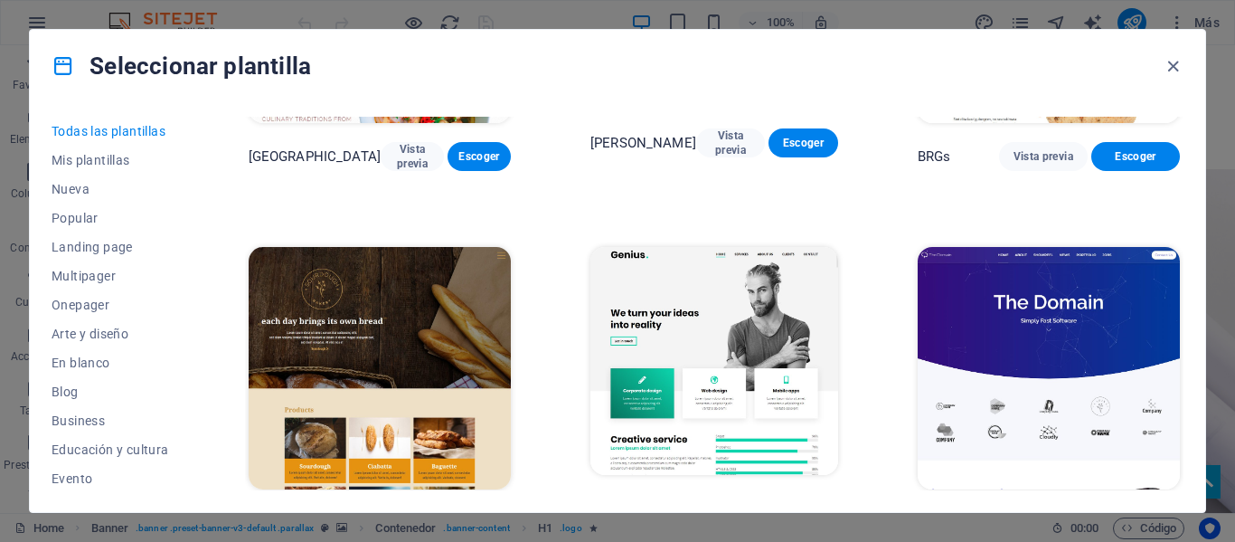
scroll to position [8773, 0]
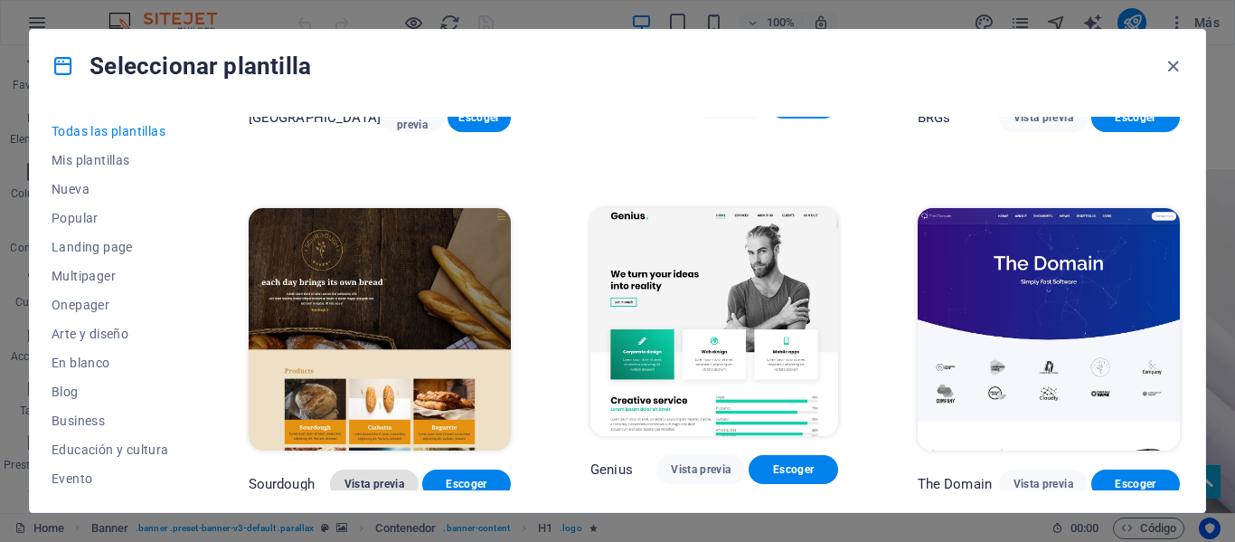
click at [385, 477] on span "Vista previa" at bounding box center [375, 484] width 60 height 14
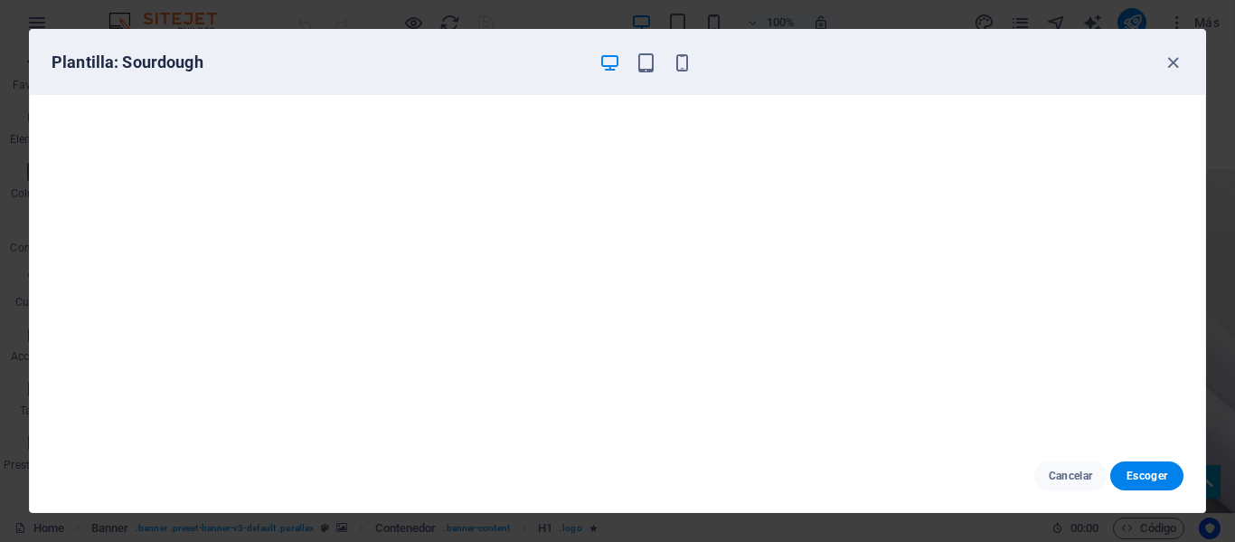
scroll to position [0, 0]
click at [1177, 69] on icon "button" at bounding box center [1173, 62] width 21 height 21
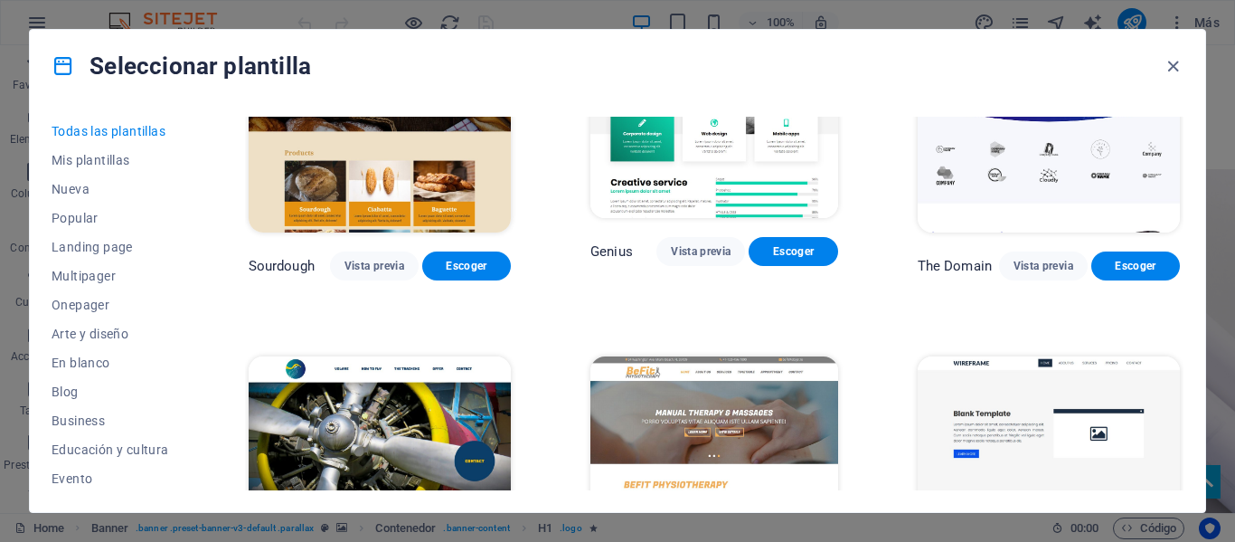
scroll to position [9135, 0]
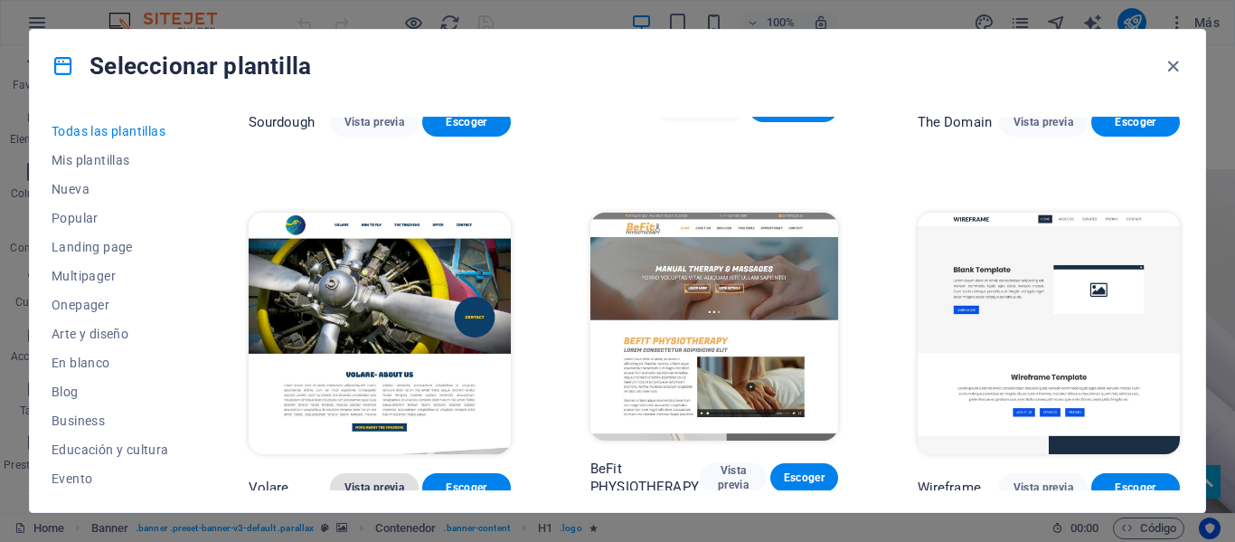
click at [361, 480] on span "Vista previa" at bounding box center [375, 487] width 60 height 14
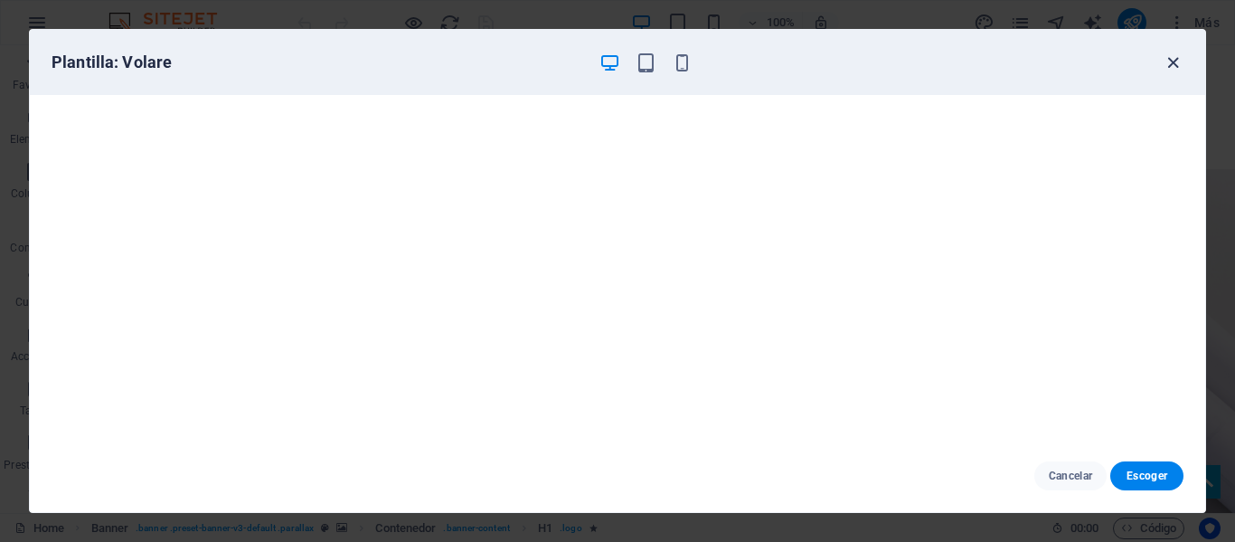
click at [1163, 57] on icon "button" at bounding box center [1173, 62] width 21 height 21
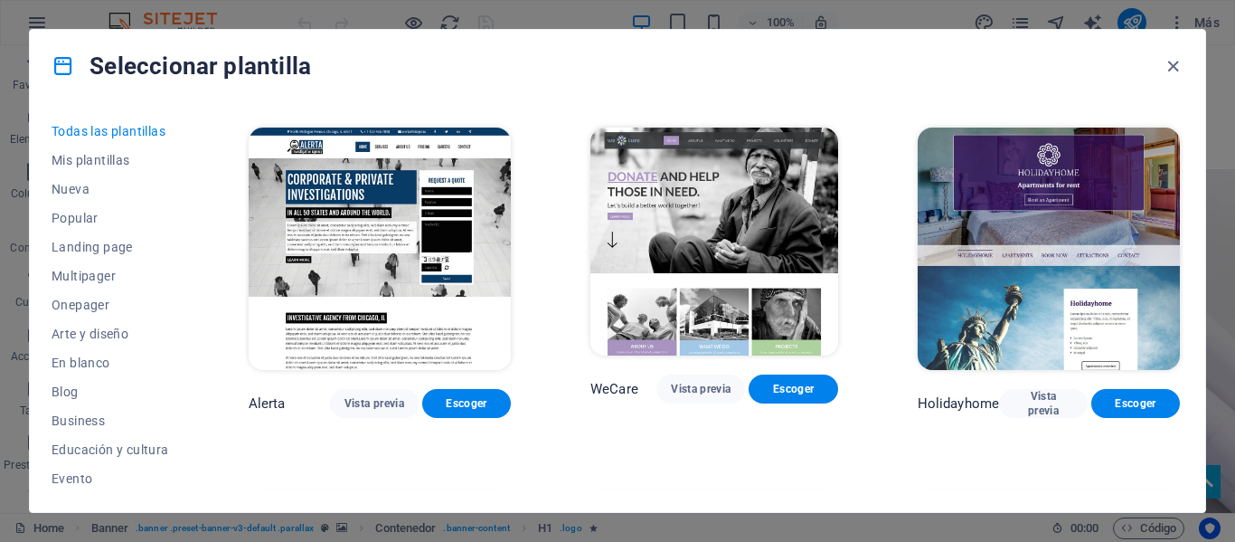
scroll to position [9587, 0]
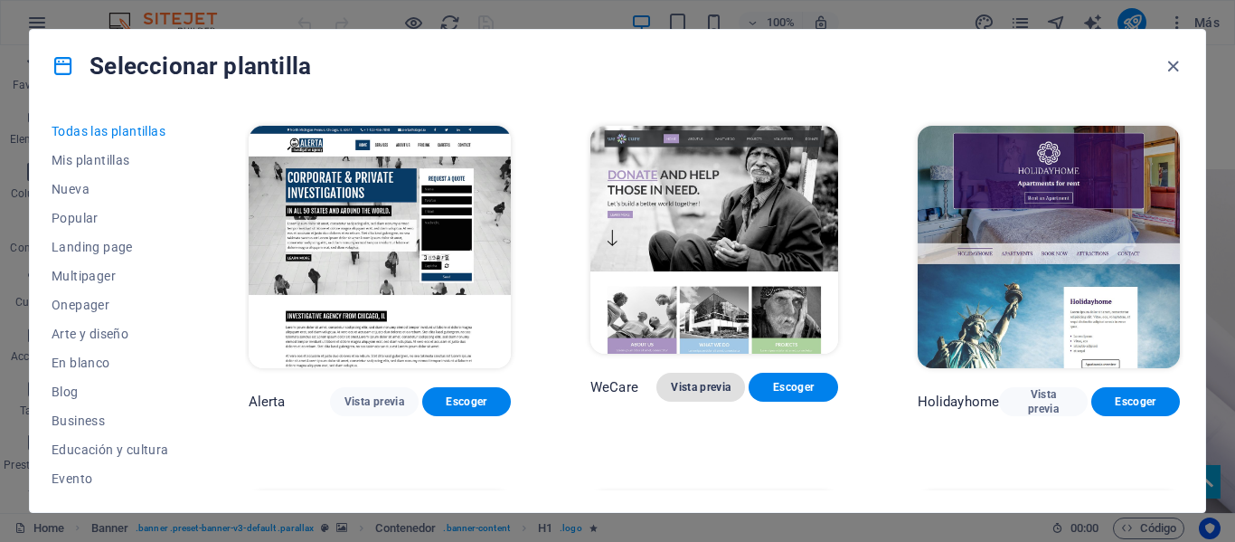
click at [731, 380] on span "Vista previa" at bounding box center [701, 387] width 60 height 14
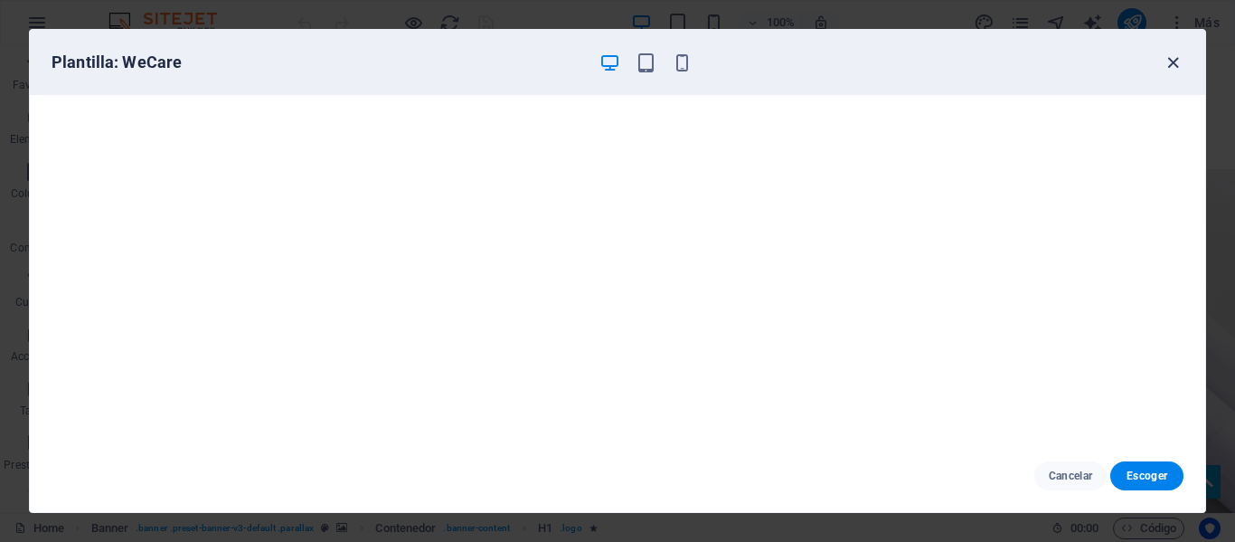
click at [1171, 70] on icon "button" at bounding box center [1173, 62] width 21 height 21
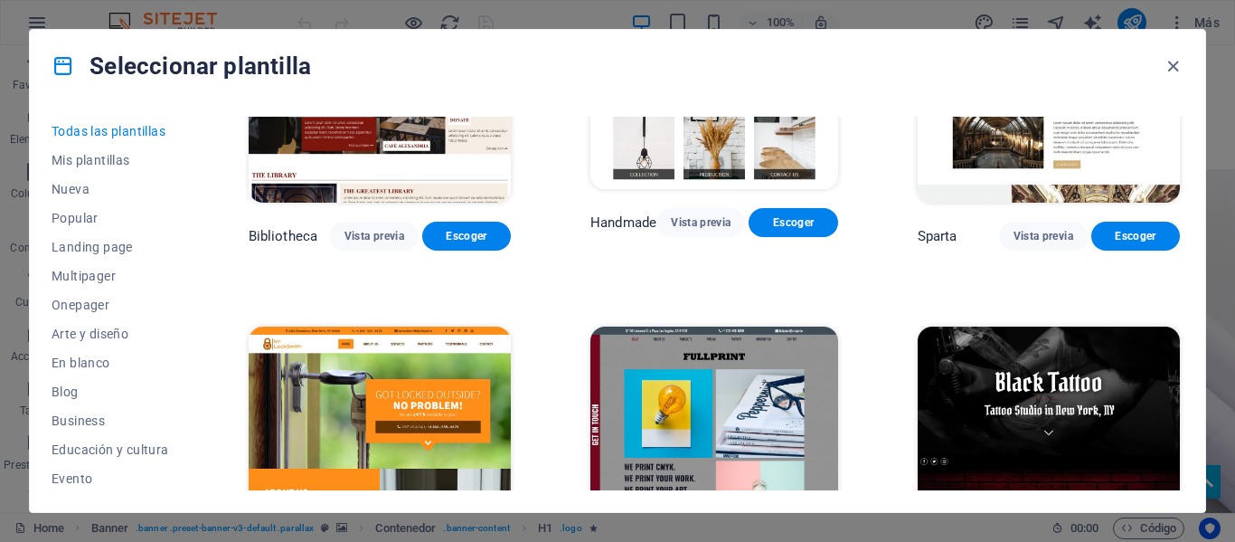
scroll to position [10220, 0]
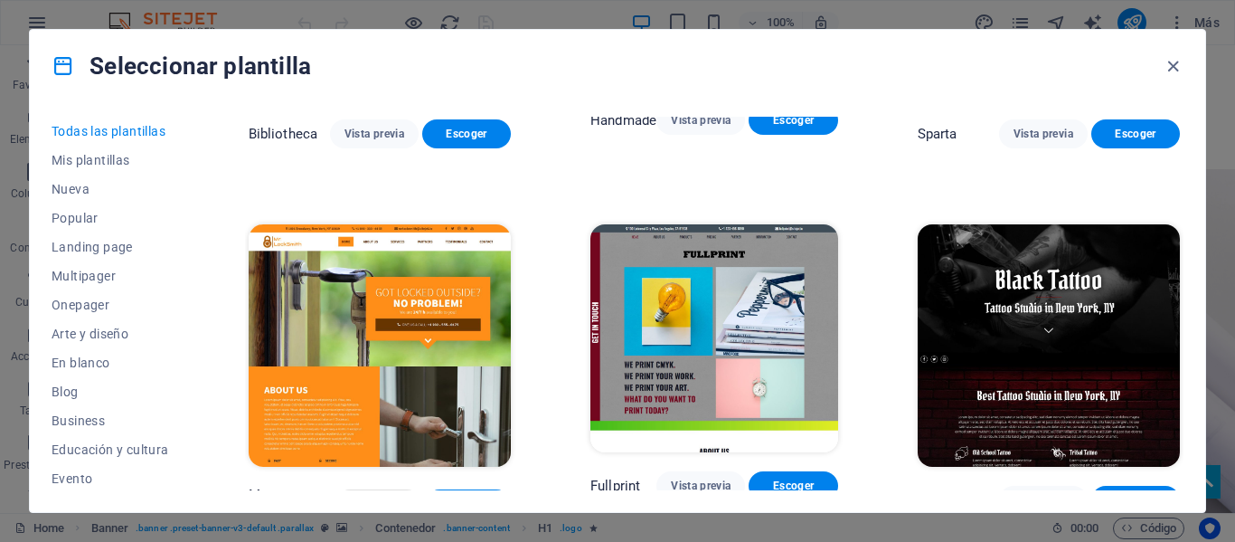
click at [374, 489] on span "Vista previa" at bounding box center [378, 503] width 57 height 29
